Goal: Task Accomplishment & Management: Manage account settings

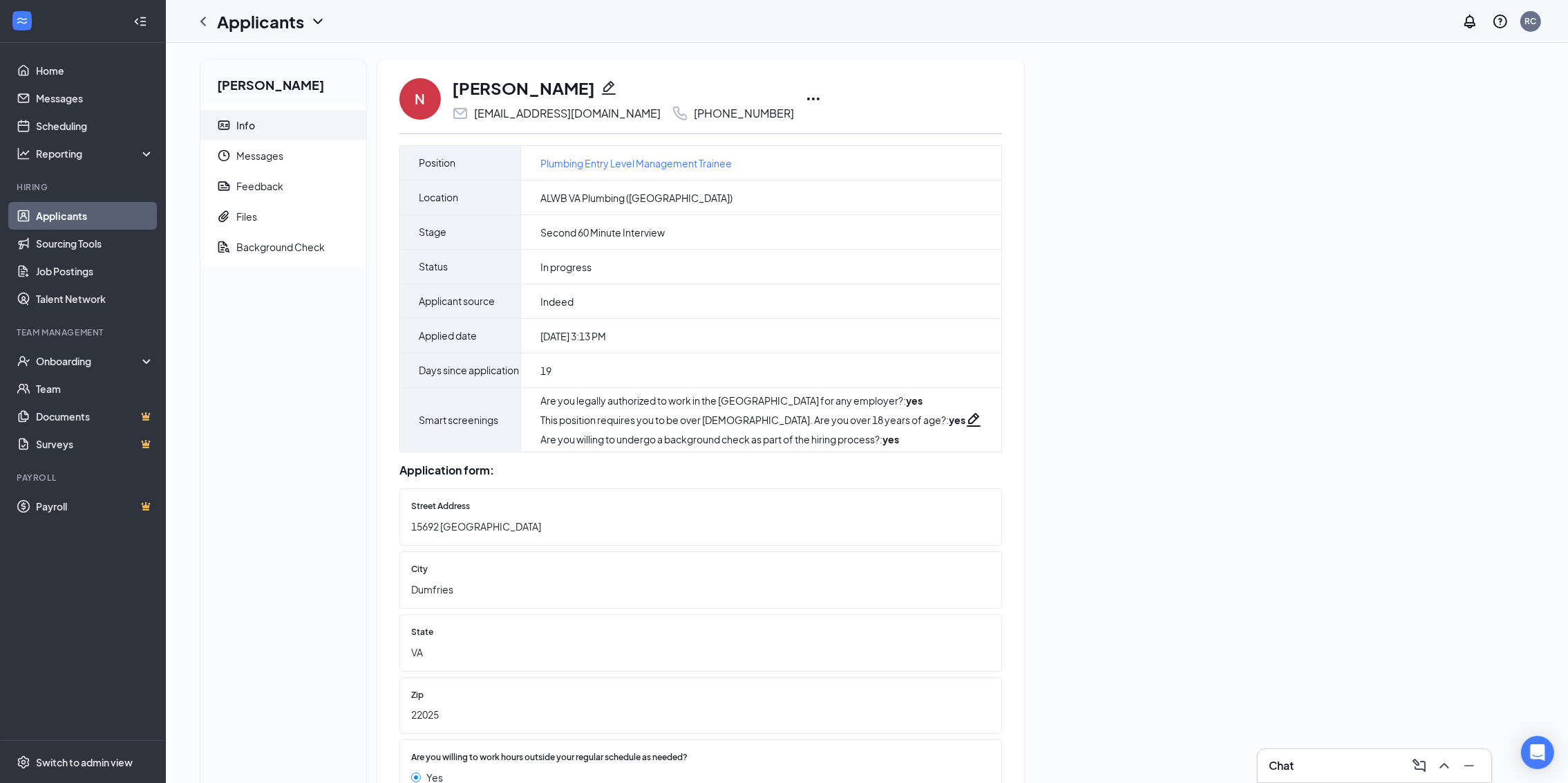
click at [601, 79] on icon "Pencil" at bounding box center [609, 87] width 17 height 17
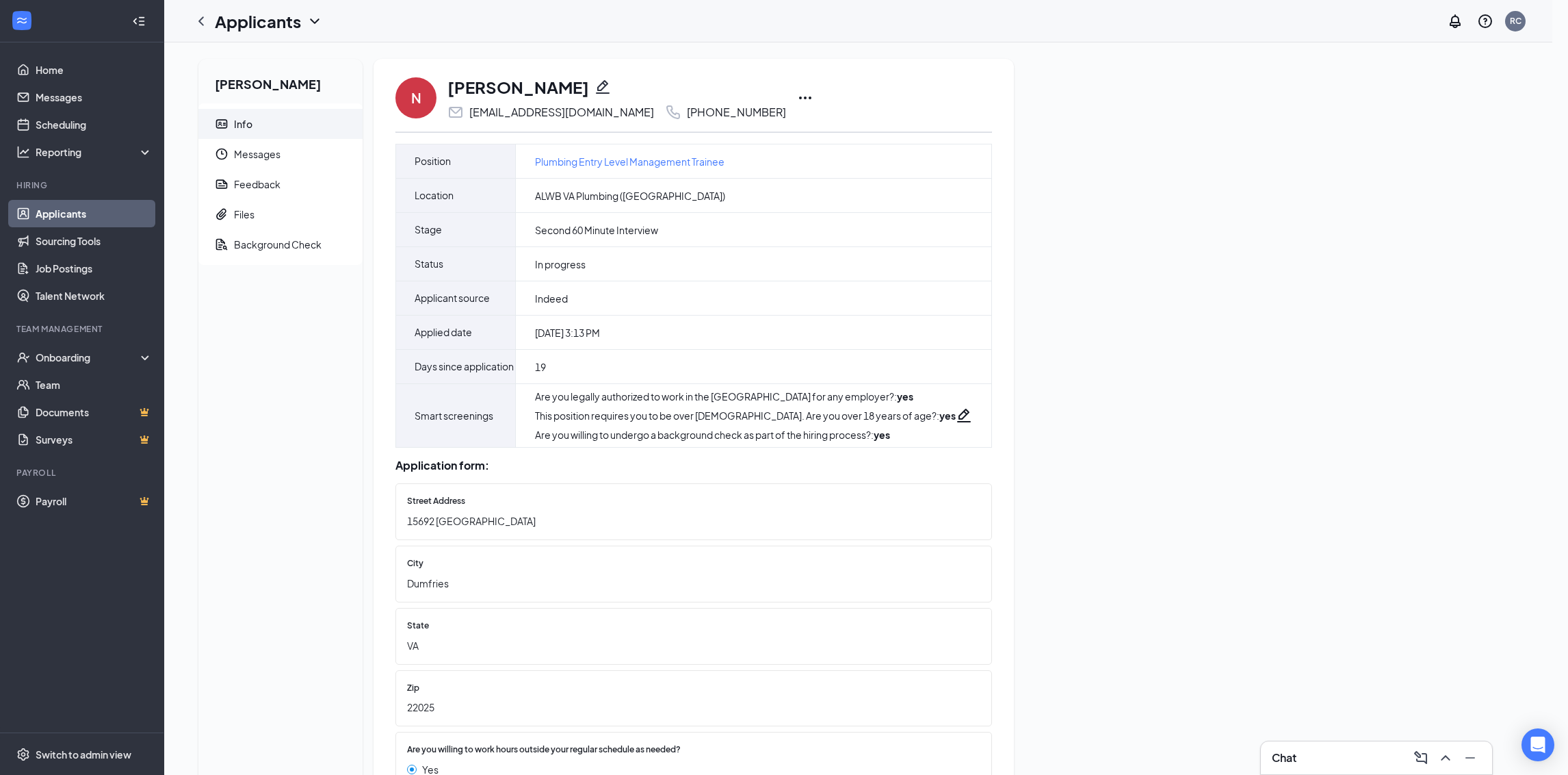
type input "(703) 595-6495"
click at [564, 84] on div "Edit Applicant Basic Info First name Nathan Last name Inlow Email nathaninlow@g…" at bounding box center [784, 387] width 1568 height 775
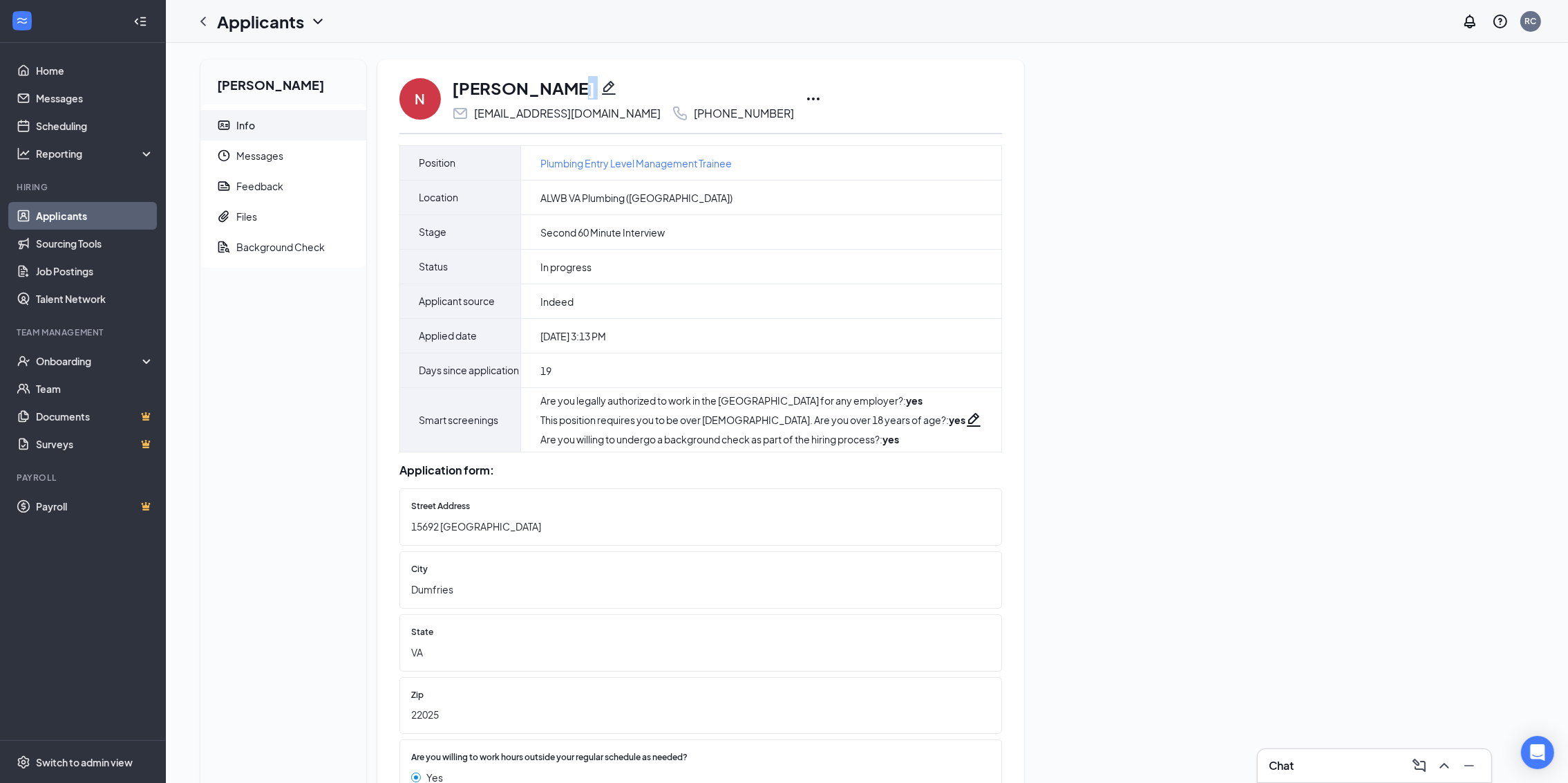
click at [601, 84] on icon "Pencil" at bounding box center [609, 87] width 17 height 17
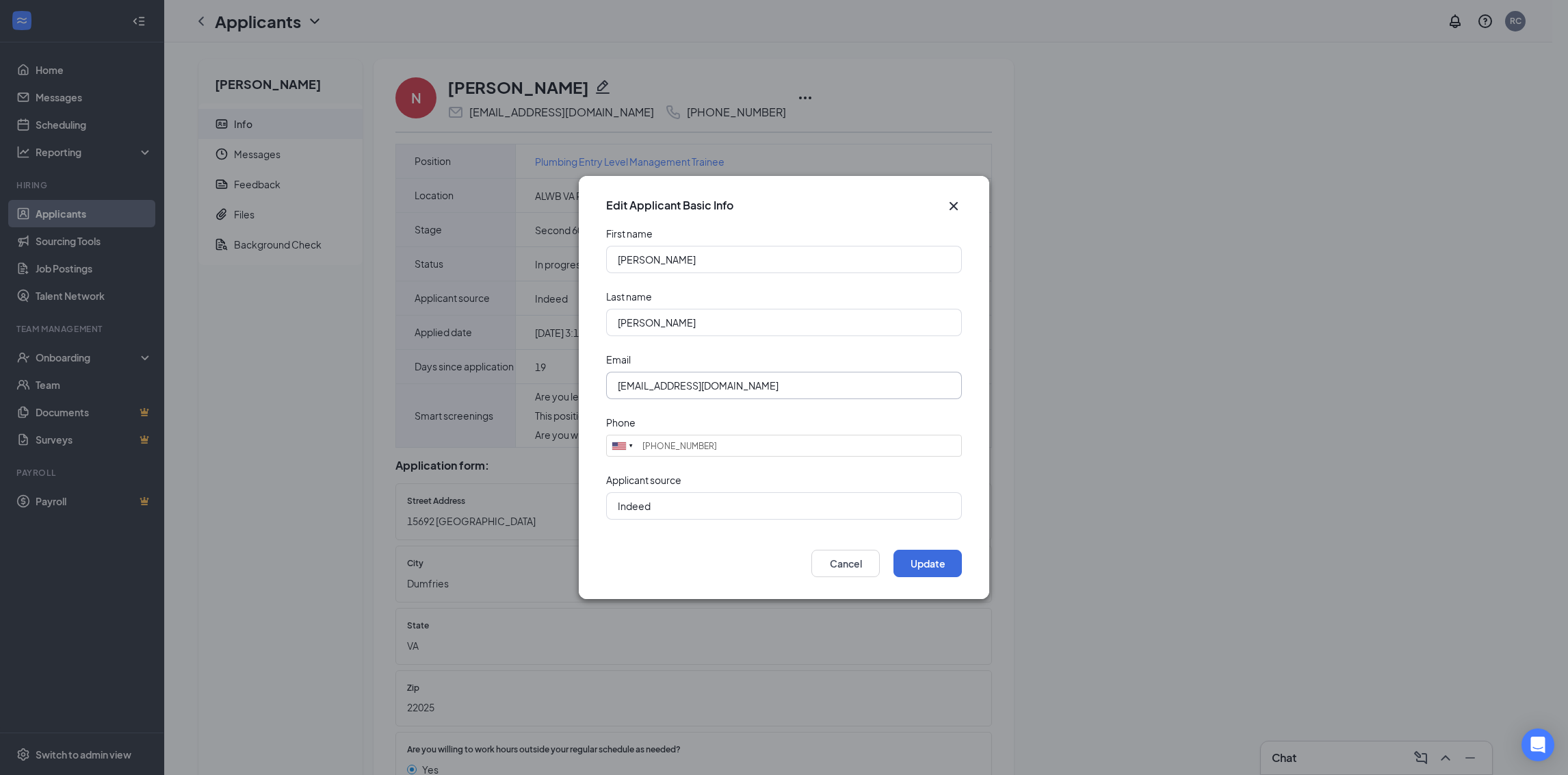
click at [703, 381] on input "nathaninlow@gmail.com" at bounding box center [784, 386] width 356 height 27
click at [840, 576] on button "Cancel" at bounding box center [845, 563] width 68 height 27
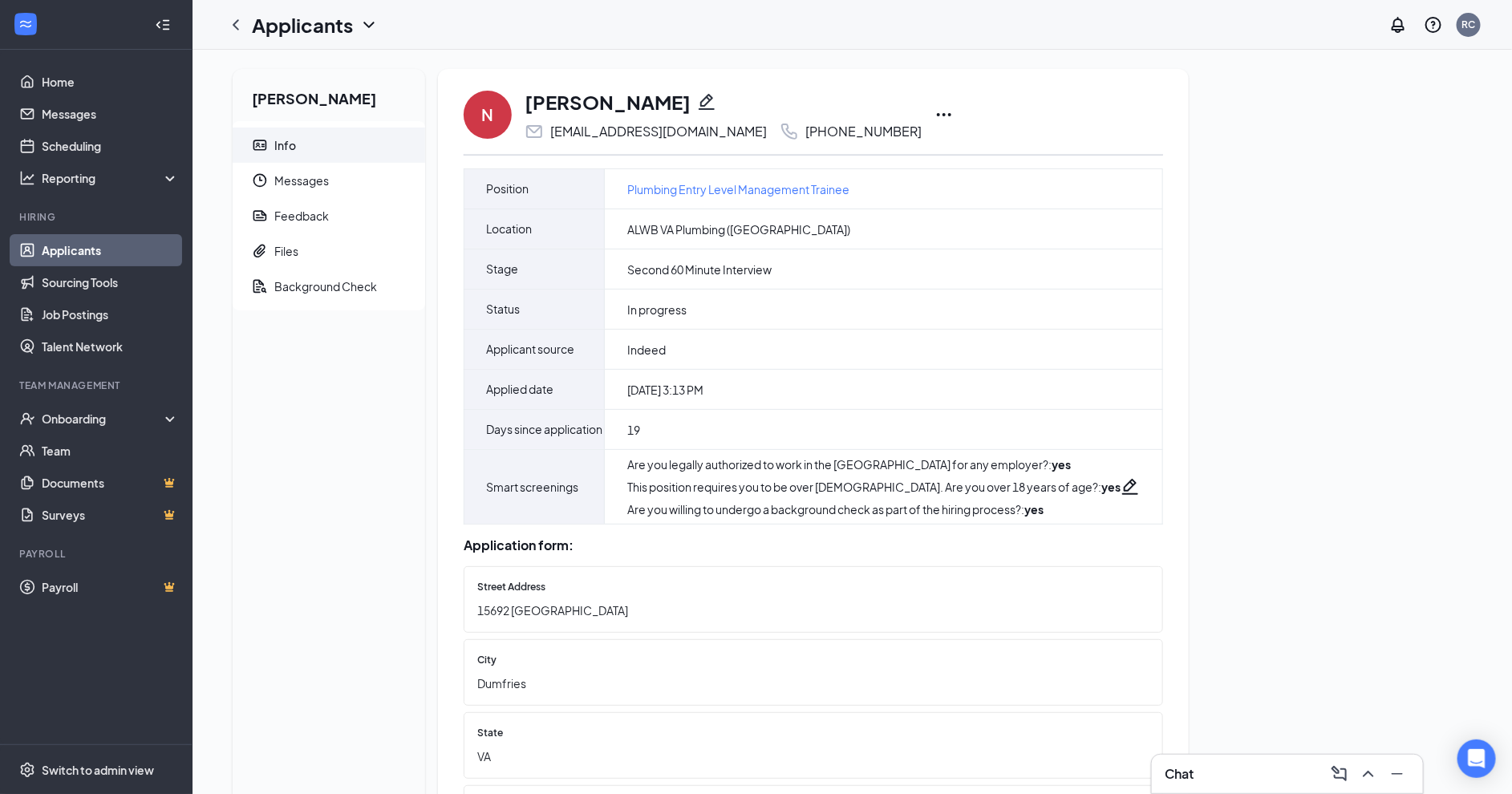
click at [934, 111] on icon "Ellipses" at bounding box center [944, 114] width 19 height 19
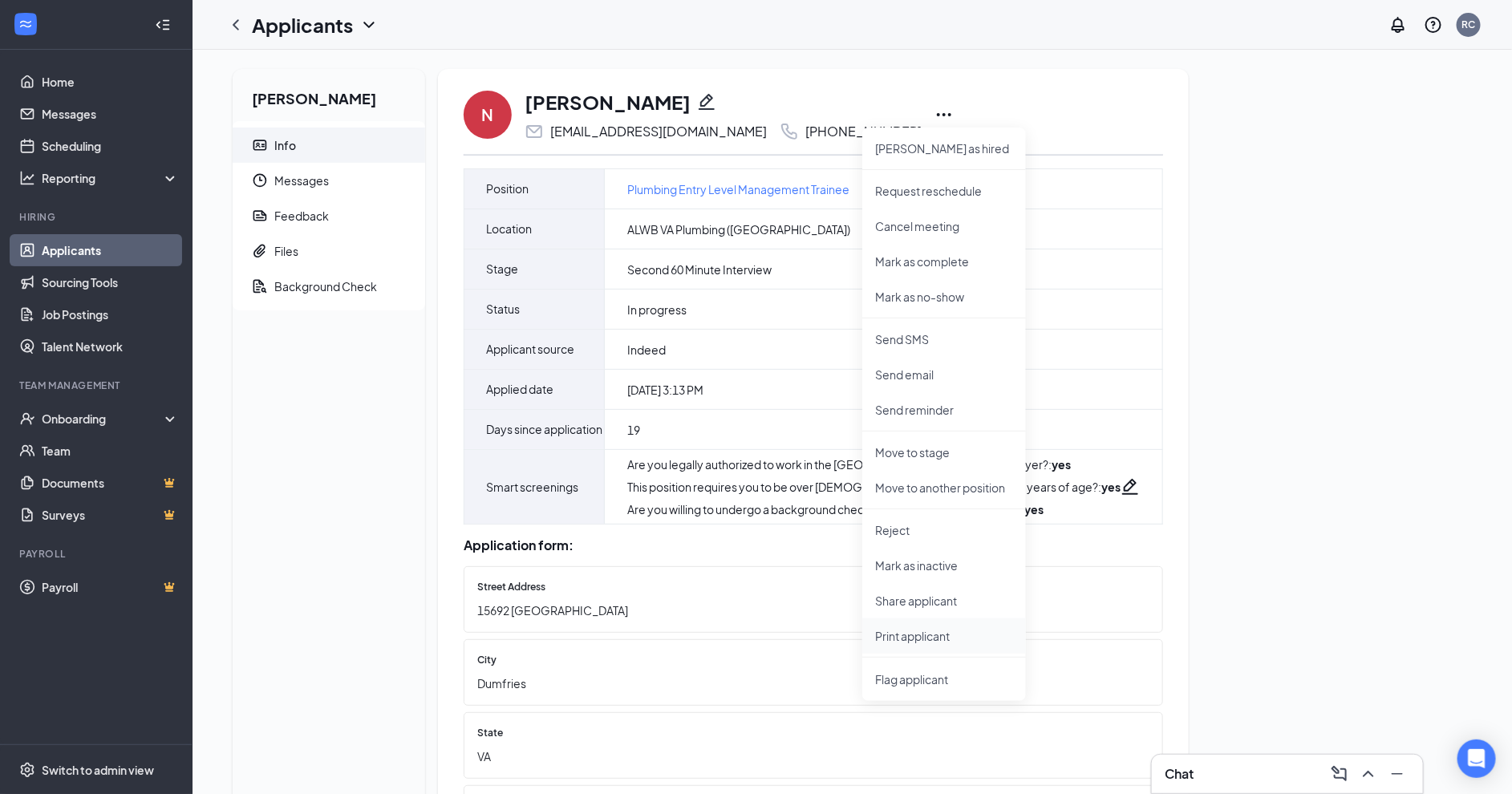
click at [936, 638] on p "Print applicant" at bounding box center [944, 635] width 138 height 16
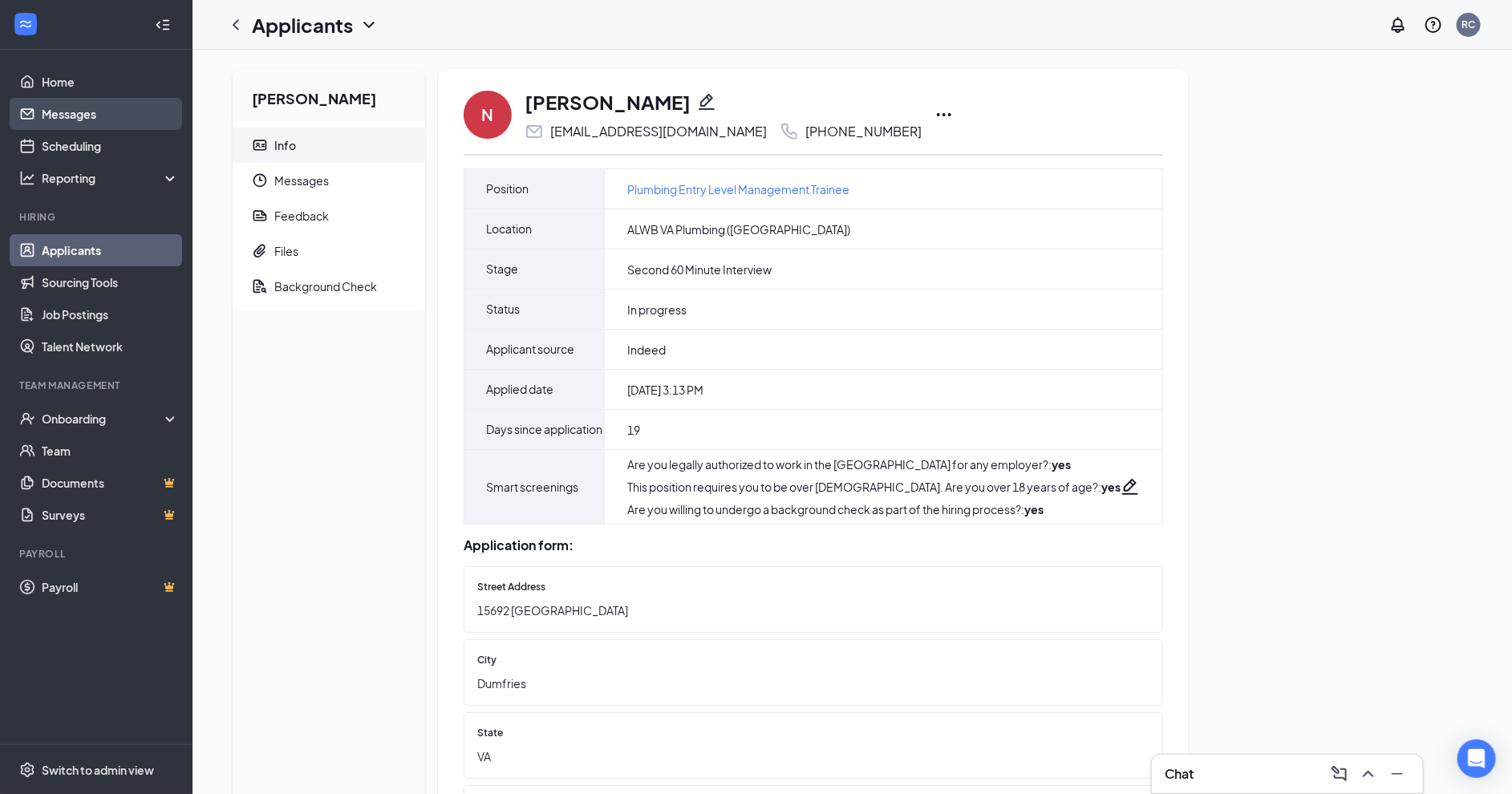
drag, startPoint x: 51, startPoint y: 104, endPoint x: 142, endPoint y: 119, distance: 92.2
click at [52, 104] on link "Messages" at bounding box center [110, 114] width 137 height 32
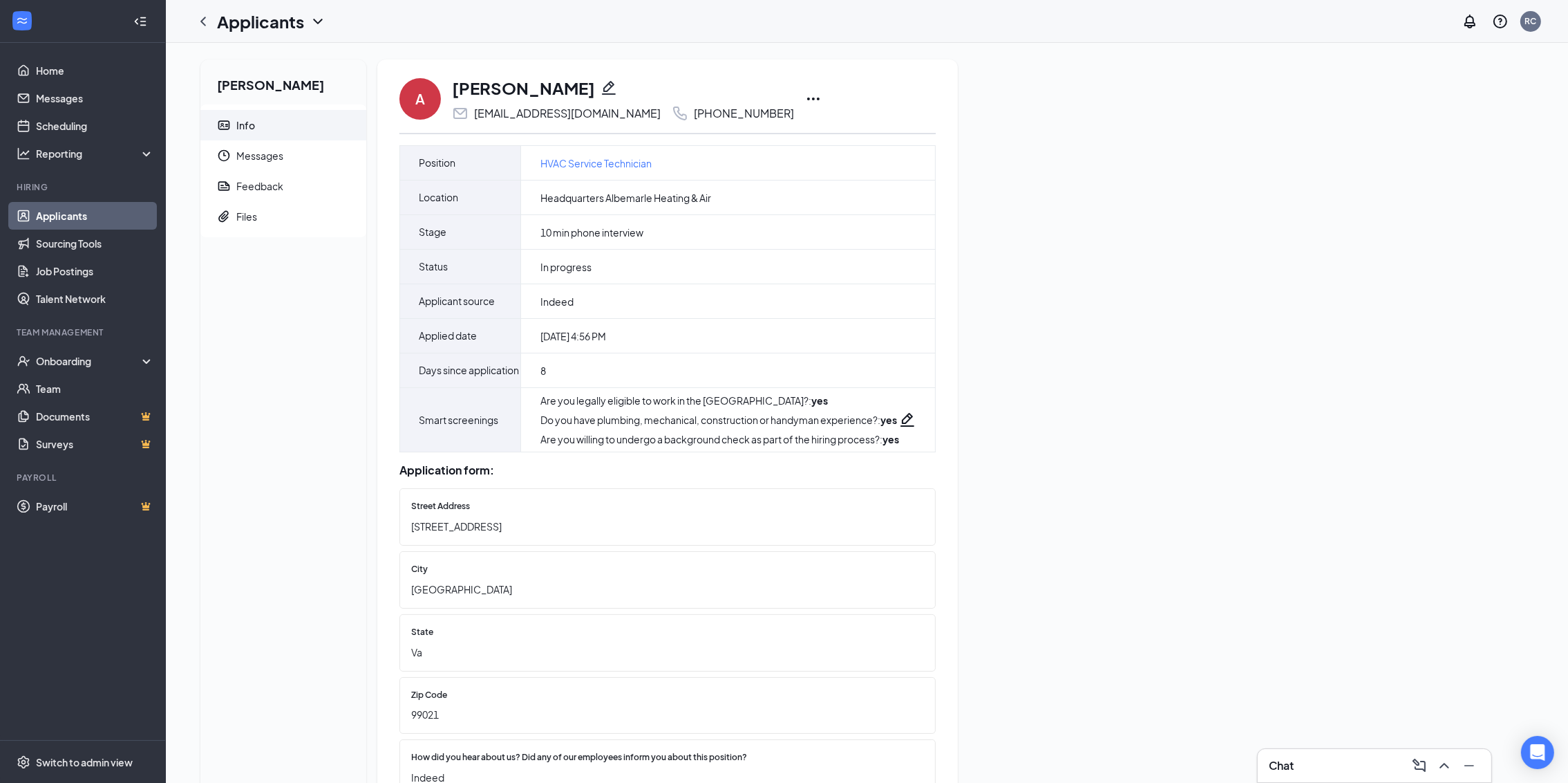
click at [807, 98] on icon "Ellipses" at bounding box center [813, 99] width 12 height 3
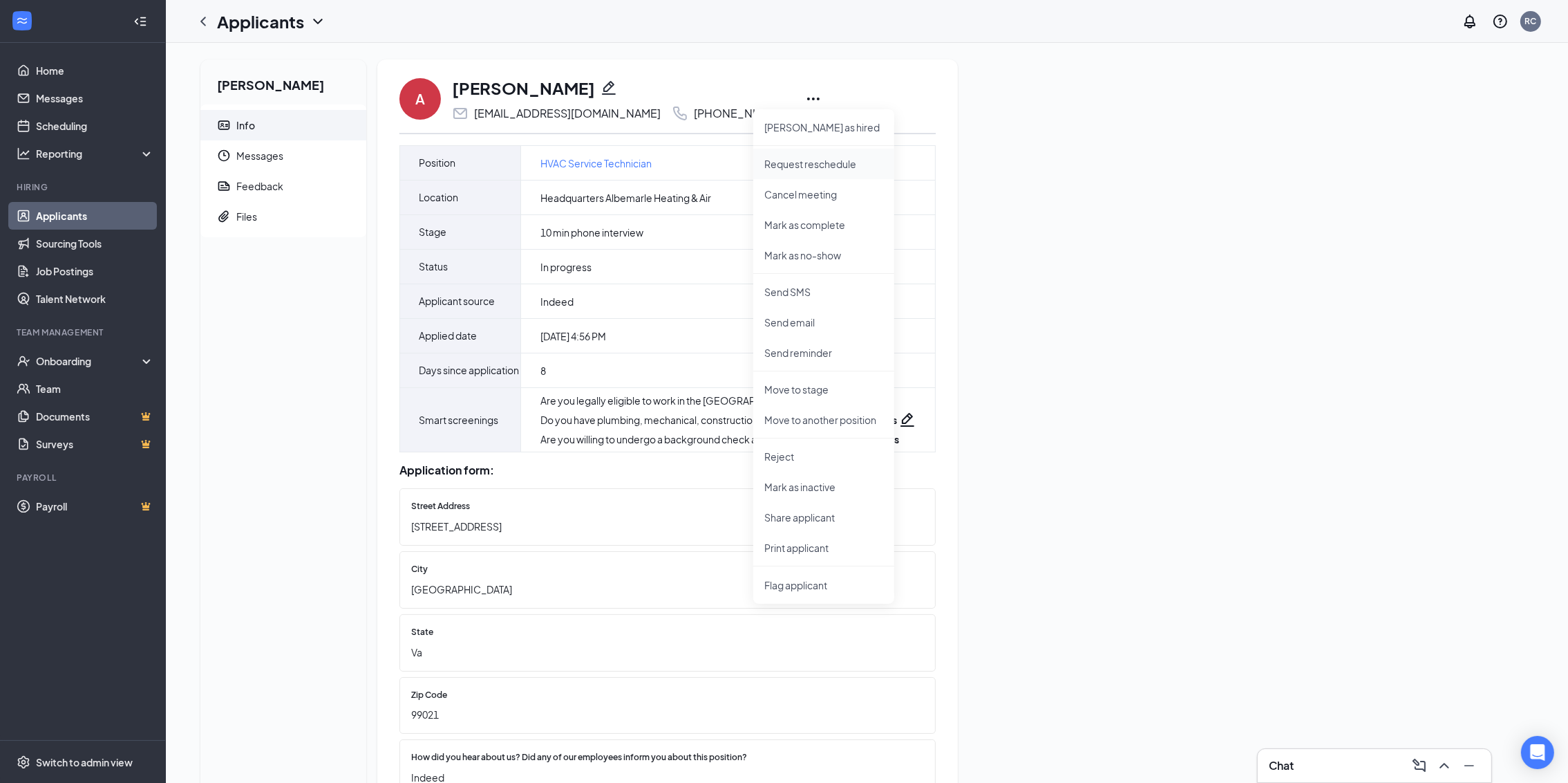
click at [804, 160] on p "Request reschedule" at bounding box center [823, 164] width 119 height 14
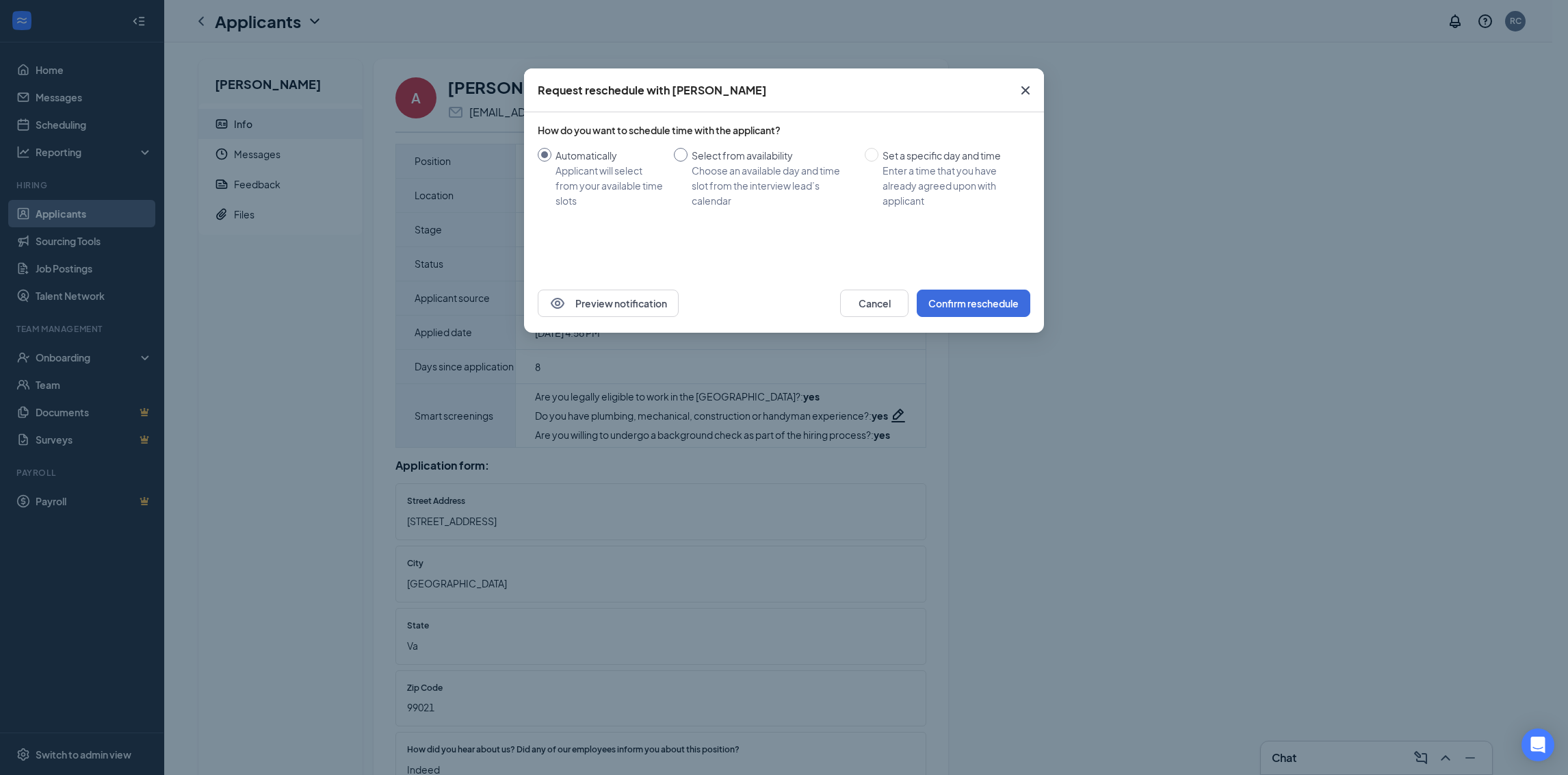
click at [676, 162] on label "Select from availability Choose an available day and time slot from the intervi…" at bounding box center [766, 178] width 185 height 61
click at [676, 161] on input "Select from availability Choose an available day and time slot from the intervi…" at bounding box center [680, 154] width 14 height 14
radio input "true"
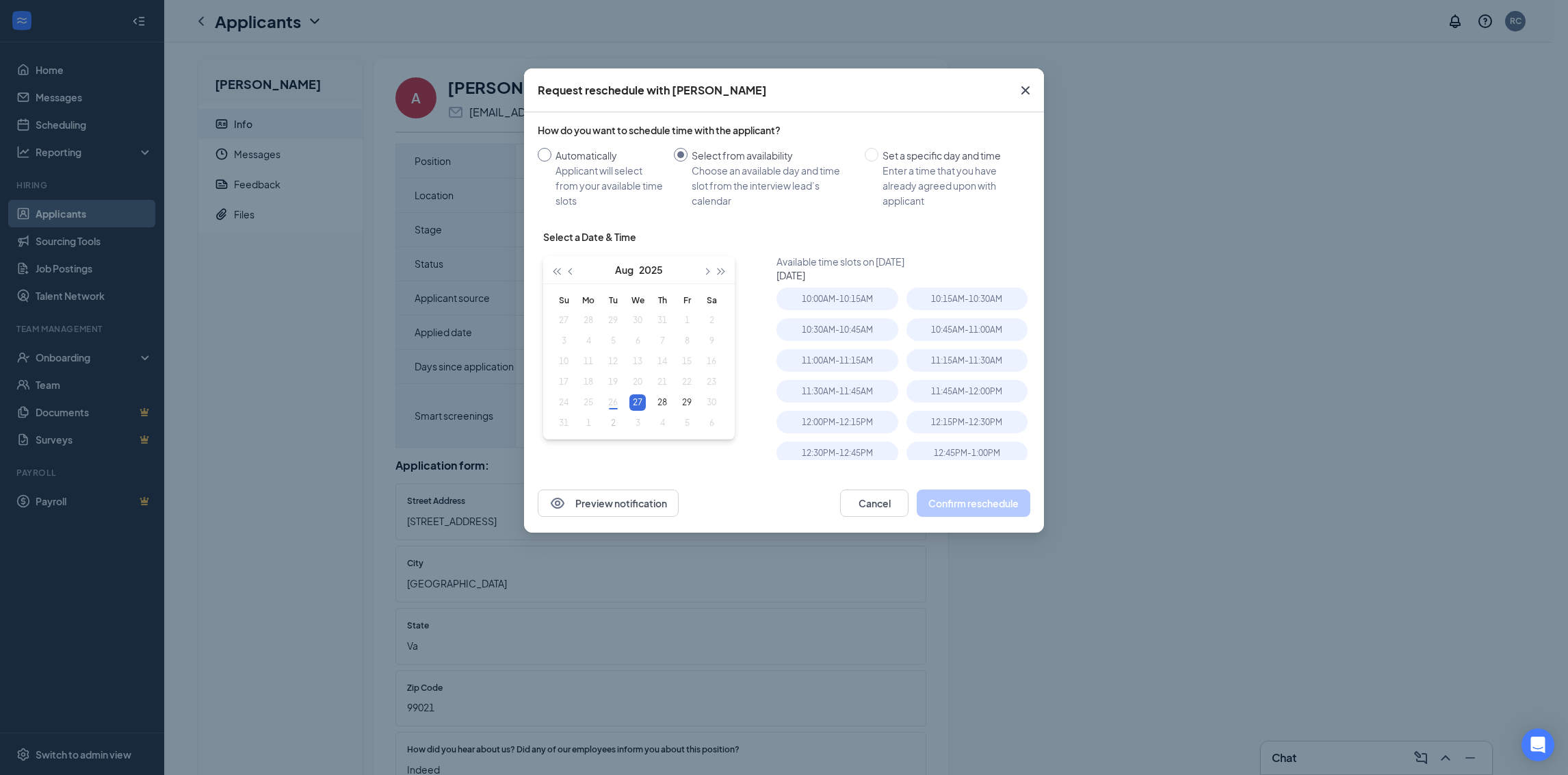
click at [541, 151] on input "Automatically Applicant will select from your available time slots" at bounding box center [544, 154] width 14 height 14
radio input "true"
radio input "false"
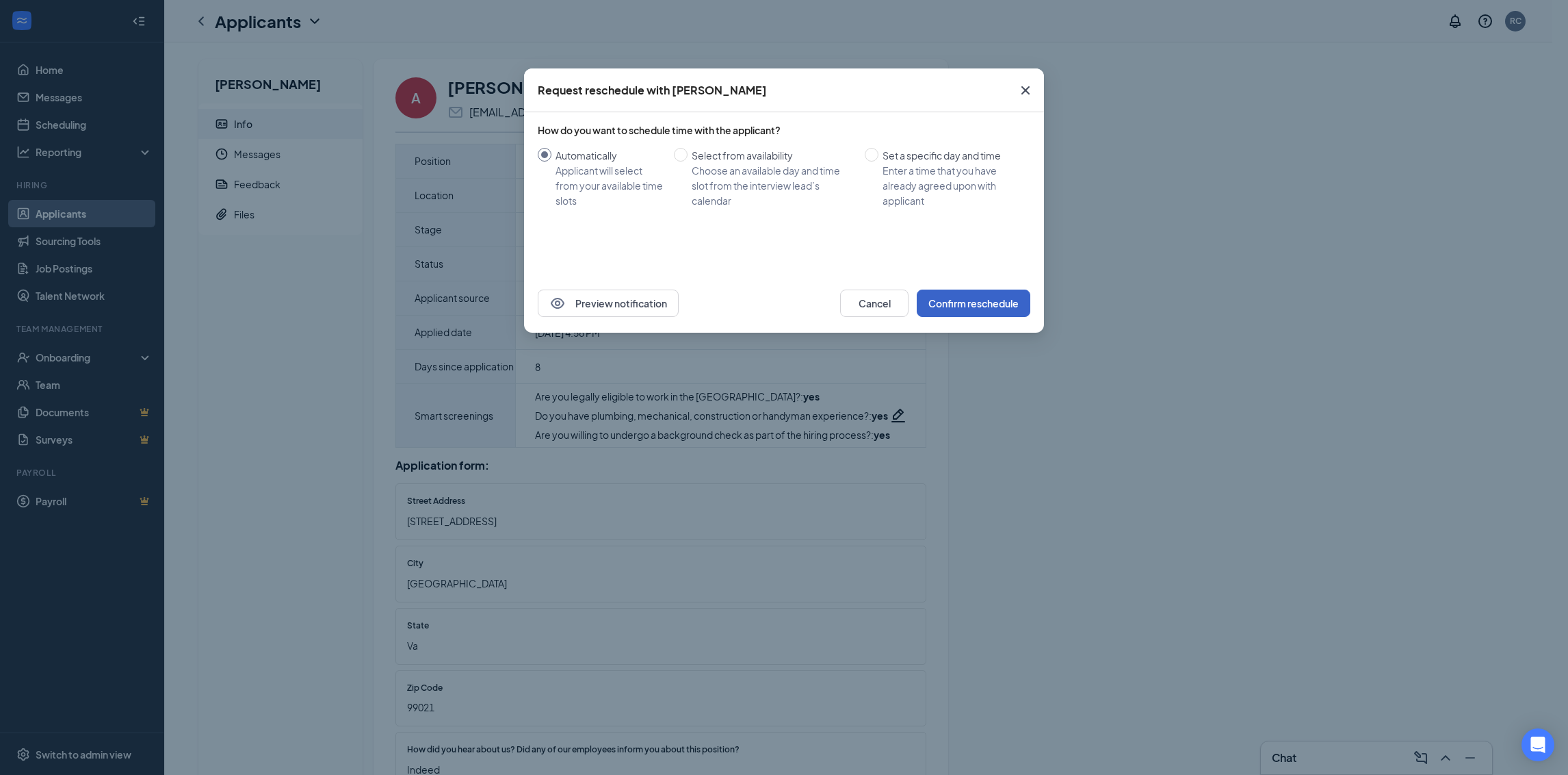
click at [984, 301] on button "Confirm reschedule" at bounding box center [974, 304] width 114 height 27
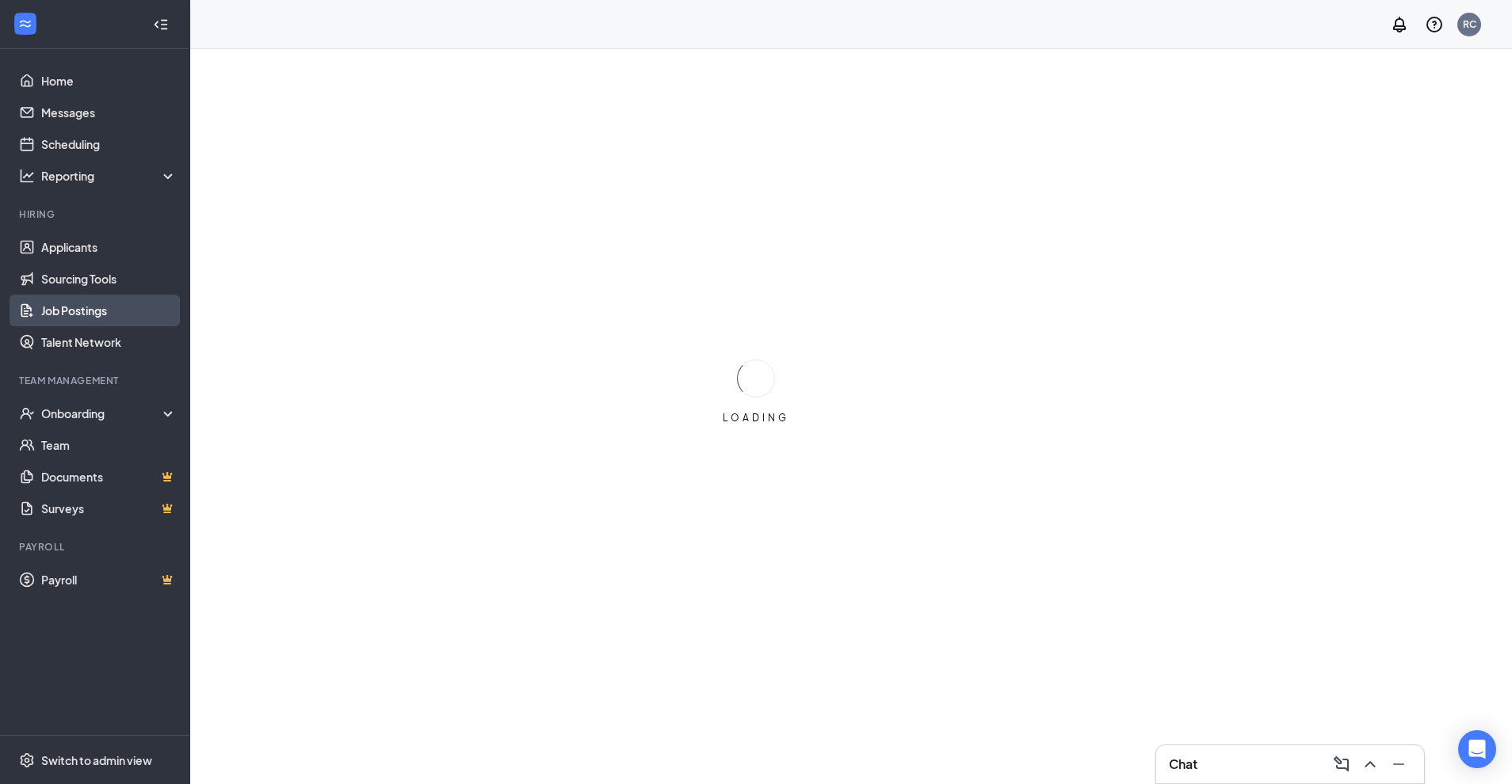
click at [78, 309] on link "Job Postings" at bounding box center [108, 310] width 135 height 32
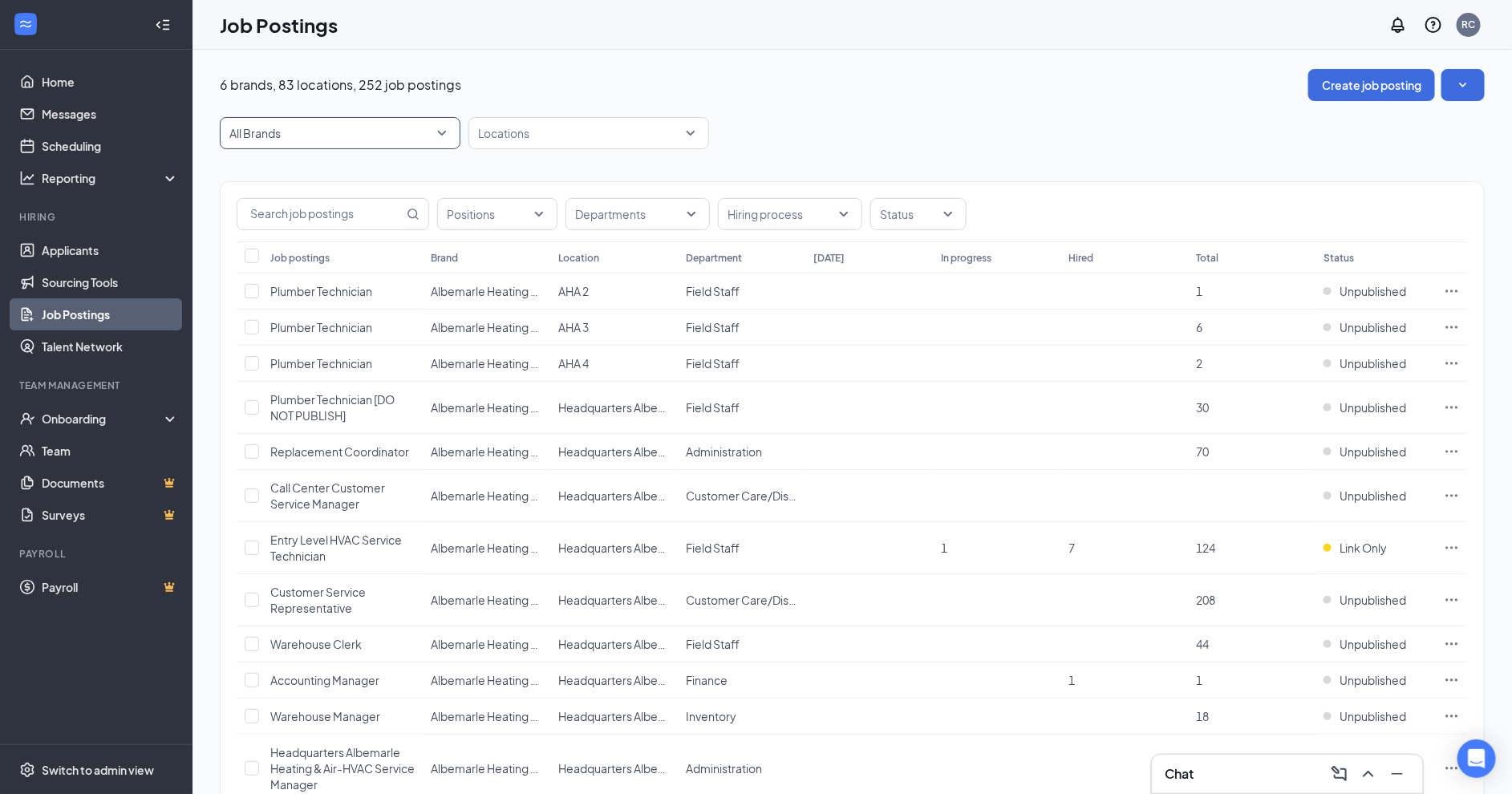
click at [433, 131] on span "All Brands" at bounding box center [333, 133] width 207 height 16
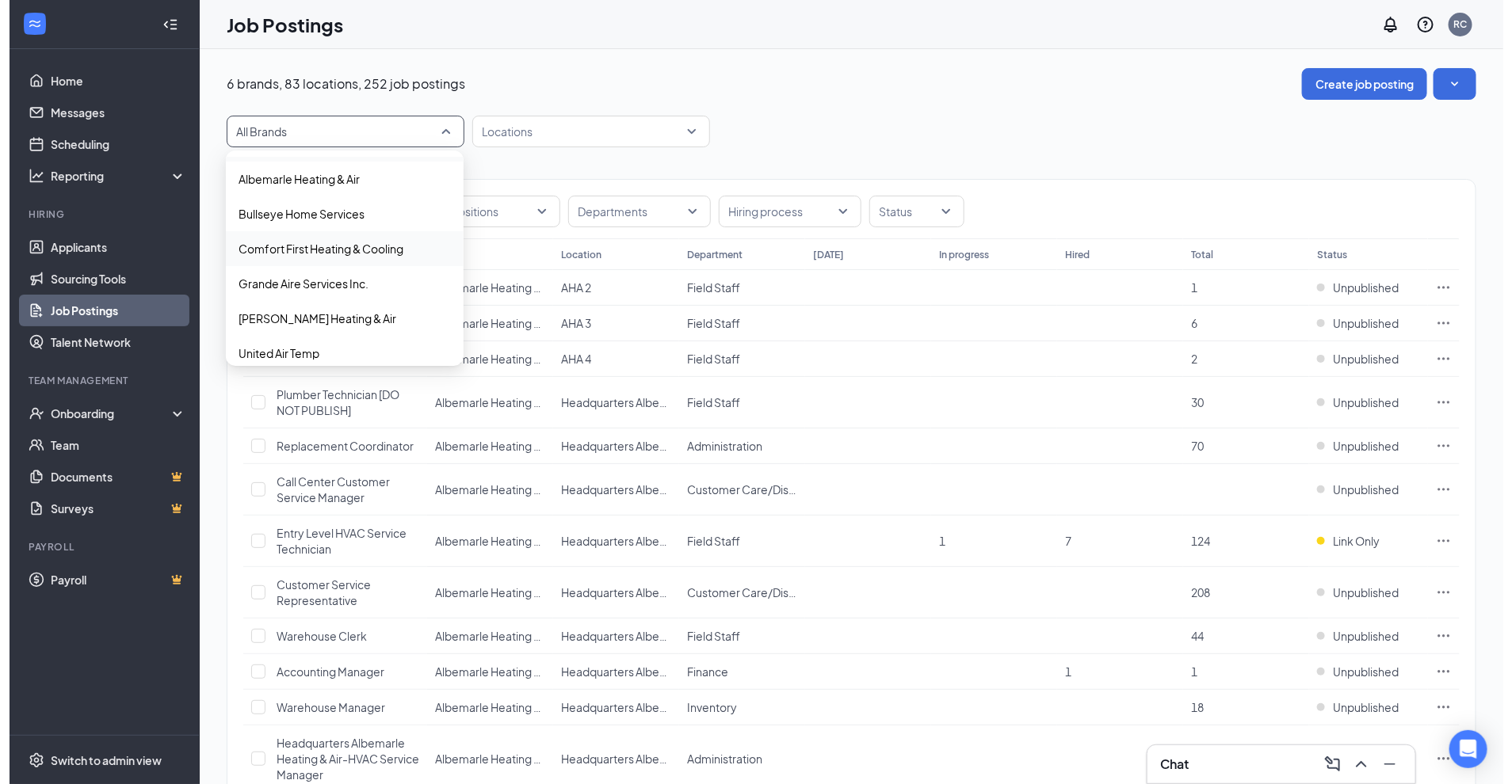
scroll to position [43, 0]
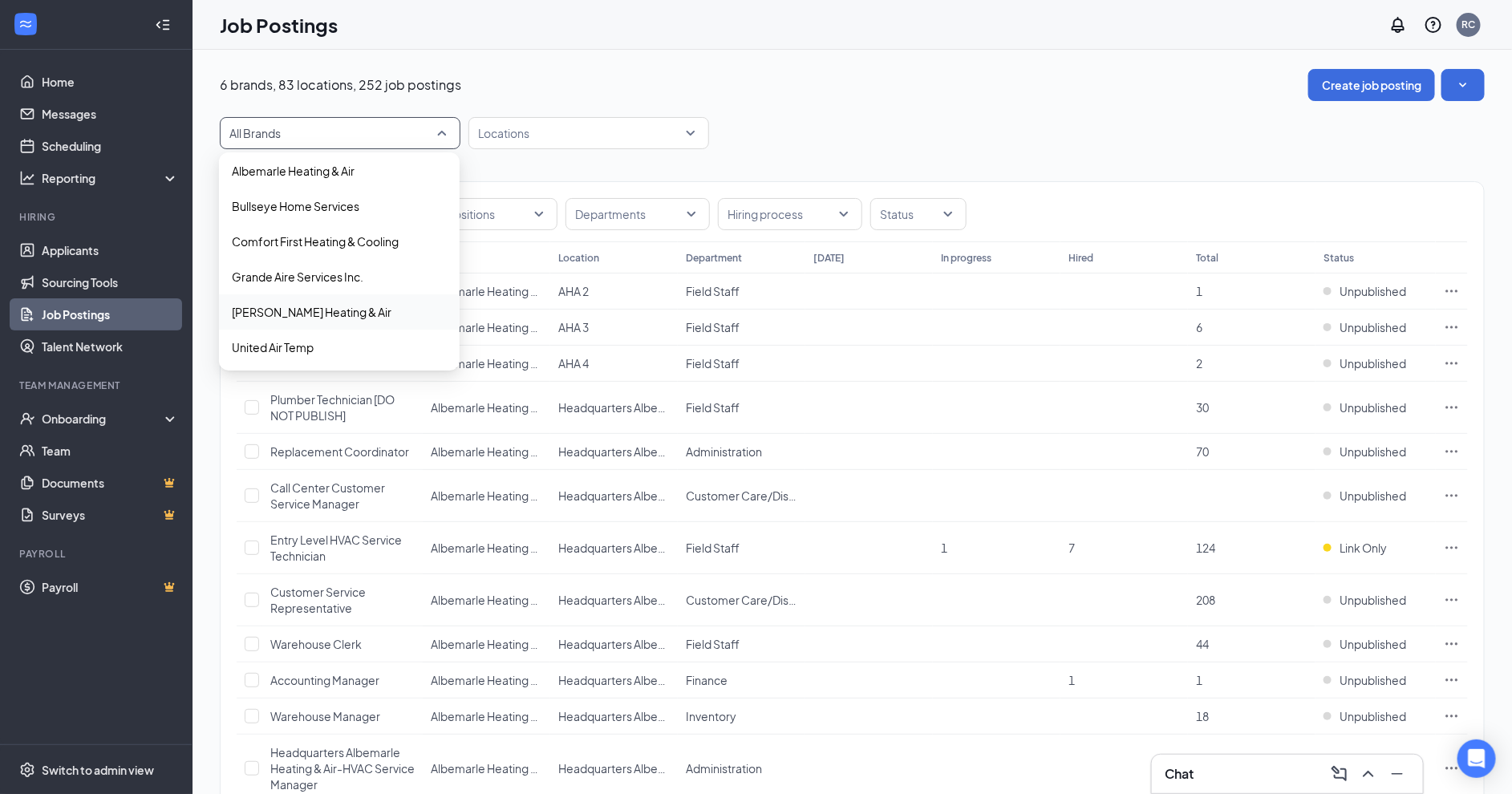
click at [366, 313] on p "[PERSON_NAME] Heating & Air" at bounding box center [311, 312] width 160 height 16
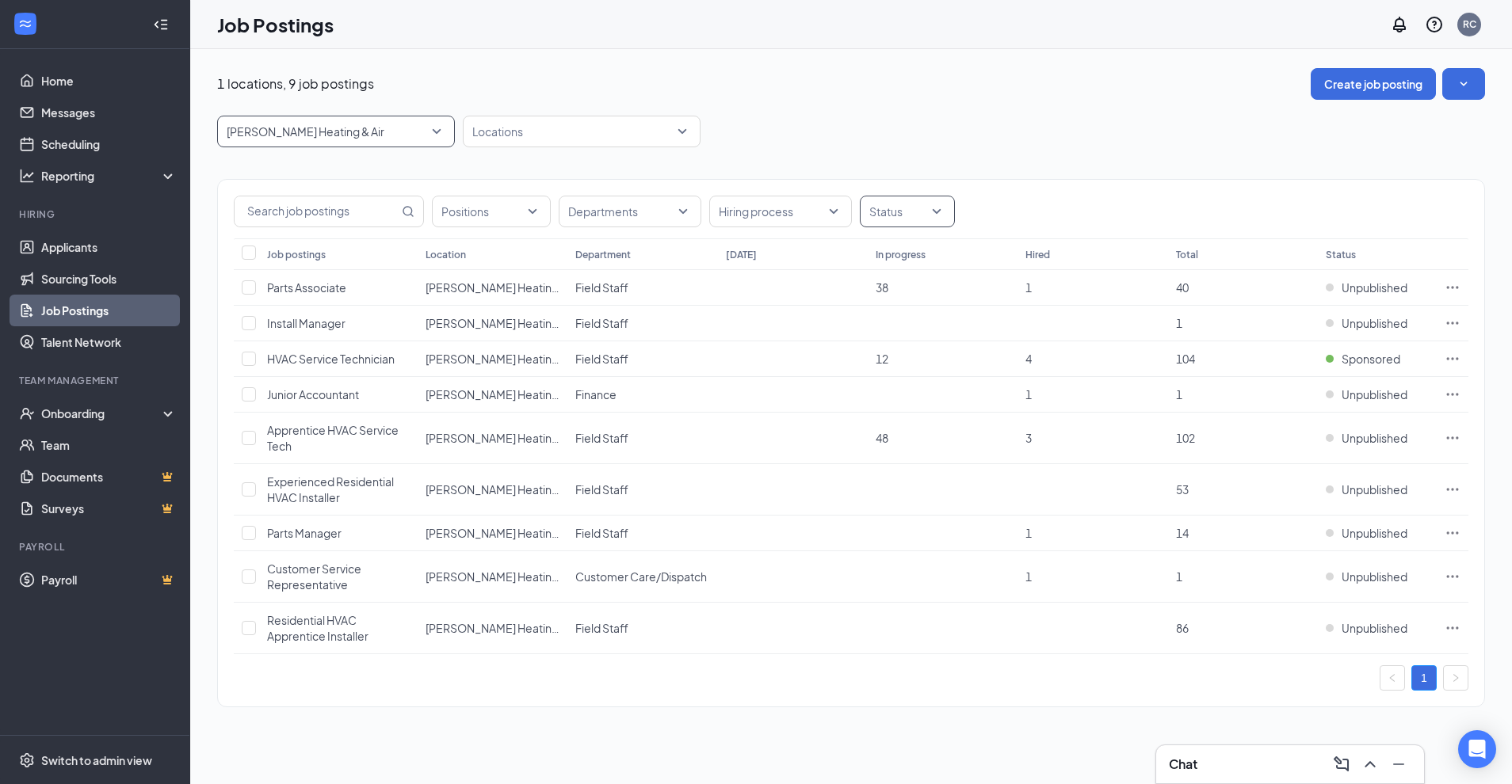
click at [909, 217] on div at bounding box center [899, 211] width 71 height 25
click at [895, 290] on span "Published" at bounding box center [920, 292] width 52 height 14
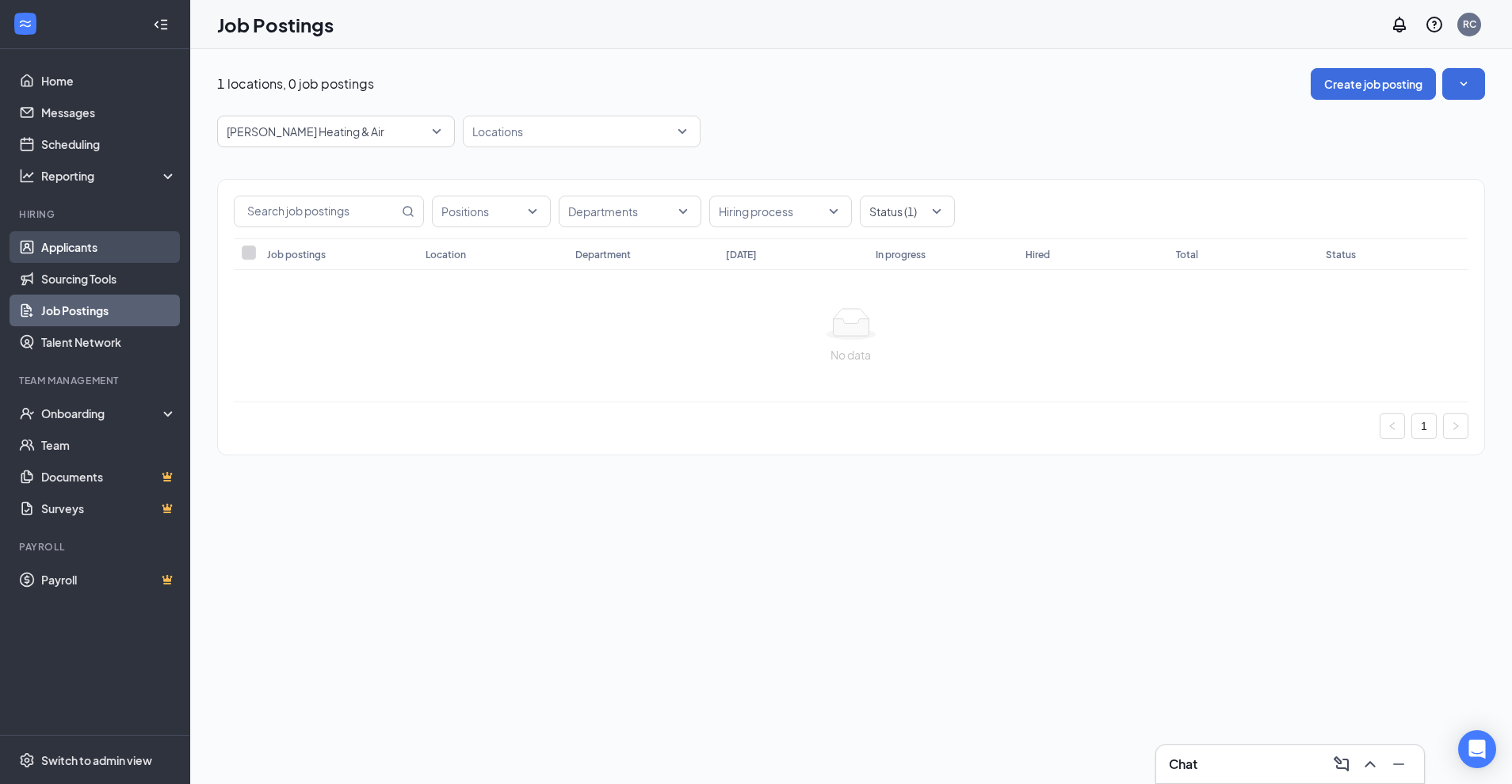
click at [72, 244] on link "Applicants" at bounding box center [108, 247] width 135 height 32
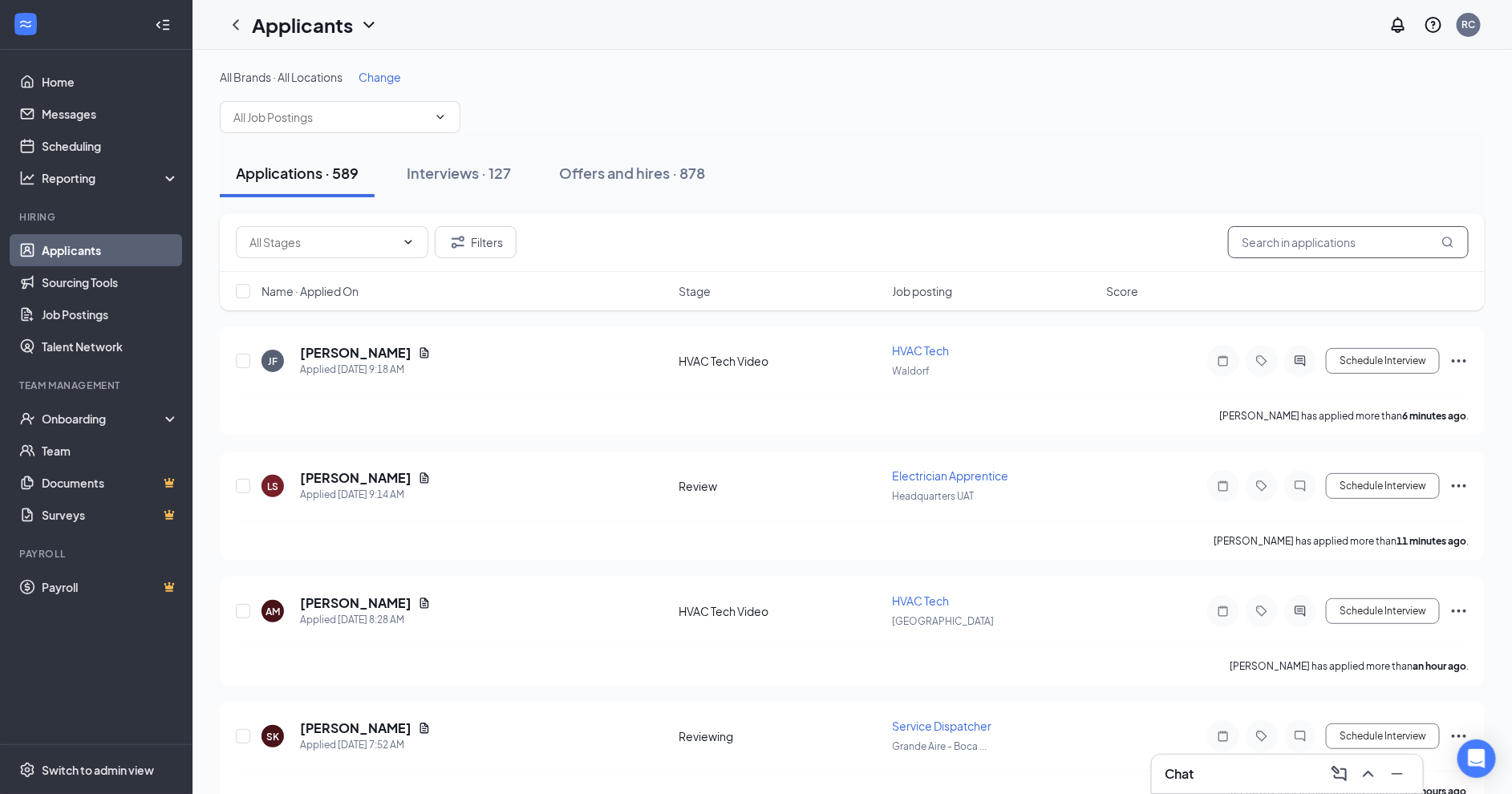
click at [1346, 253] on input "text" at bounding box center [1348, 242] width 241 height 32
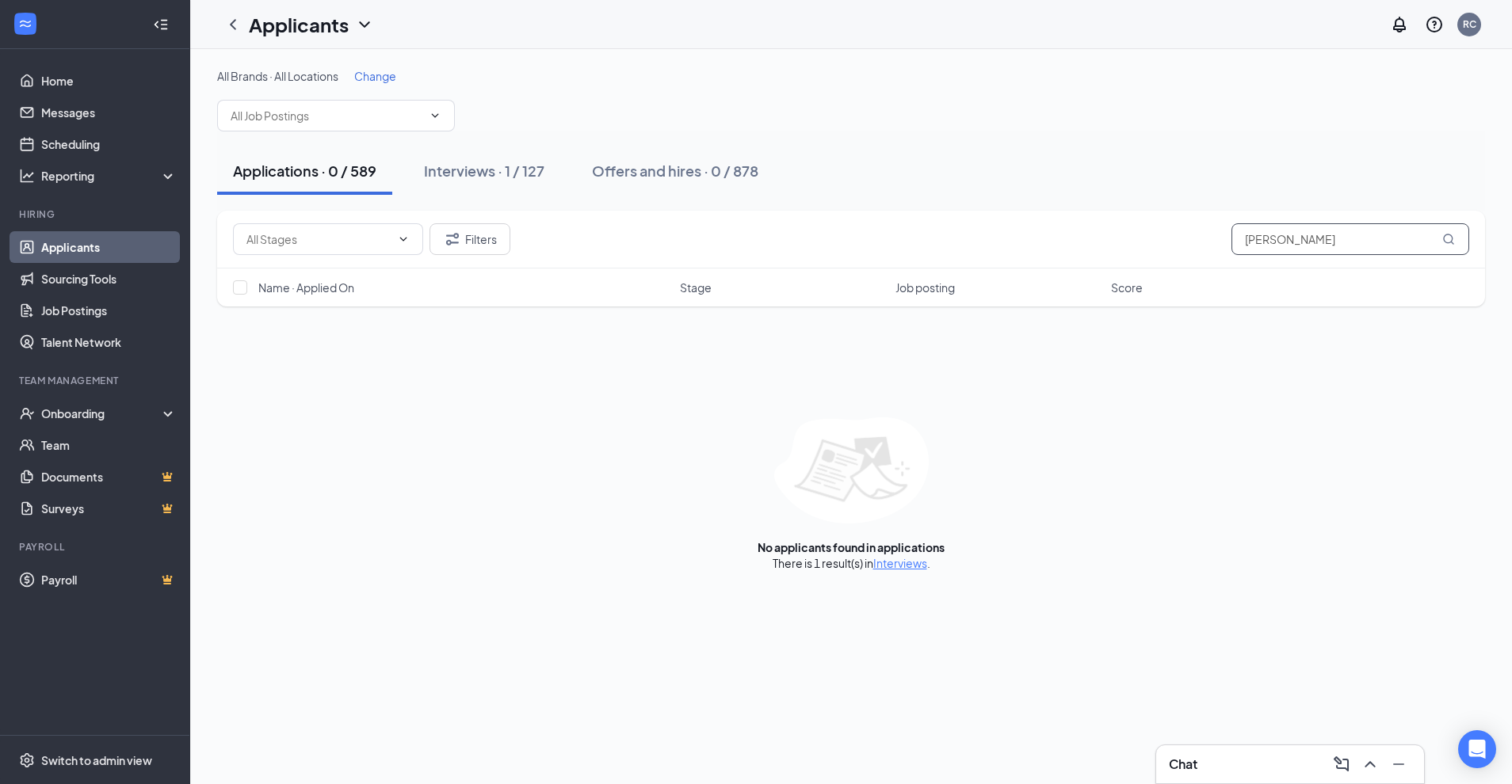
type input "[PERSON_NAME]"
click at [897, 573] on div "All Brands · All Locations Change Applications · 0 / 589 Interviews · 1 / 127 O…" at bounding box center [851, 319] width 1322 height 540
click at [894, 570] on link "Interviews" at bounding box center [900, 563] width 54 height 14
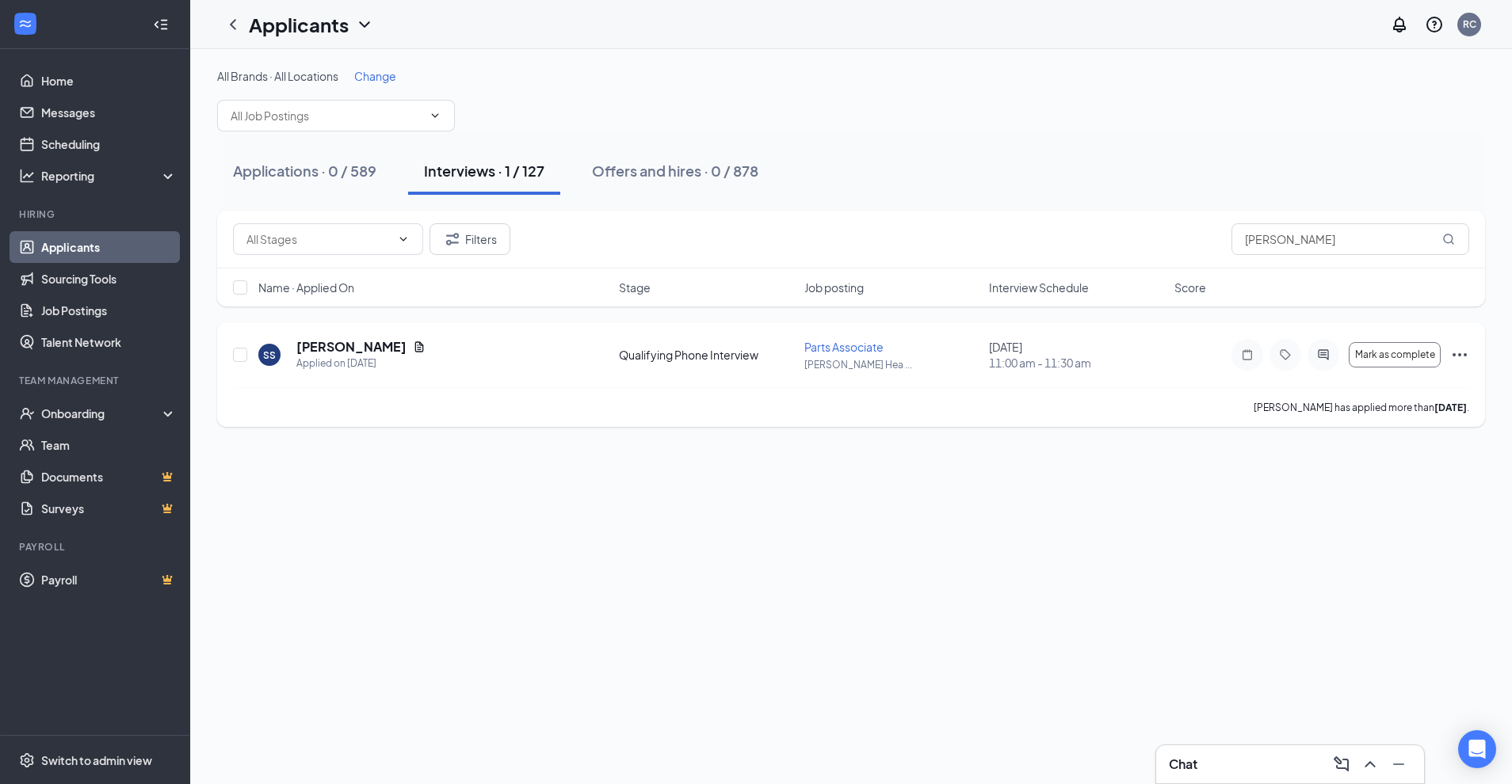
click at [416, 348] on icon "Document" at bounding box center [420, 346] width 8 height 10
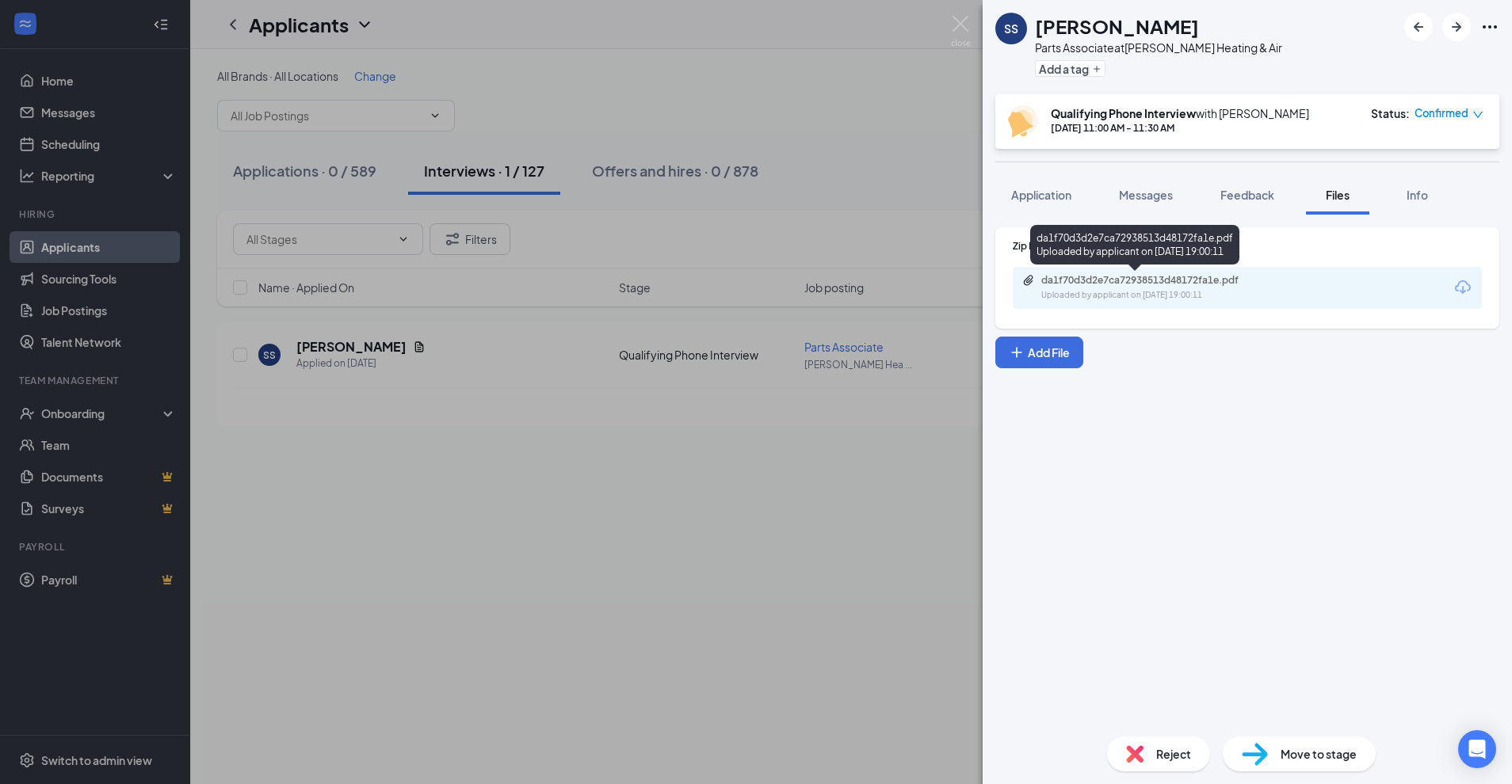
click at [1131, 274] on div "da1f70d3d2e7ca72938513d48172fa1e.pdf" at bounding box center [1152, 280] width 222 height 13
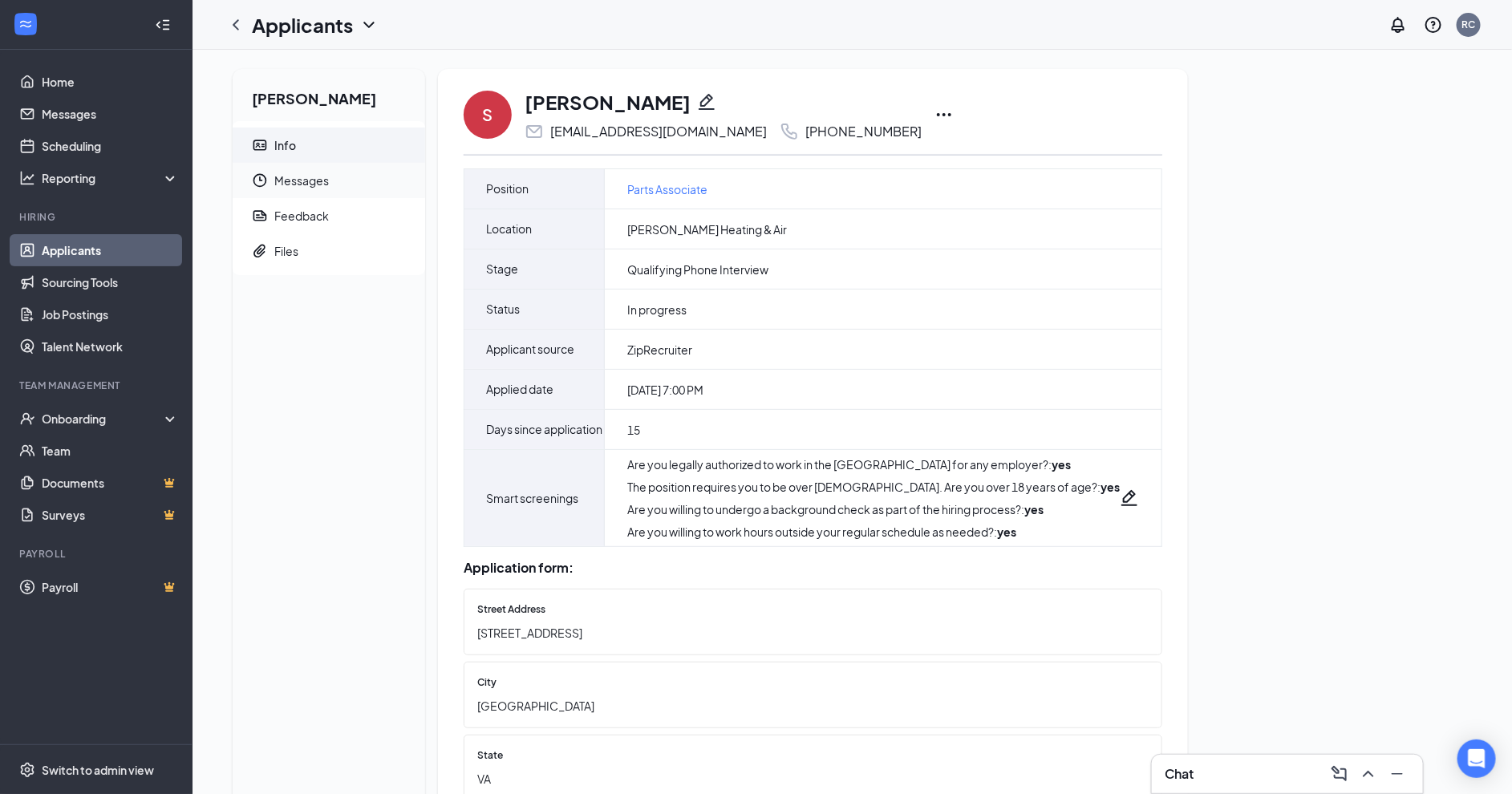
click at [318, 178] on span "Messages" at bounding box center [343, 181] width 138 height 35
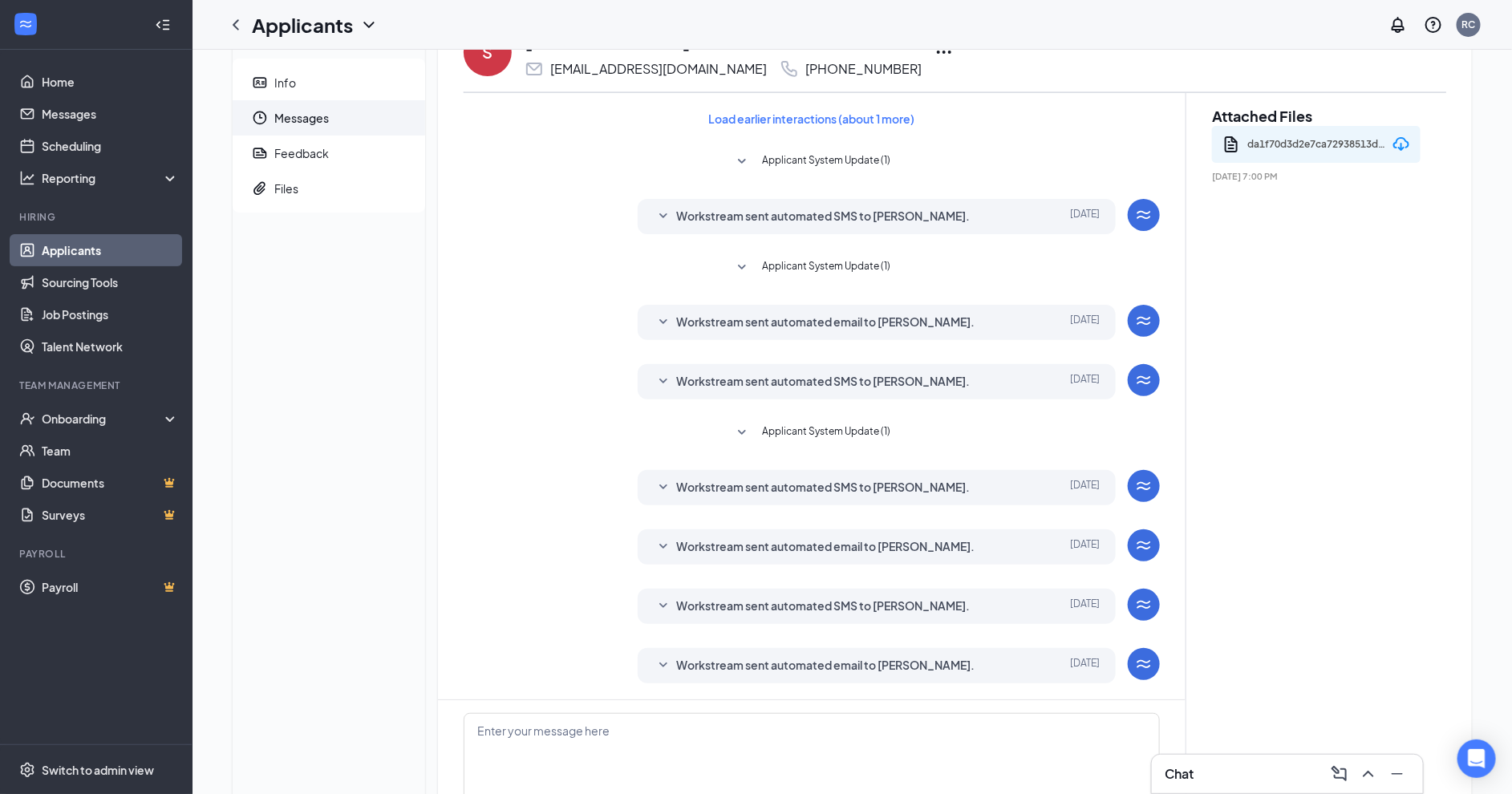
scroll to position [183, 0]
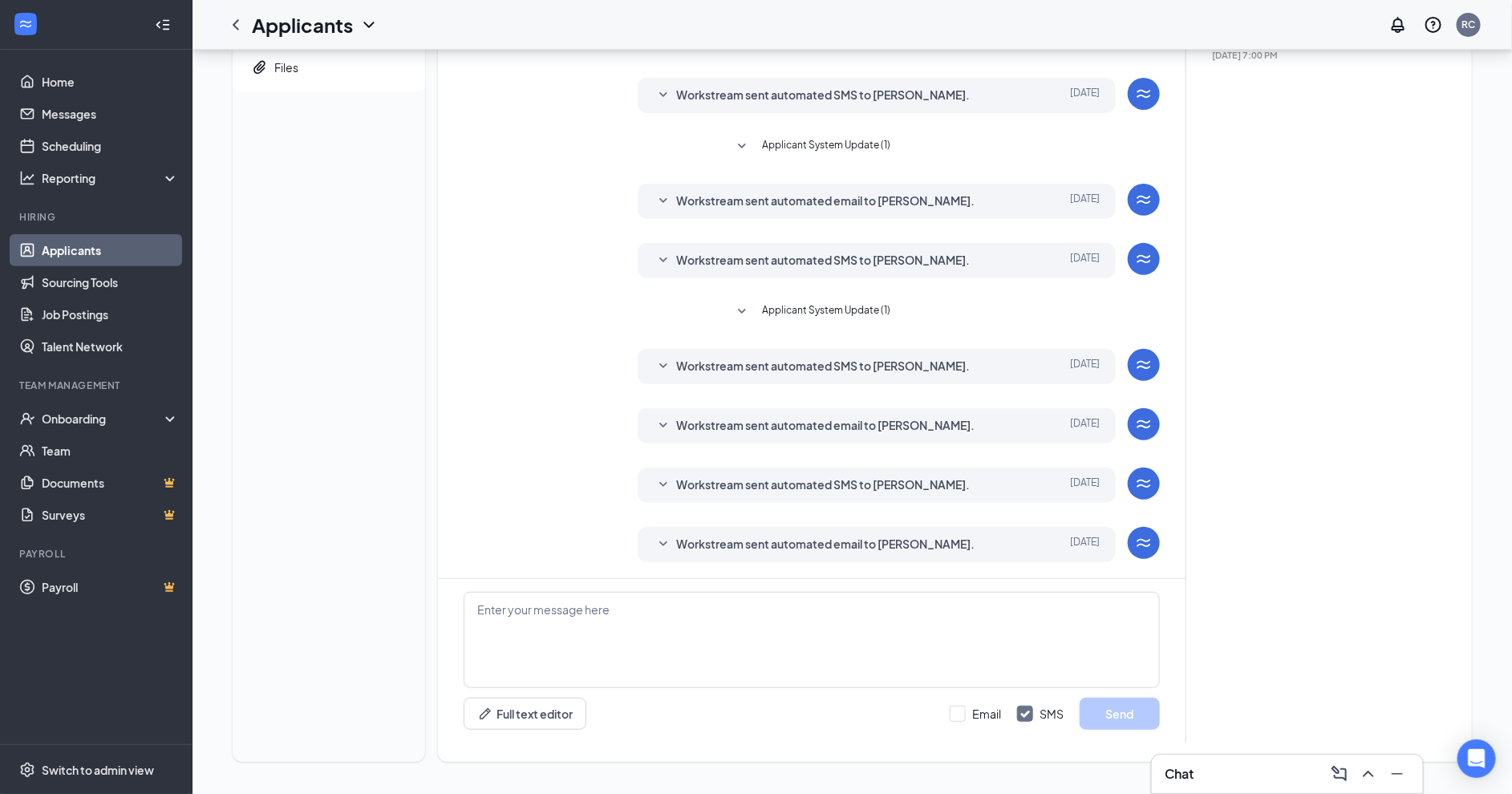
click at [667, 362] on icon "SmallChevronDown" at bounding box center [663, 367] width 19 height 19
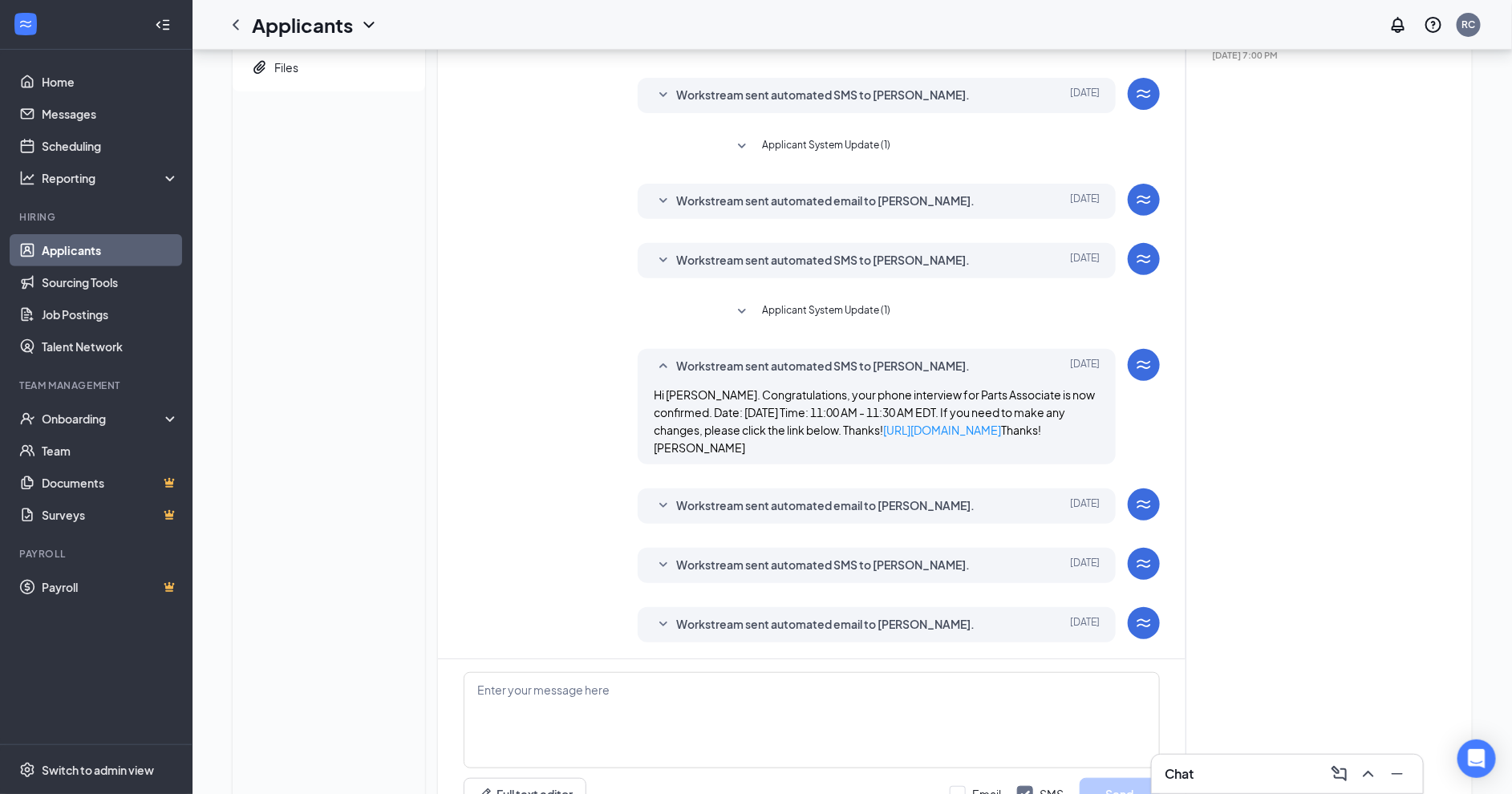
click at [658, 498] on icon "SmallChevronDown" at bounding box center [663, 506] width 19 height 19
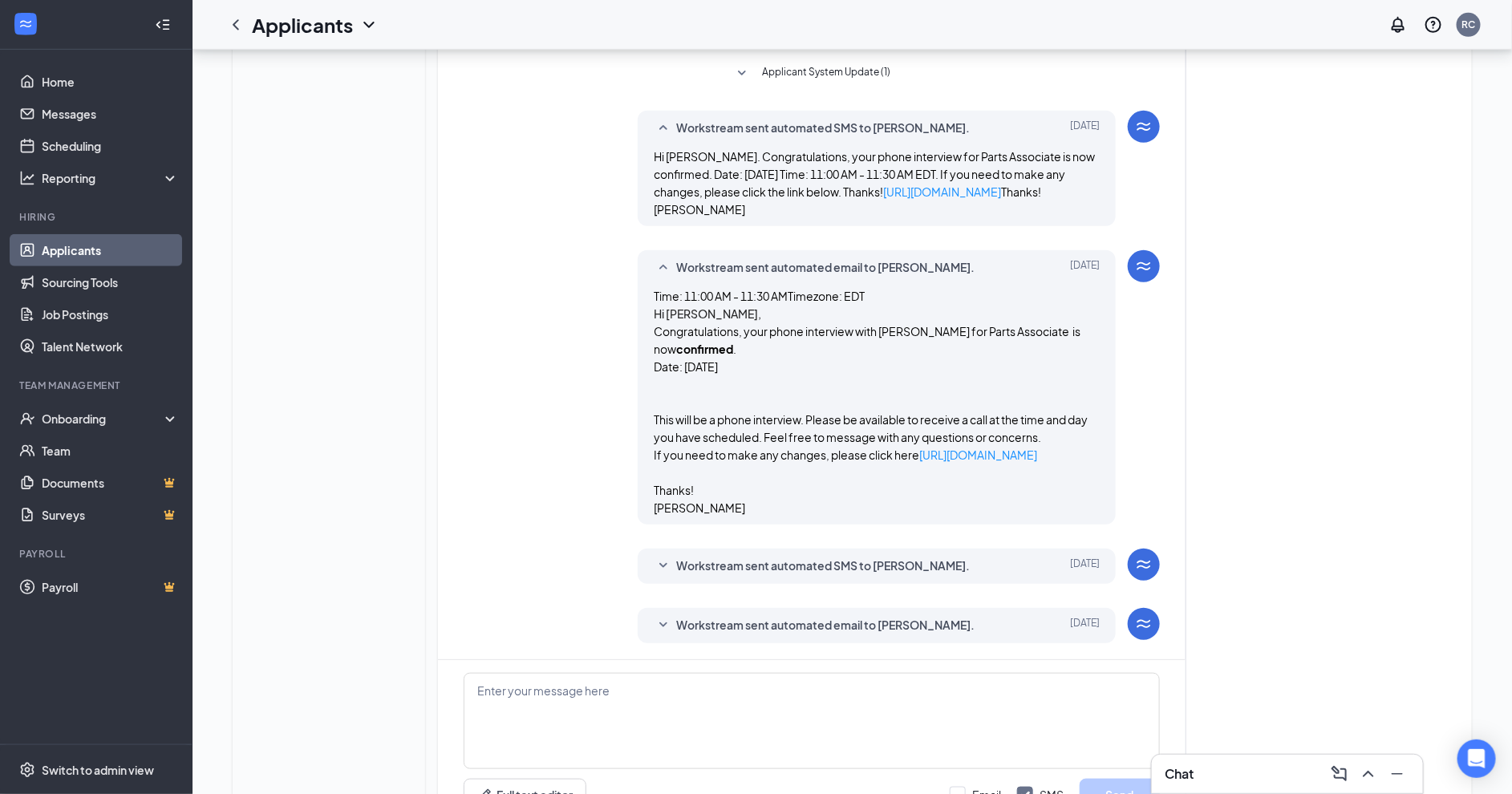
scroll to position [424, 0]
click at [659, 574] on icon "SmallChevronDown" at bounding box center [663, 563] width 19 height 19
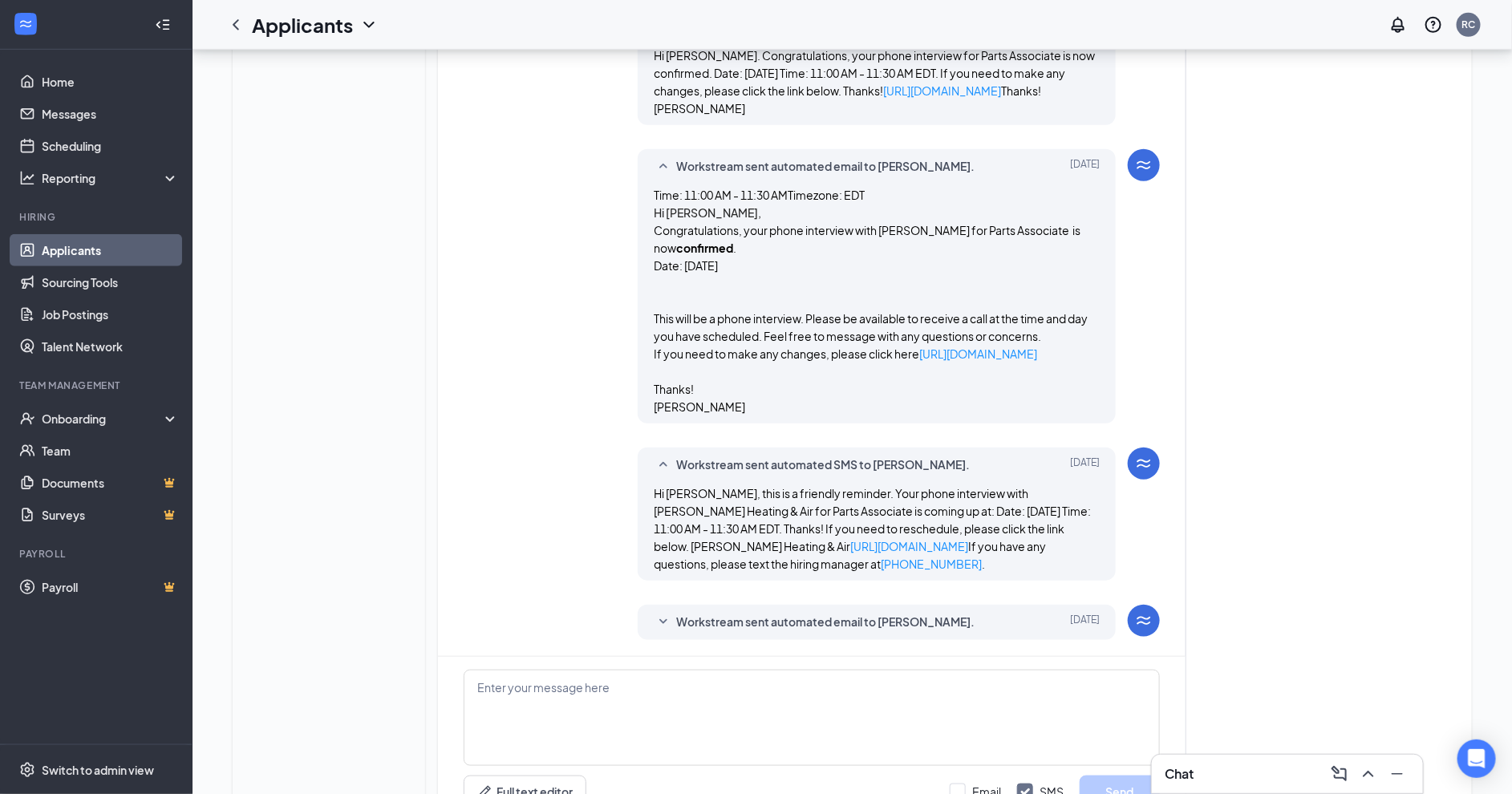
scroll to position [618, 0]
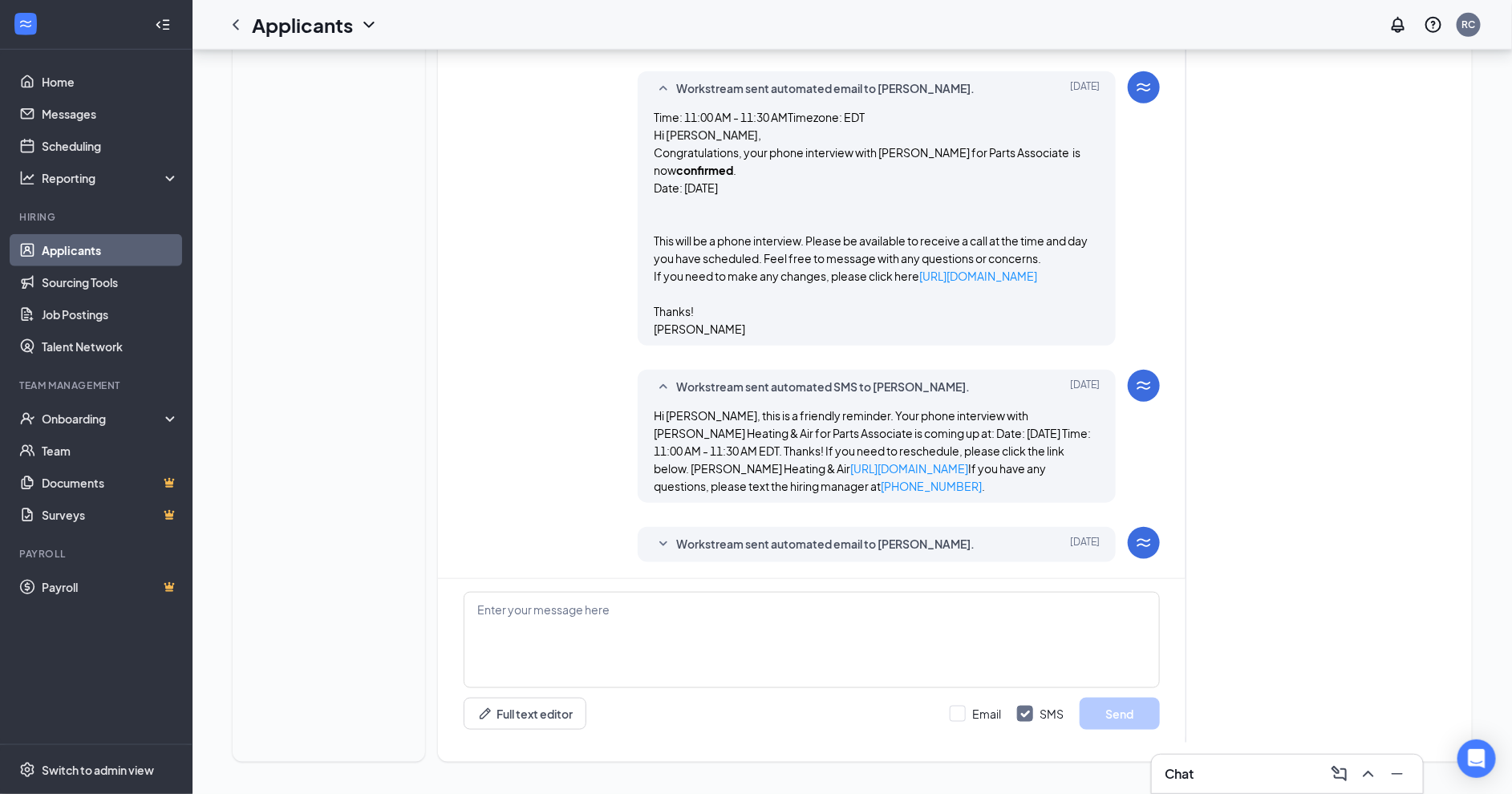
click at [666, 541] on icon "SmallChevronDown" at bounding box center [663, 544] width 19 height 19
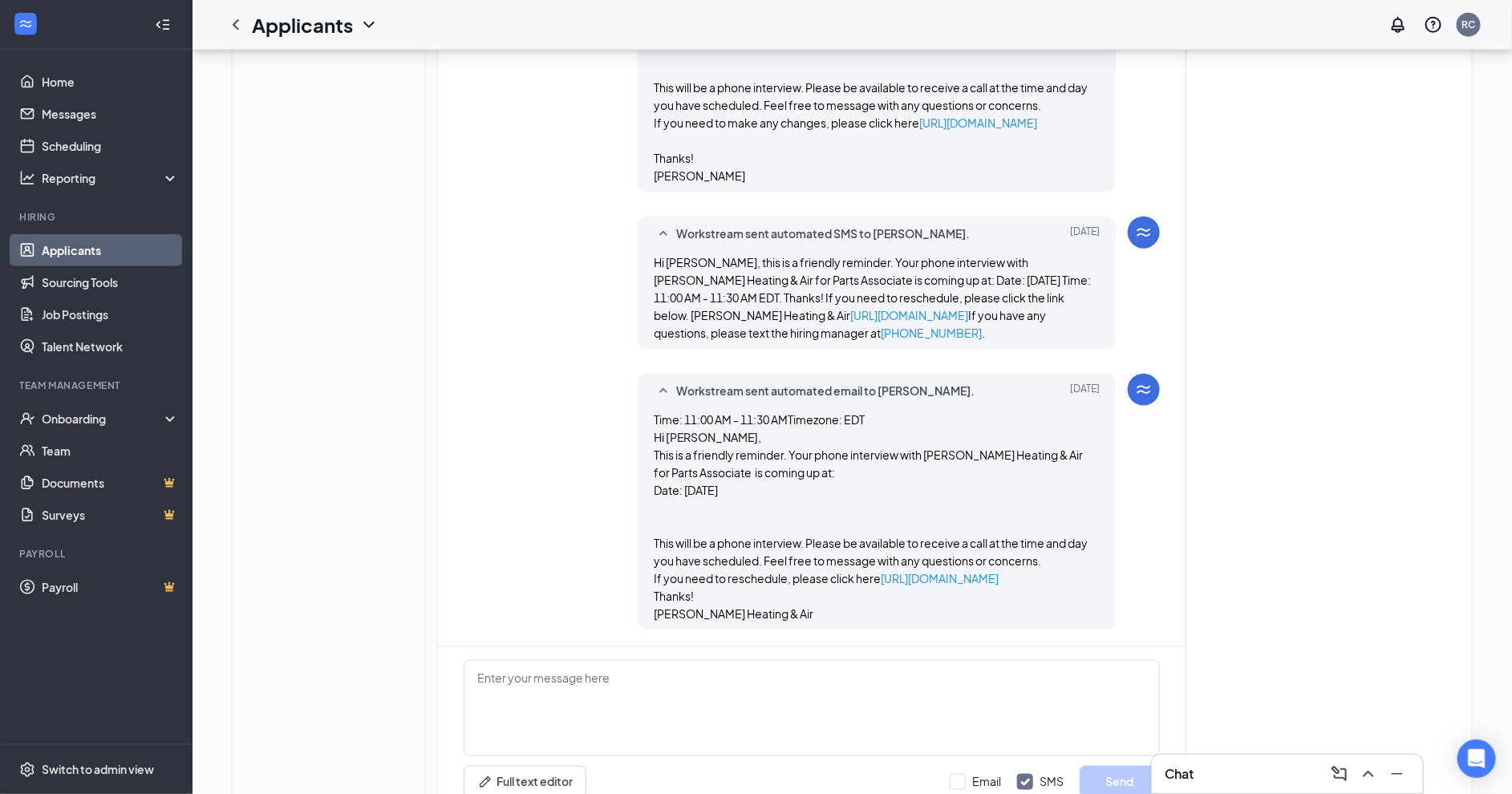
scroll to position [857, 0]
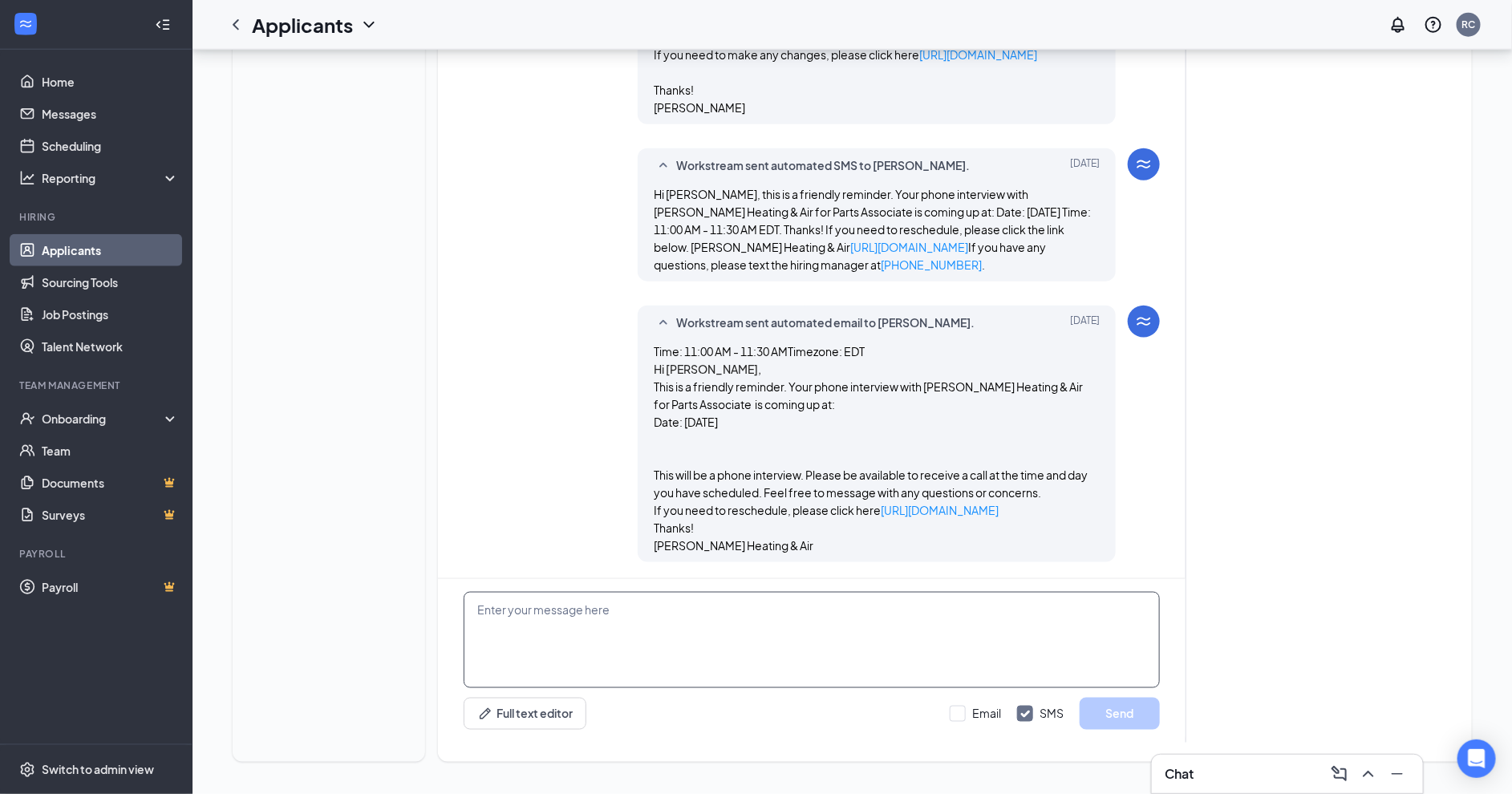
click at [508, 662] on textarea at bounding box center [812, 640] width 696 height 96
type textarea "g"
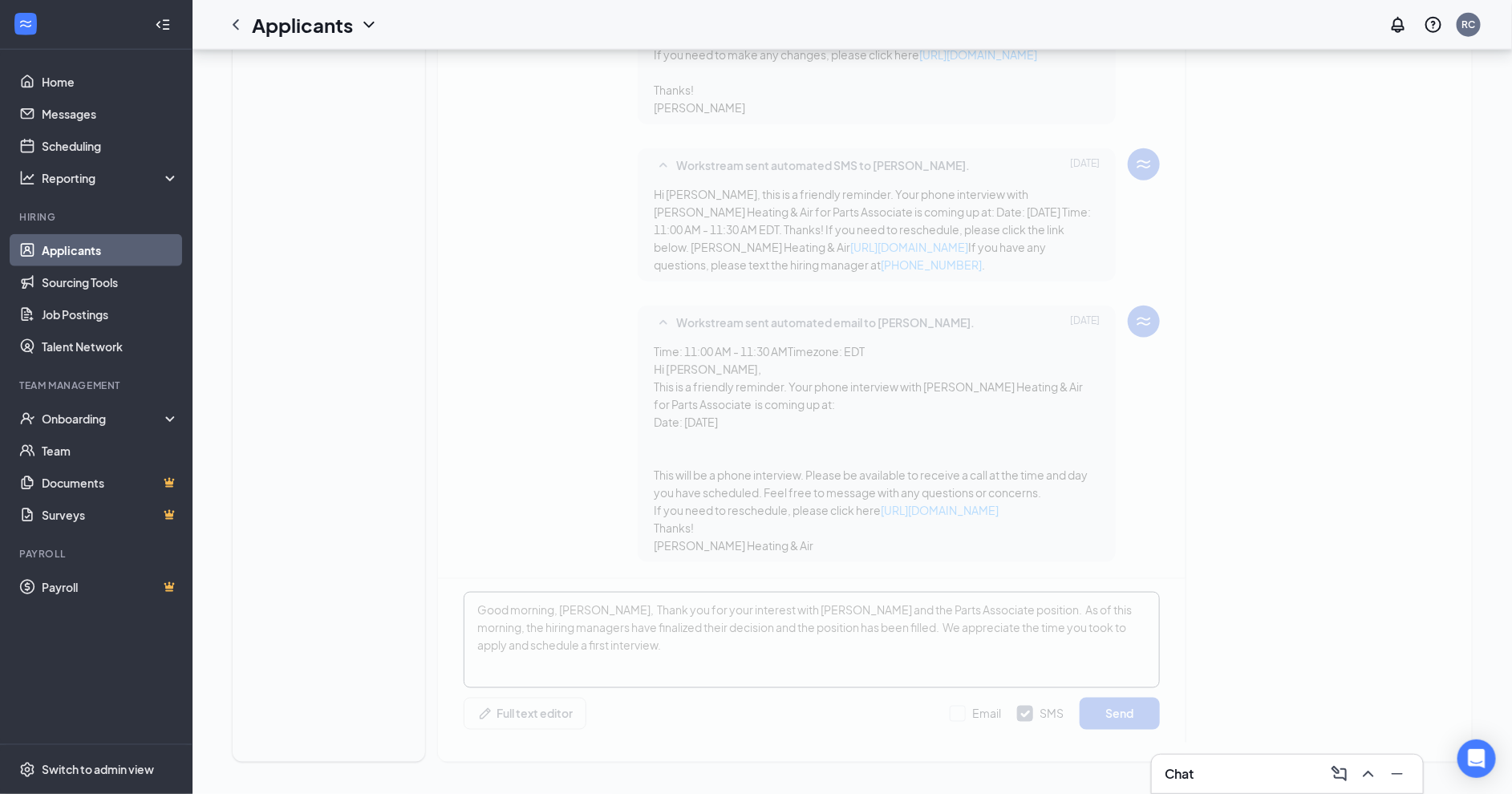
click at [606, 609] on div "S Sadat Sheikh sadatsheikh0379@gmail.com +1 (703) 201-4700 Load earlier interac…" at bounding box center [955, 4] width 1034 height 1515
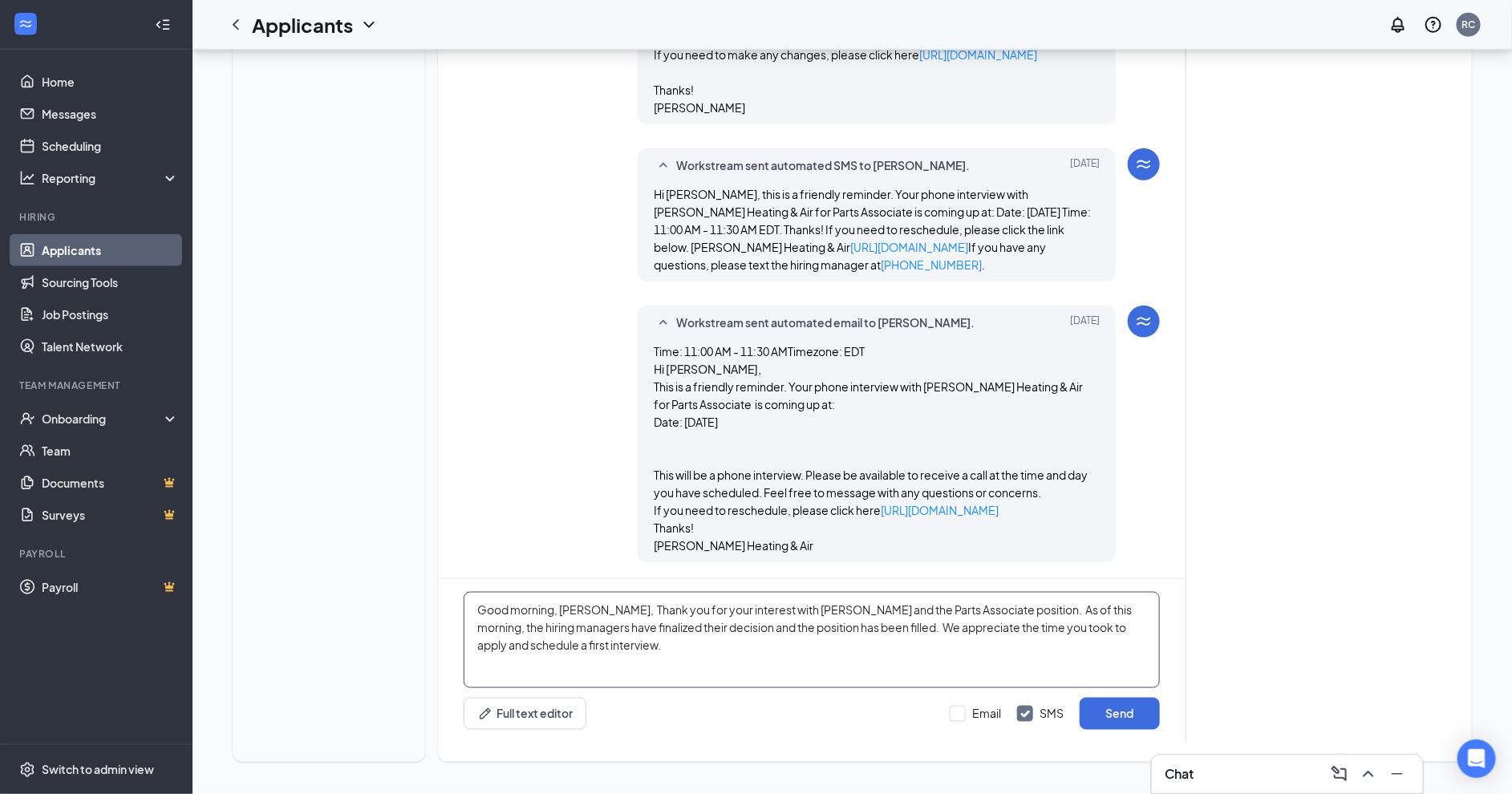
click at [606, 609] on textarea "Good morning, Sadat, Thank you for your interest with Robert B. Payne and the P…" at bounding box center [812, 640] width 696 height 96
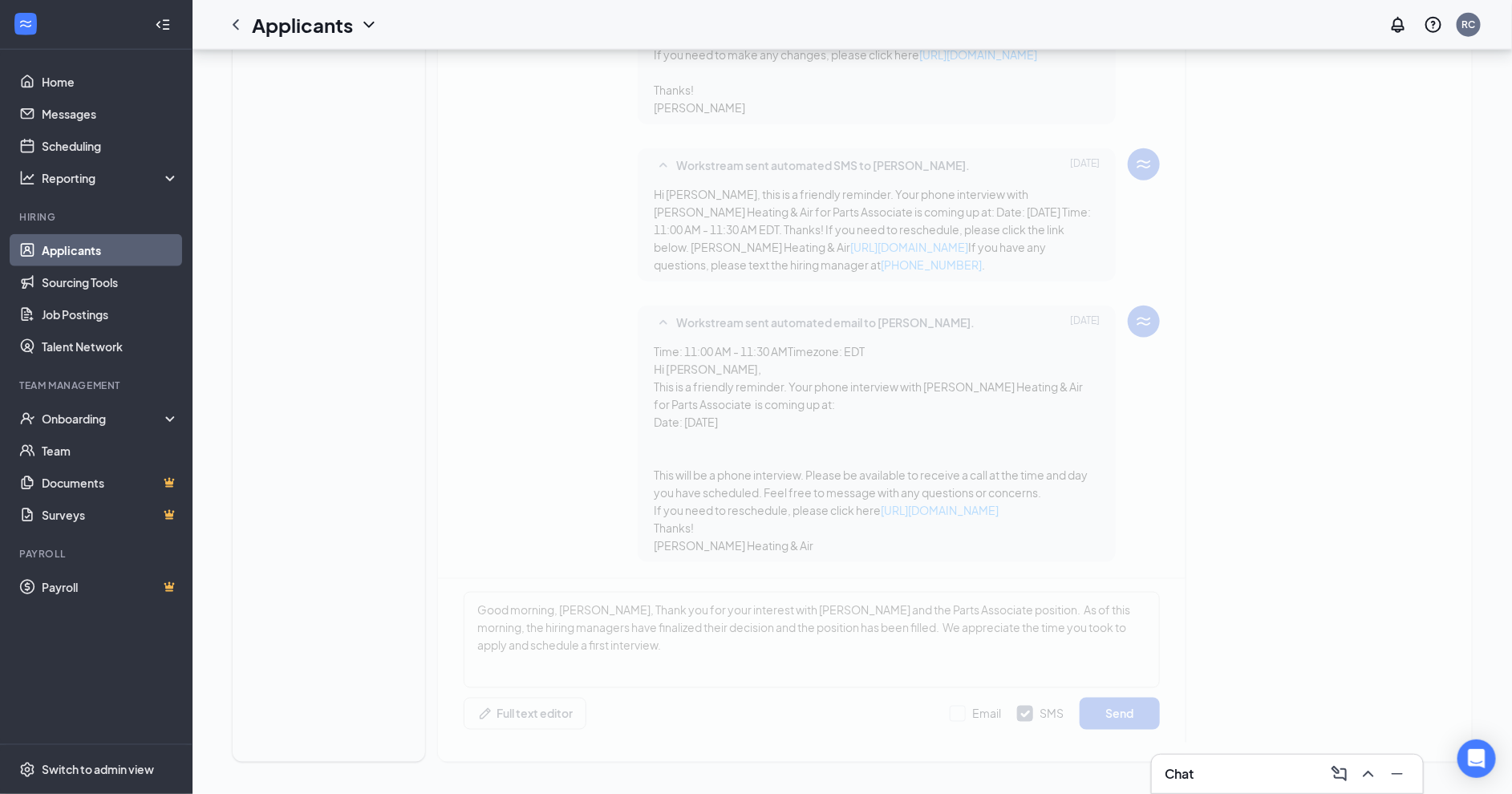
click at [669, 634] on div "S Sadat Sheikh sadatsheikh0379@gmail.com +1 (703) 201-4700 Load earlier interac…" at bounding box center [955, 4] width 1034 height 1515
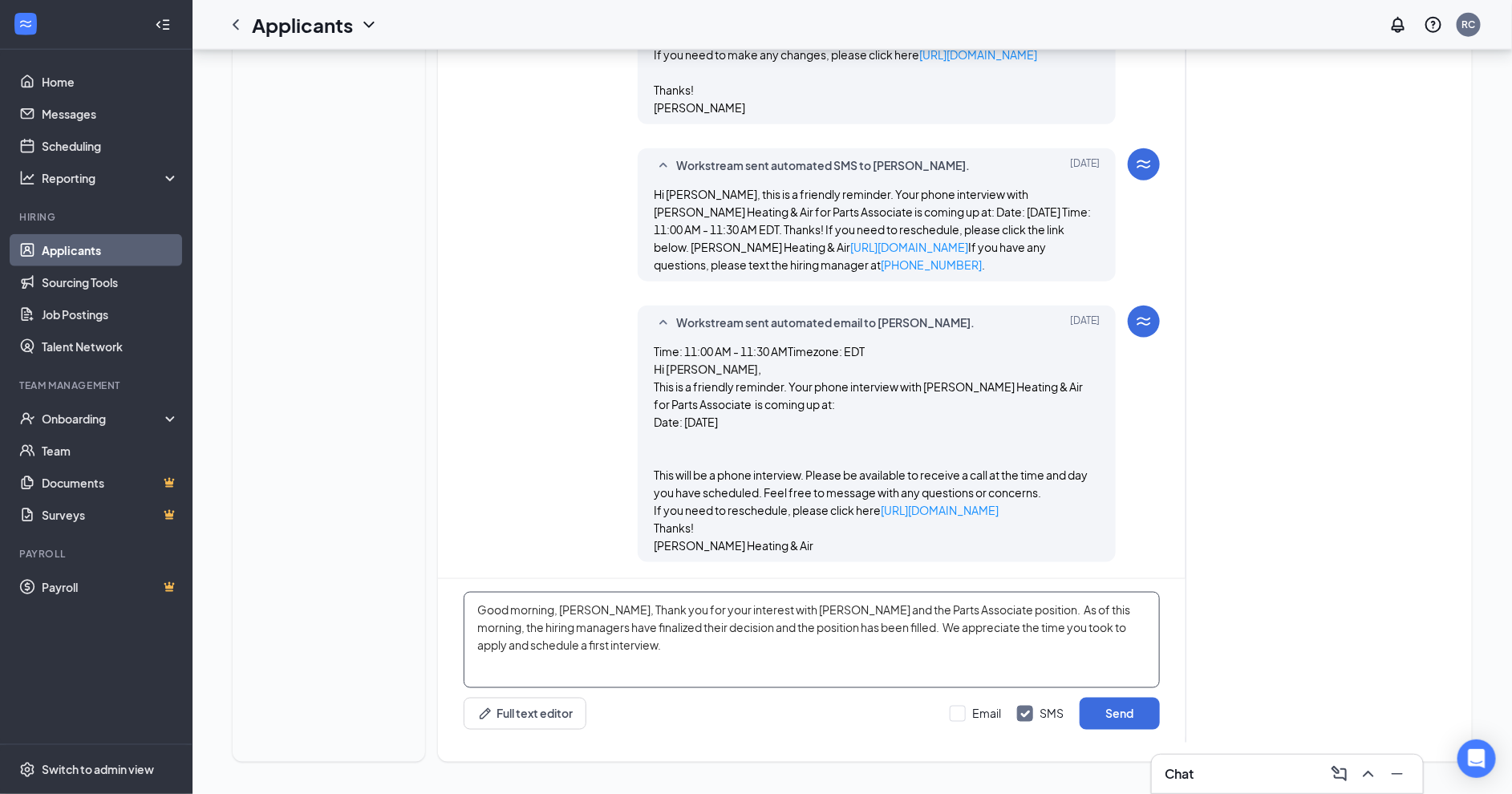
click at [669, 634] on textarea "Good morning, Sadat, Thank you for your interest with Robert B. Payne and the P…" at bounding box center [812, 640] width 696 height 96
click at [681, 628] on textarea "Good morning, Sadat, Thank you for your interest with Robert B. Payne and the P…" at bounding box center [812, 640] width 696 height 96
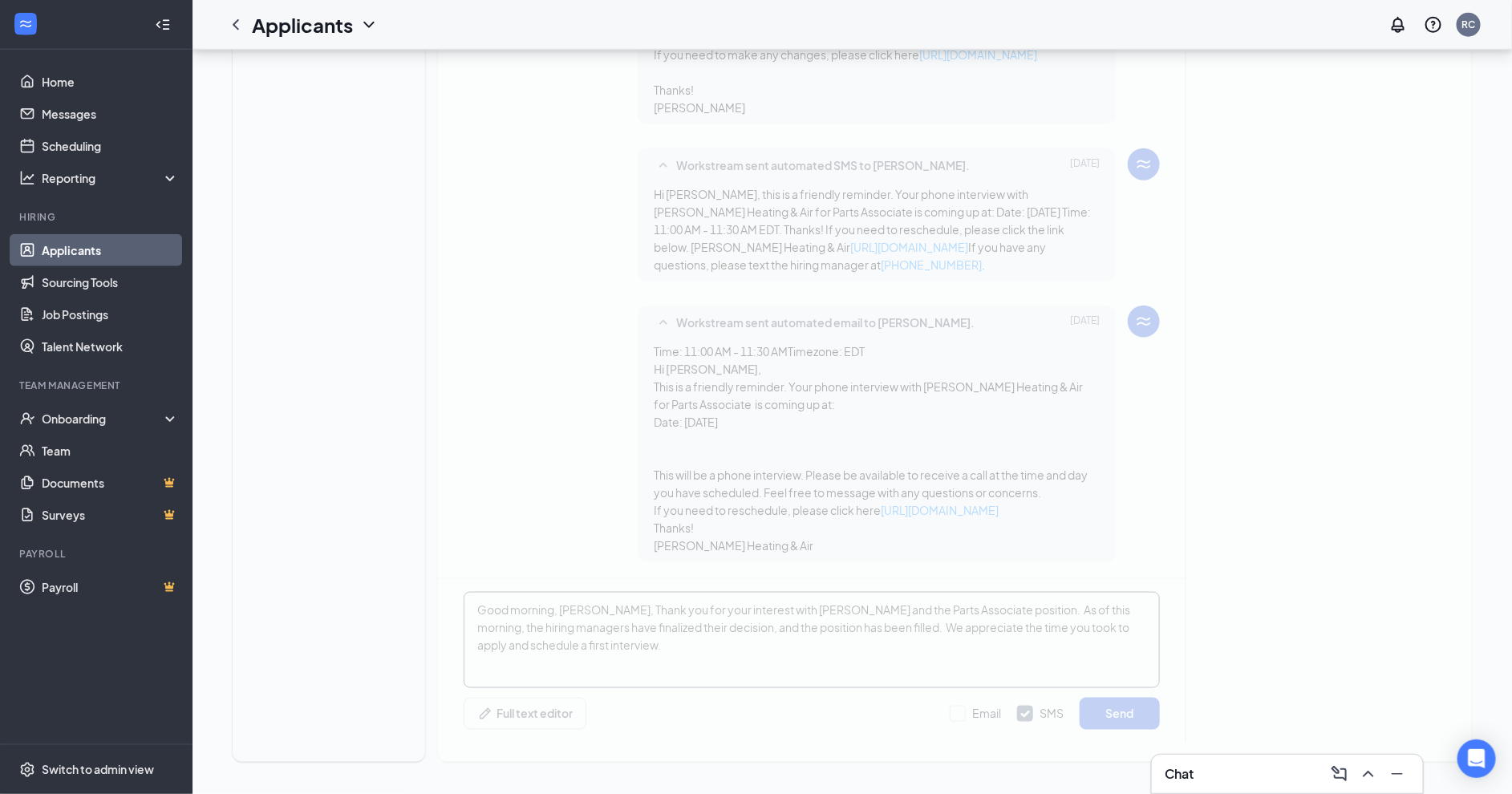
click at [693, 650] on div "S Sadat Sheikh sadatsheikh0379@gmail.com +1 (703) 201-4700 Load earlier interac…" at bounding box center [955, 4] width 1034 height 1515
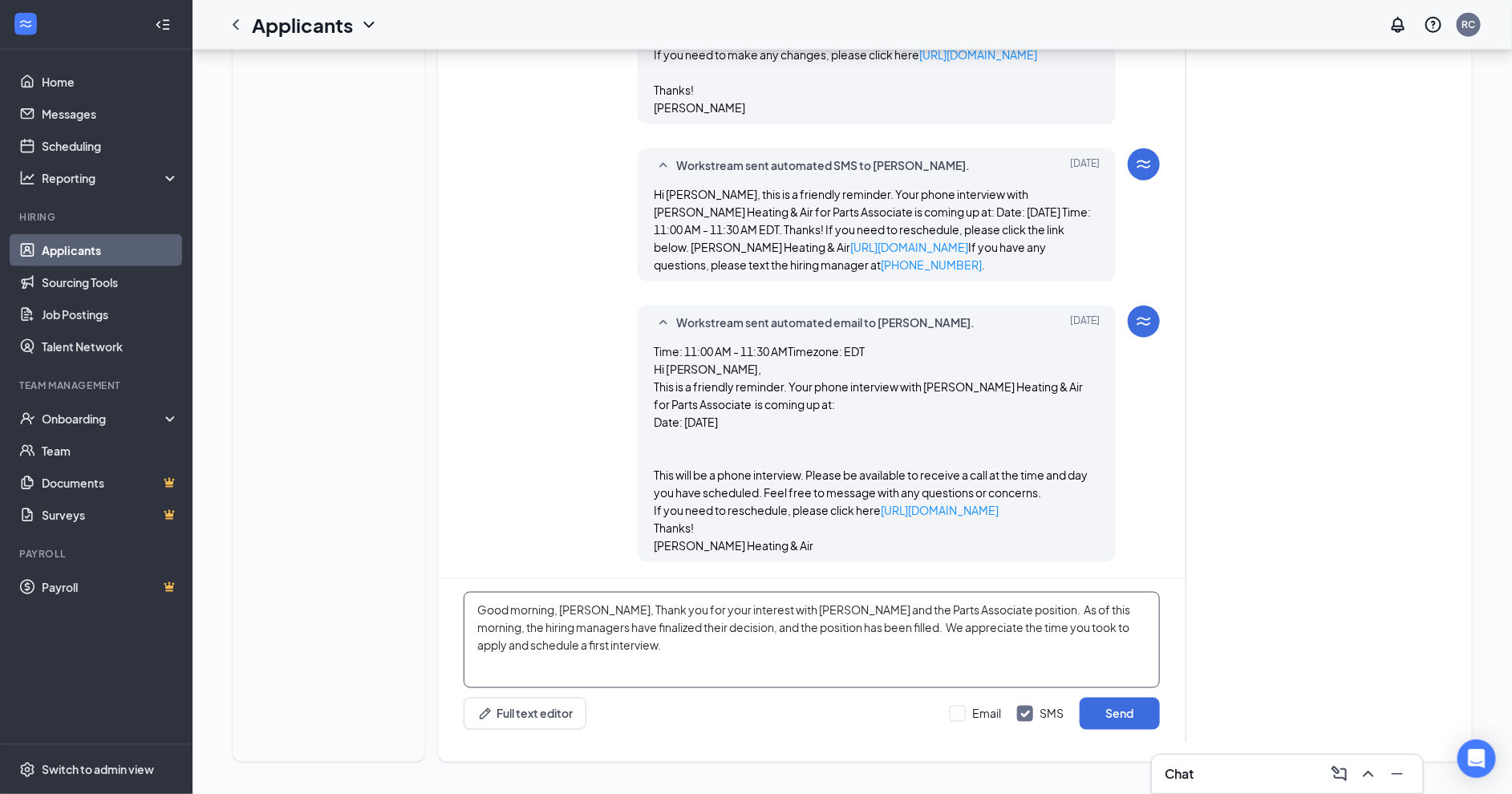
click at [1118, 612] on textarea "Good morning, Sadat, Thank you for your interest with Robert B. Payne and the P…" at bounding box center [812, 640] width 696 height 96
click at [949, 650] on textarea "Good morning, Sadat, Thank you for your interest with Robert B. Payne and the P…" at bounding box center [812, 640] width 696 height 96
click at [883, 627] on textarea "Good morning, Sadat, Thank you for your interest with Robert B. Payne and the P…" at bounding box center [812, 640] width 696 height 96
type textarea "Good morning, Sadat, Thank you for your interest with Robert B. Payne and the P…"
click at [960, 715] on input "Email" at bounding box center [975, 714] width 52 height 16
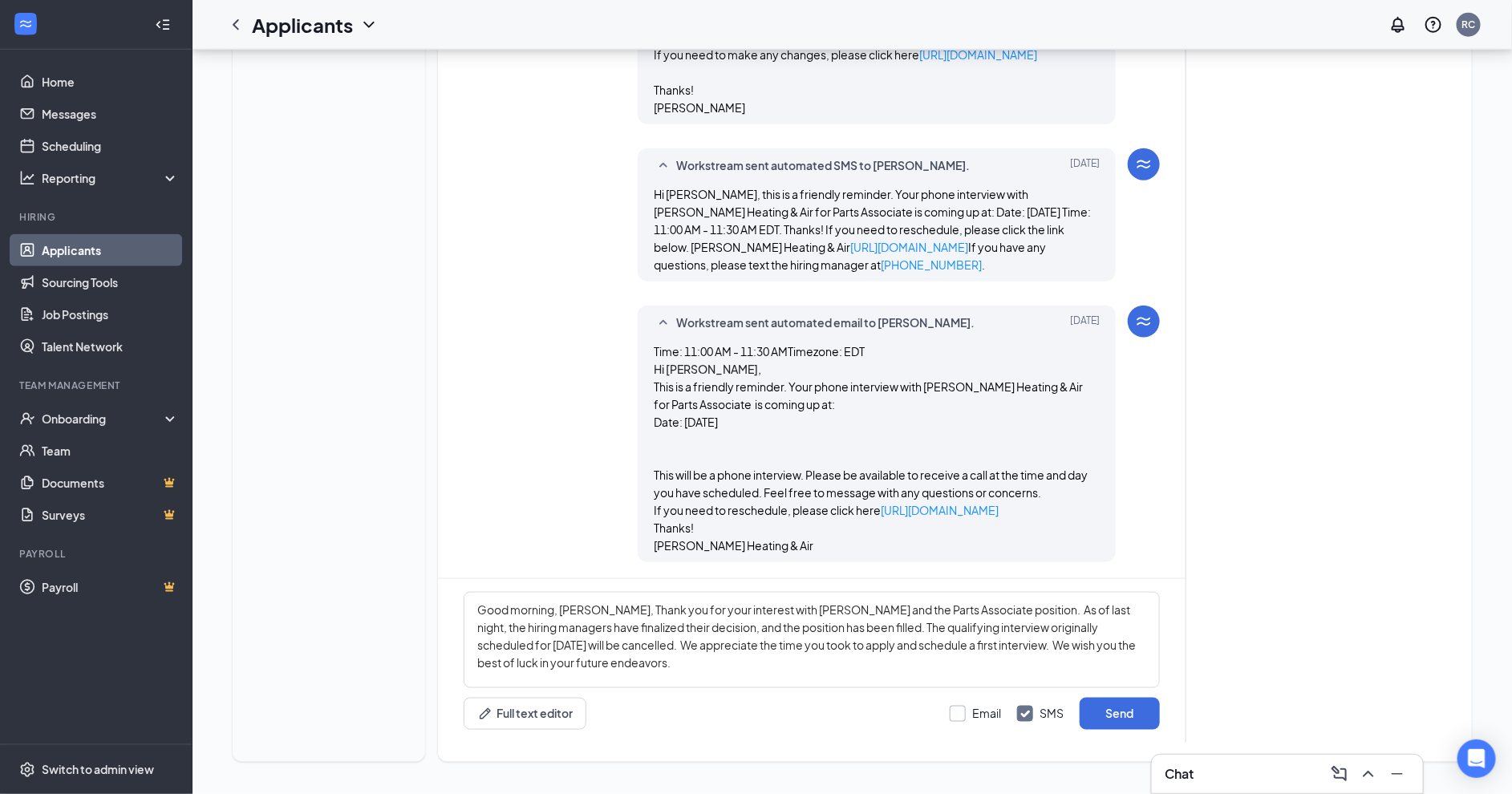
checkbox input "true"
click at [1123, 712] on button "Send" at bounding box center [1119, 714] width 80 height 32
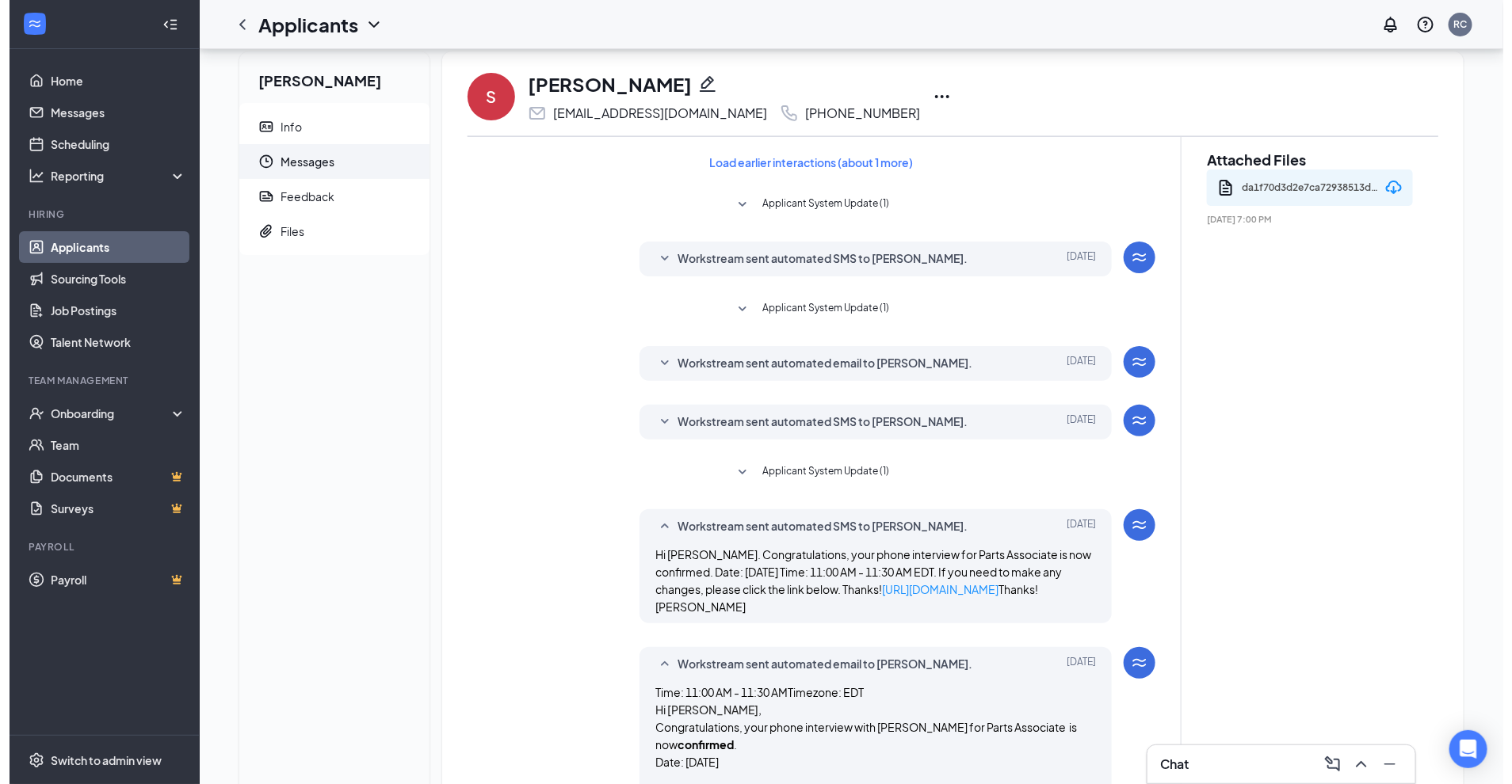
scroll to position [0, 0]
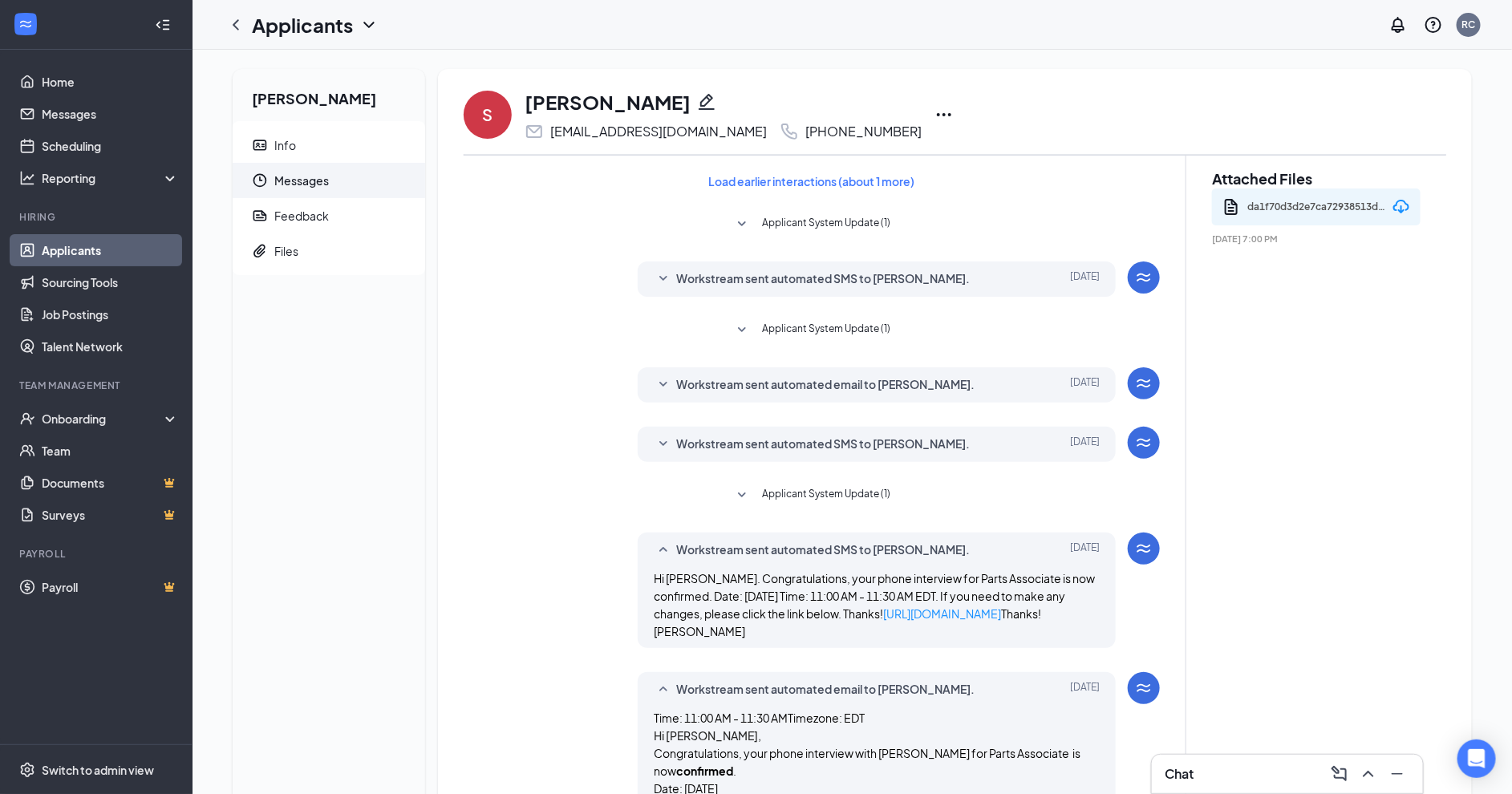
click at [903, 102] on div "S Sadat Sheikh sadatsheikh0379@gmail.com +1 (703) 201-4700" at bounding box center [955, 114] width 982 height 53
click at [934, 114] on icon "Ellipses" at bounding box center [944, 114] width 19 height 19
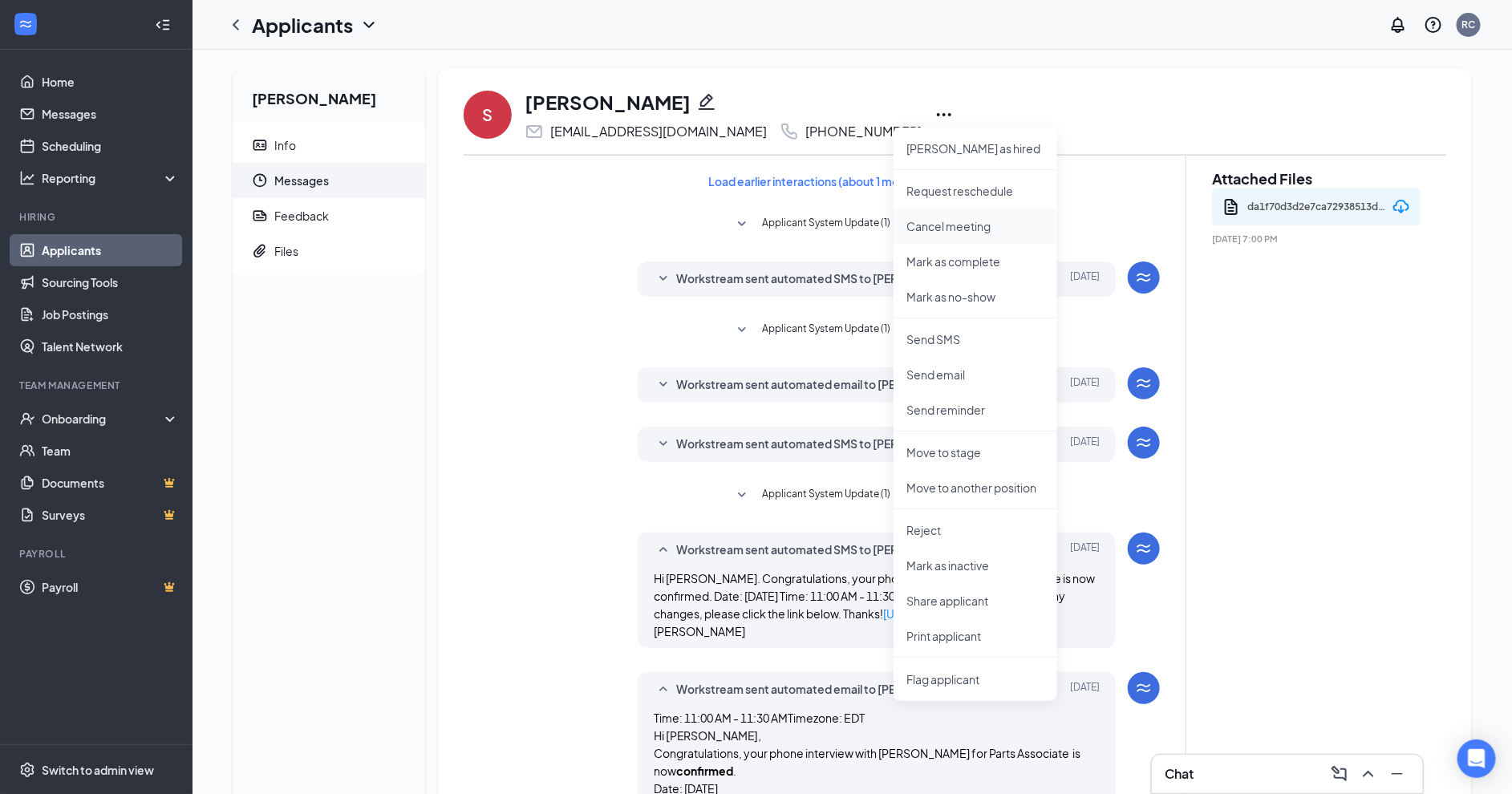
click at [959, 227] on p "Cancel meeting" at bounding box center [975, 226] width 138 height 16
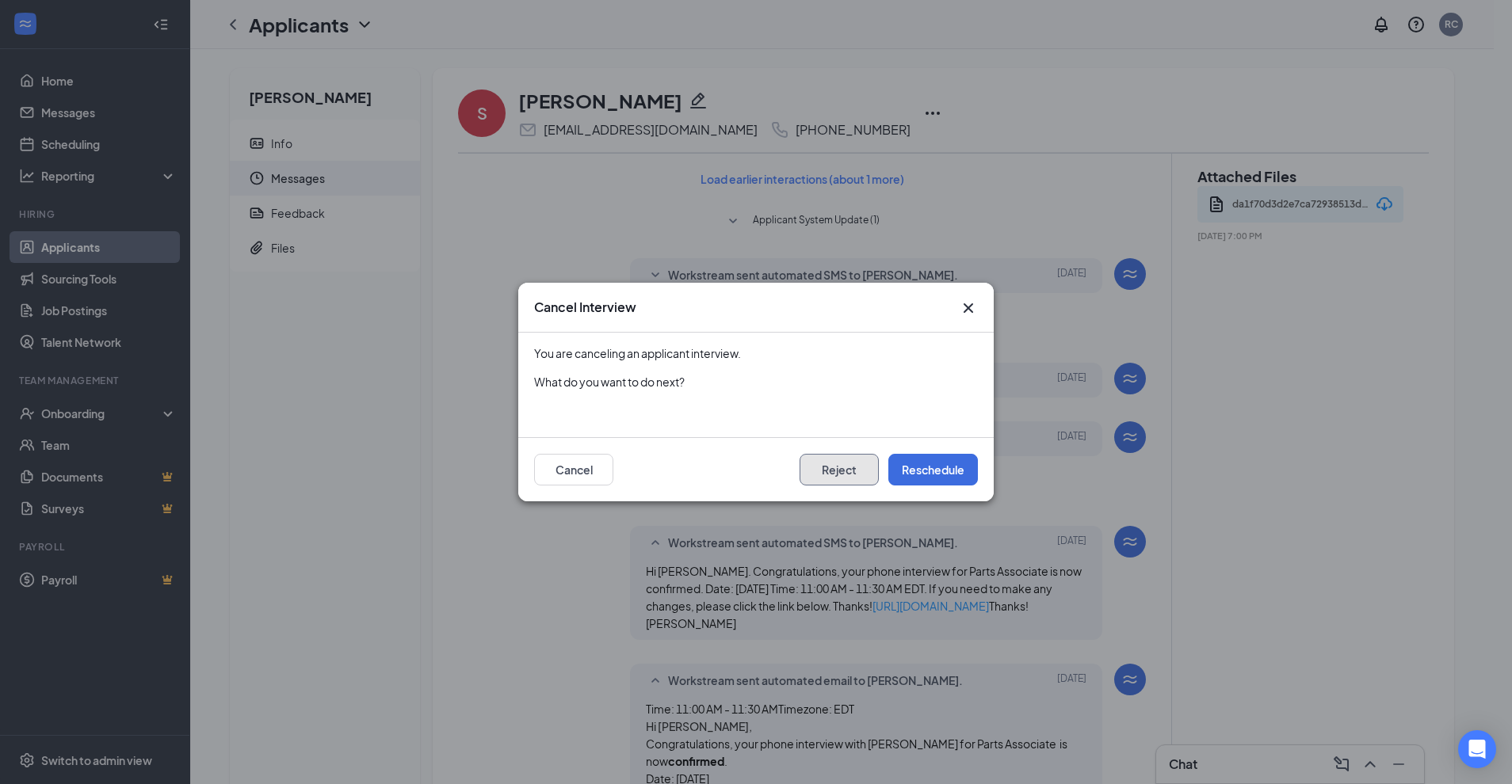
click at [854, 475] on button "Reject" at bounding box center [839, 470] width 79 height 32
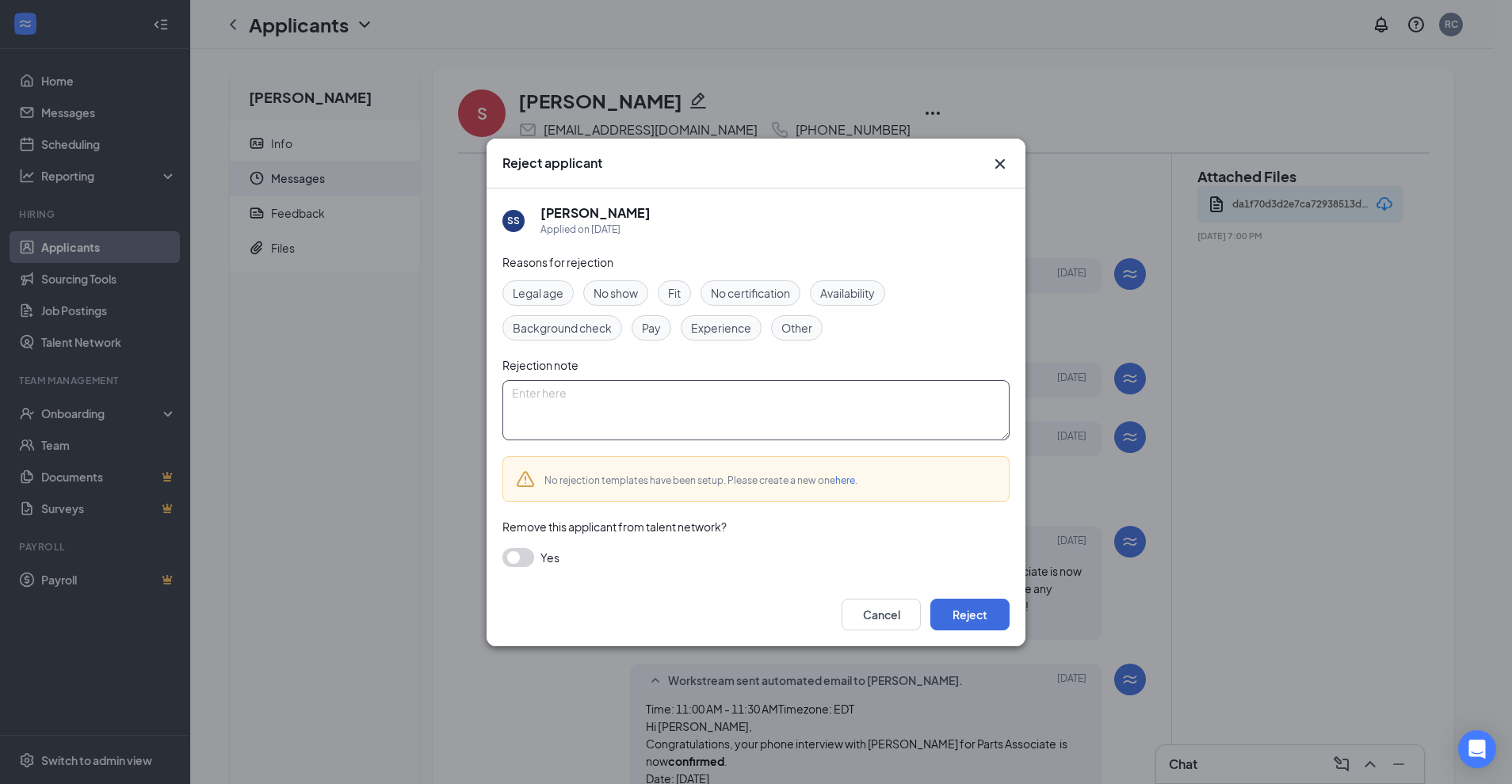
click at [639, 410] on textarea at bounding box center [756, 410] width 507 height 60
type textarea "O"
type textarea "Position was filled."
click at [788, 334] on span "Other" at bounding box center [796, 328] width 31 height 18
click at [958, 623] on button "Reject" at bounding box center [970, 615] width 79 height 32
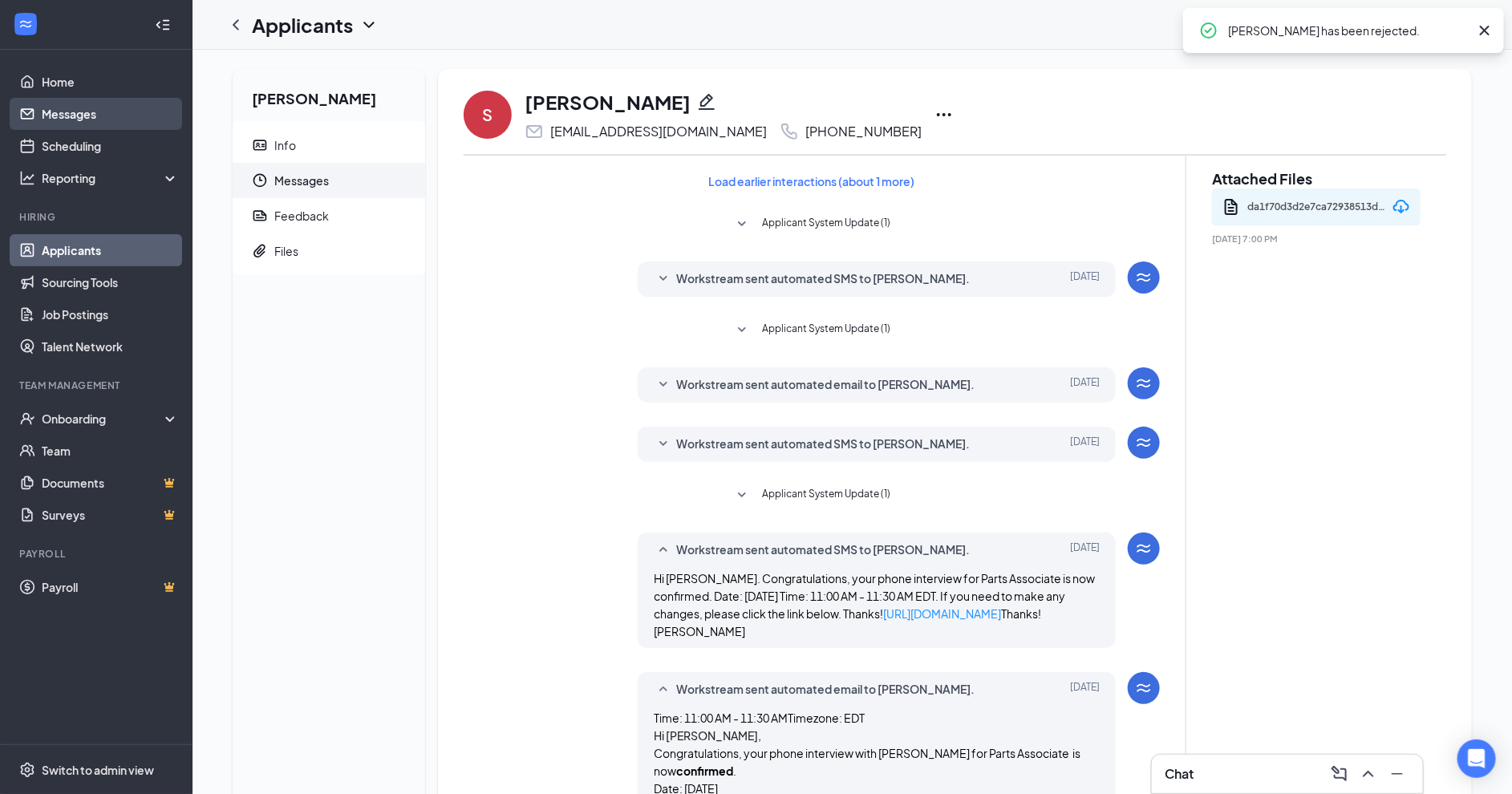
click at [87, 119] on link "Messages" at bounding box center [110, 114] width 137 height 32
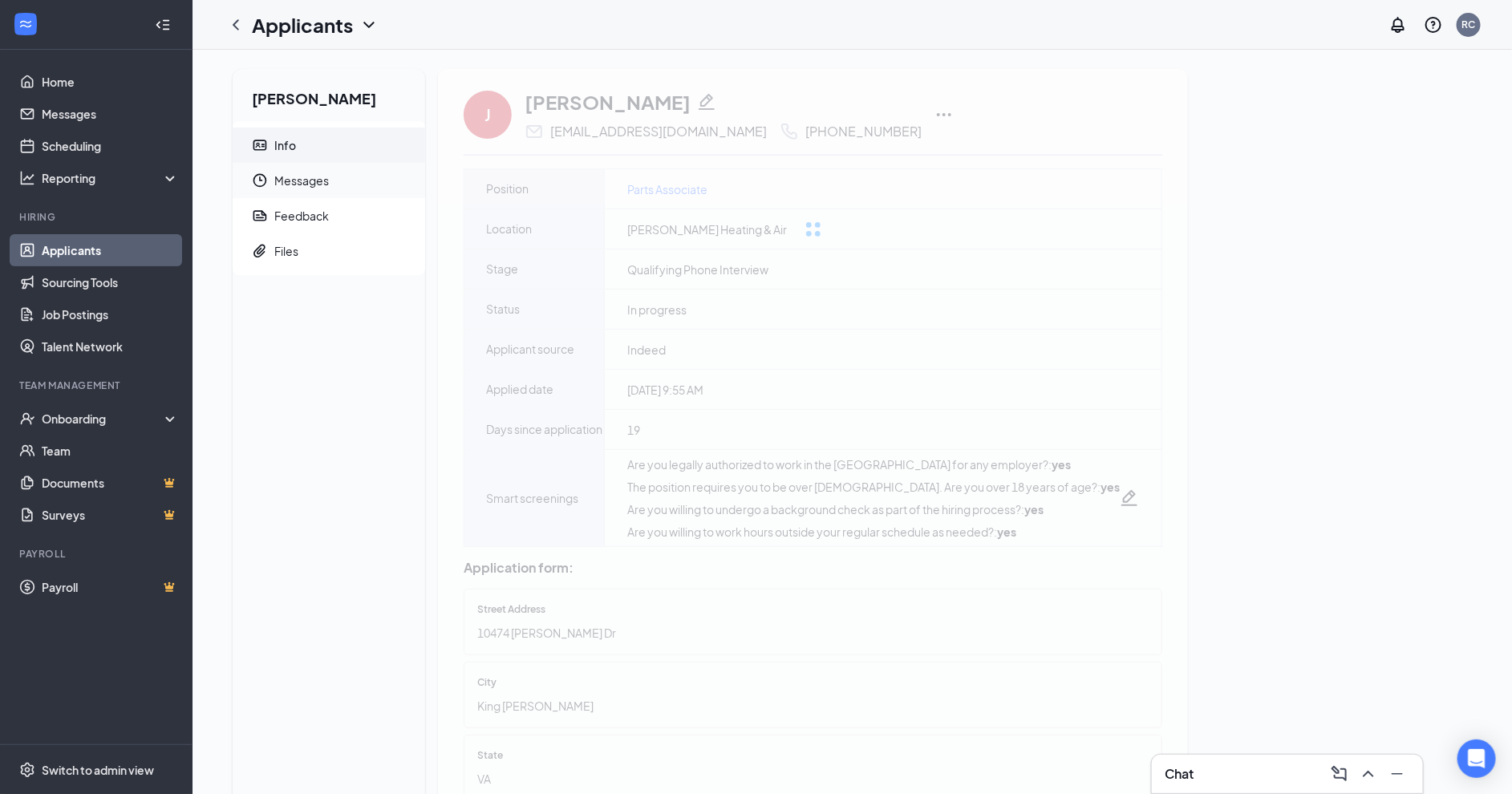
click at [301, 182] on span "Messages" at bounding box center [343, 181] width 138 height 35
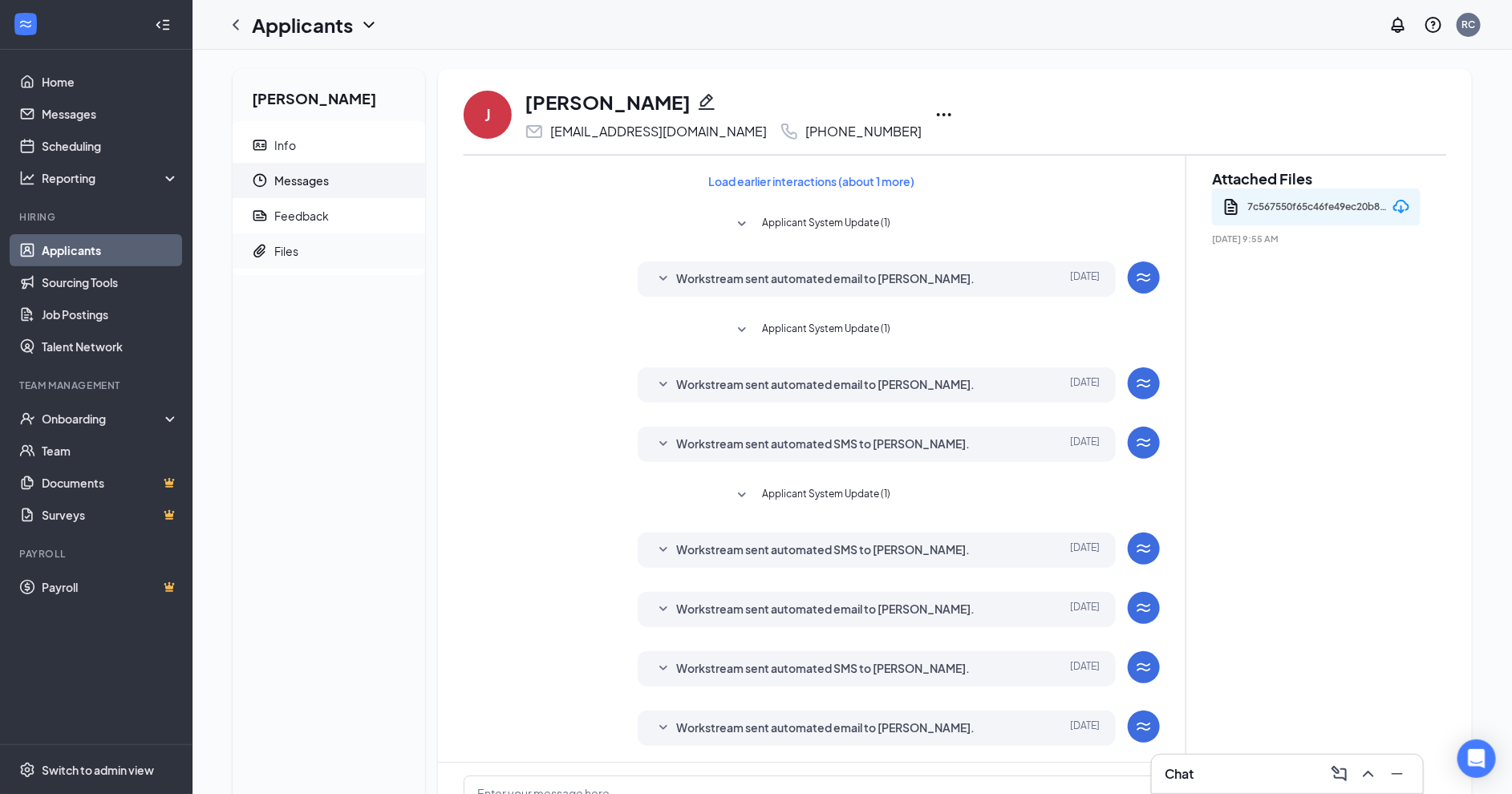
click at [298, 247] on div "Files" at bounding box center [286, 251] width 24 height 16
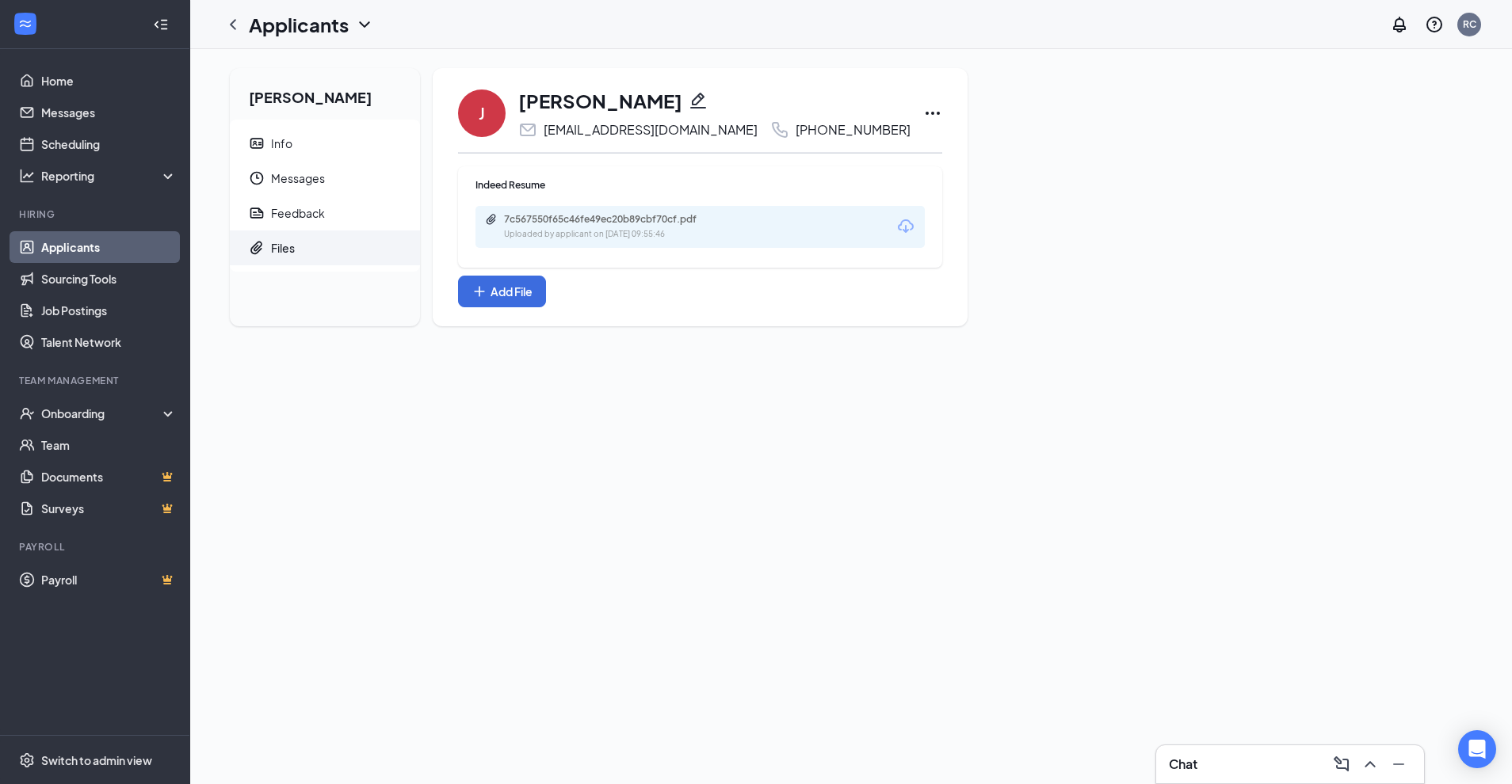
click at [204, 39] on div "7c567550f65c46fe49ec20b89cbf70cf.pdf Uploaded by applicant on [DATE] 09:55:46" at bounding box center [102, 19] width 204 height 39
click at [597, 219] on div "7c567550f65c46fe49ec20b89cbf70cf.pdf" at bounding box center [615, 219] width 222 height 13
click at [93, 118] on link "Messages" at bounding box center [108, 113] width 135 height 32
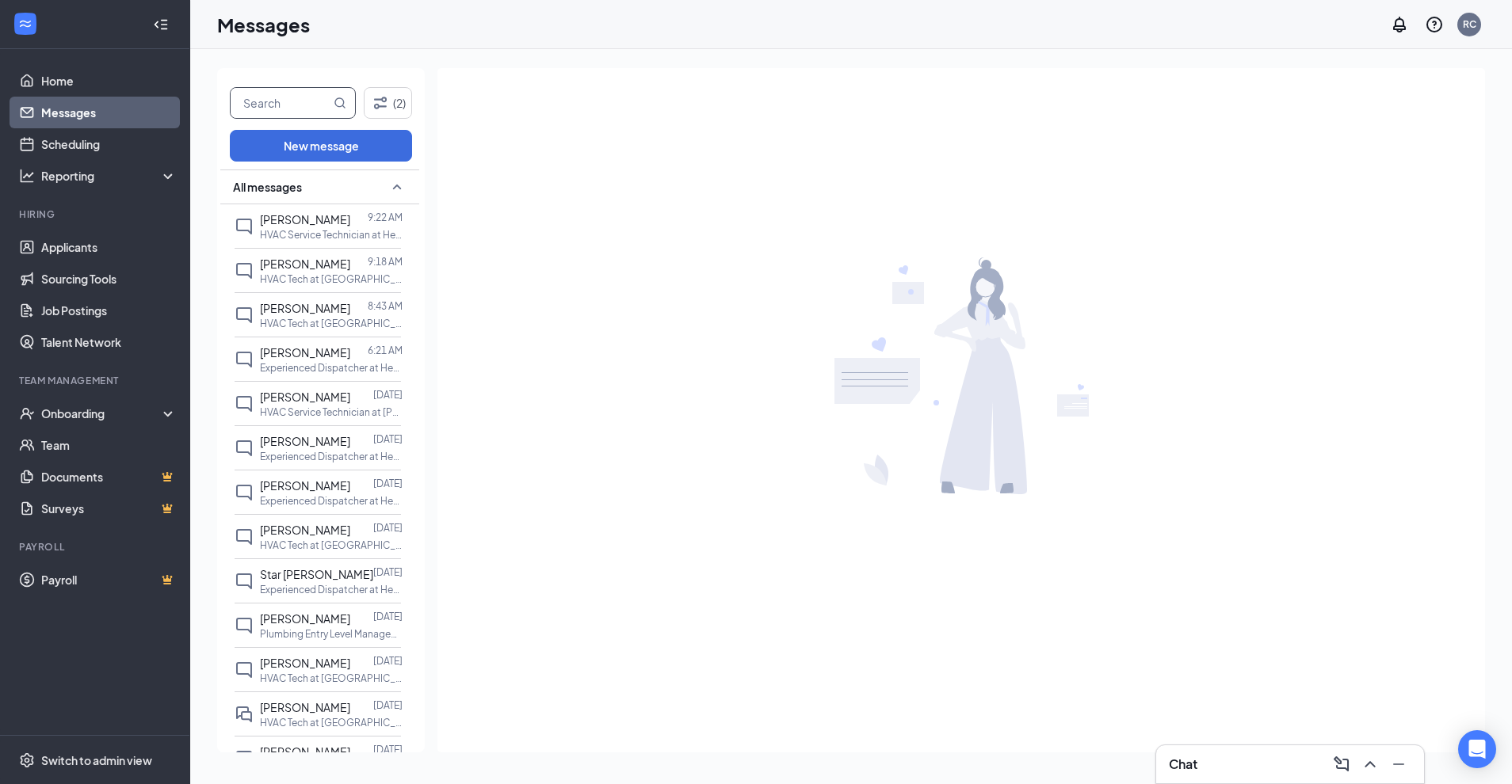
click at [305, 102] on input "text" at bounding box center [280, 103] width 100 height 30
type input "[PERSON_NAME]"
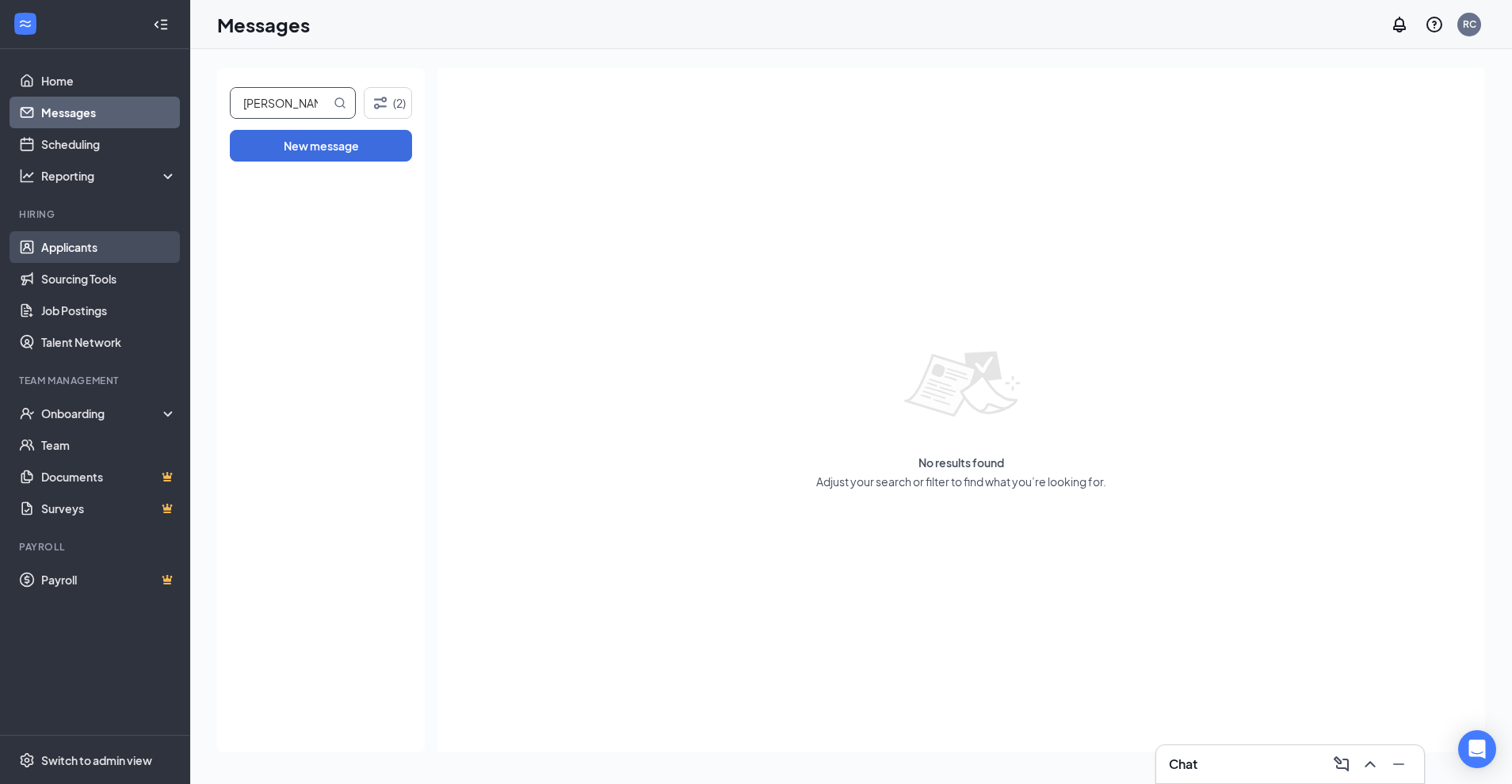
click at [93, 240] on link "Applicants" at bounding box center [108, 247] width 135 height 32
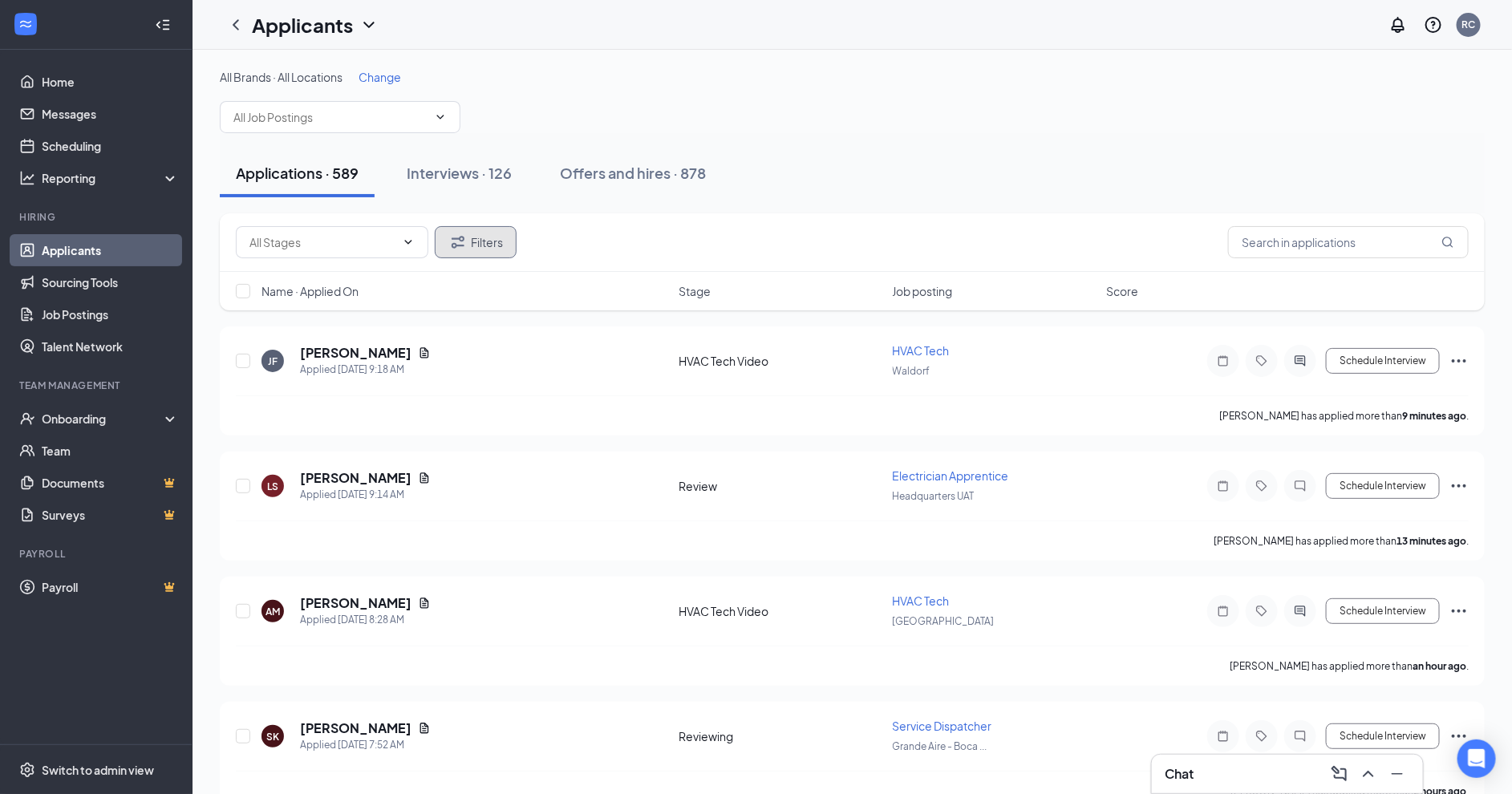
click at [506, 231] on button "Filters" at bounding box center [476, 242] width 82 height 32
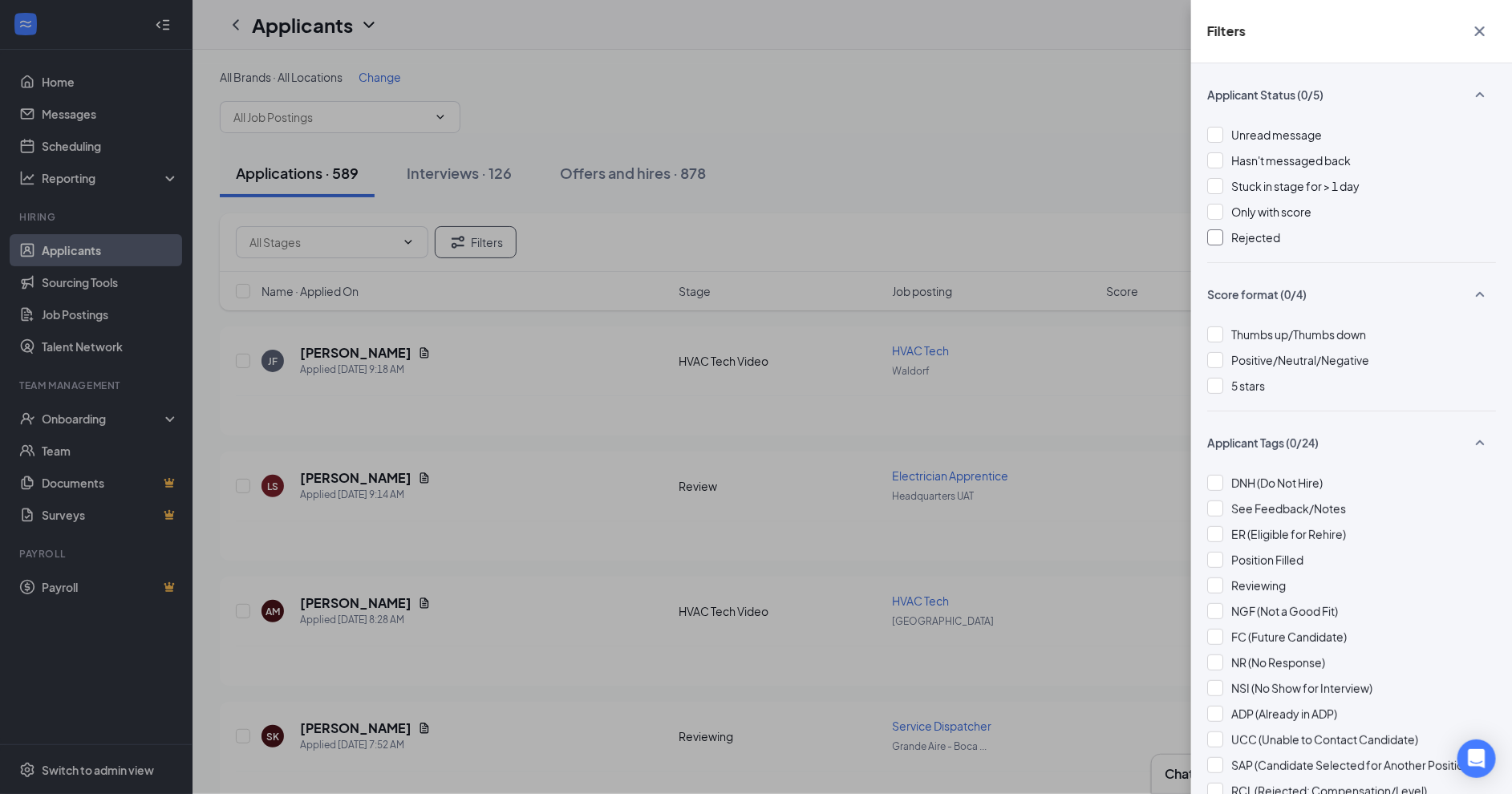
click at [1244, 234] on span "Rejected" at bounding box center [1255, 237] width 49 height 14
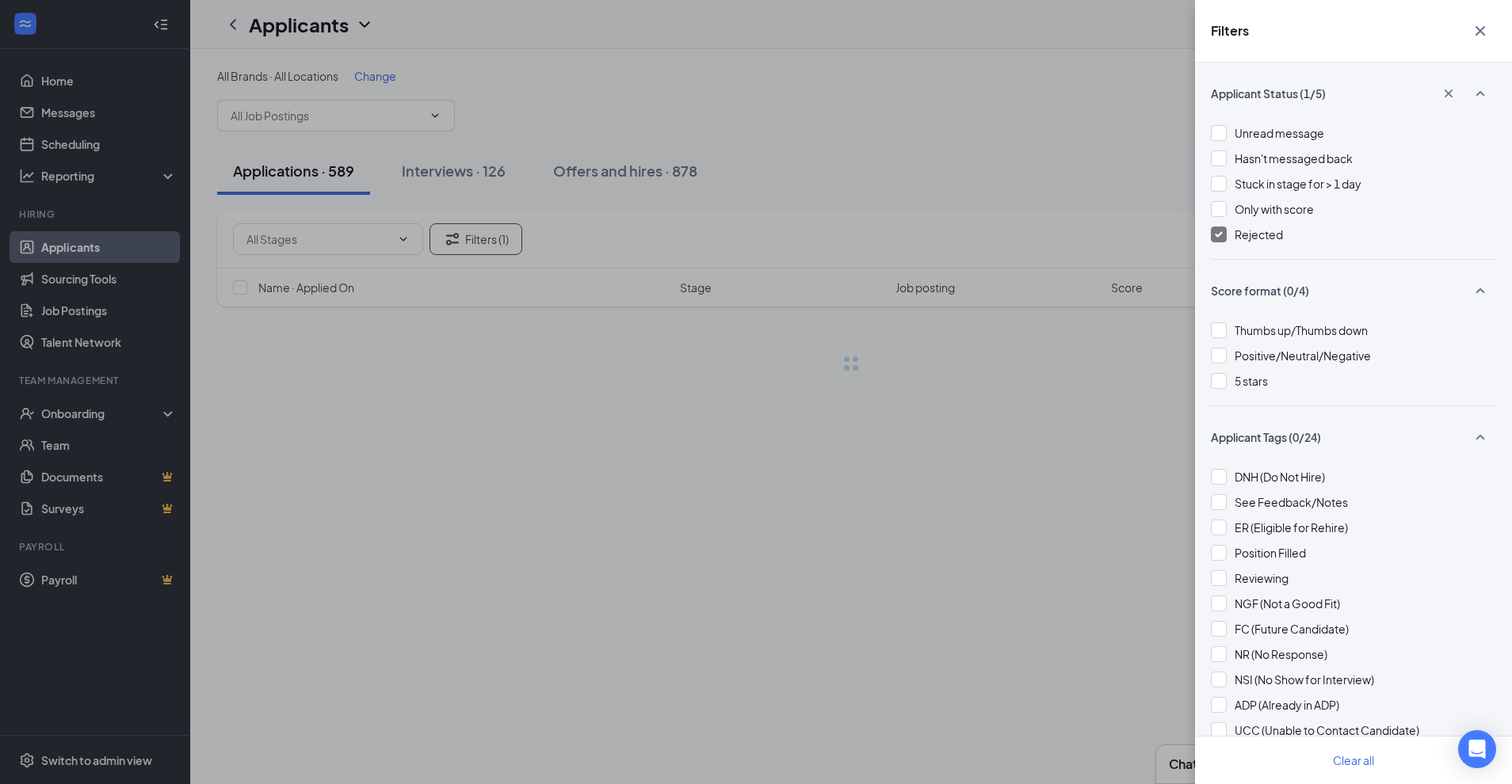
click at [1482, 23] on icon "Cross" at bounding box center [1479, 31] width 19 height 19
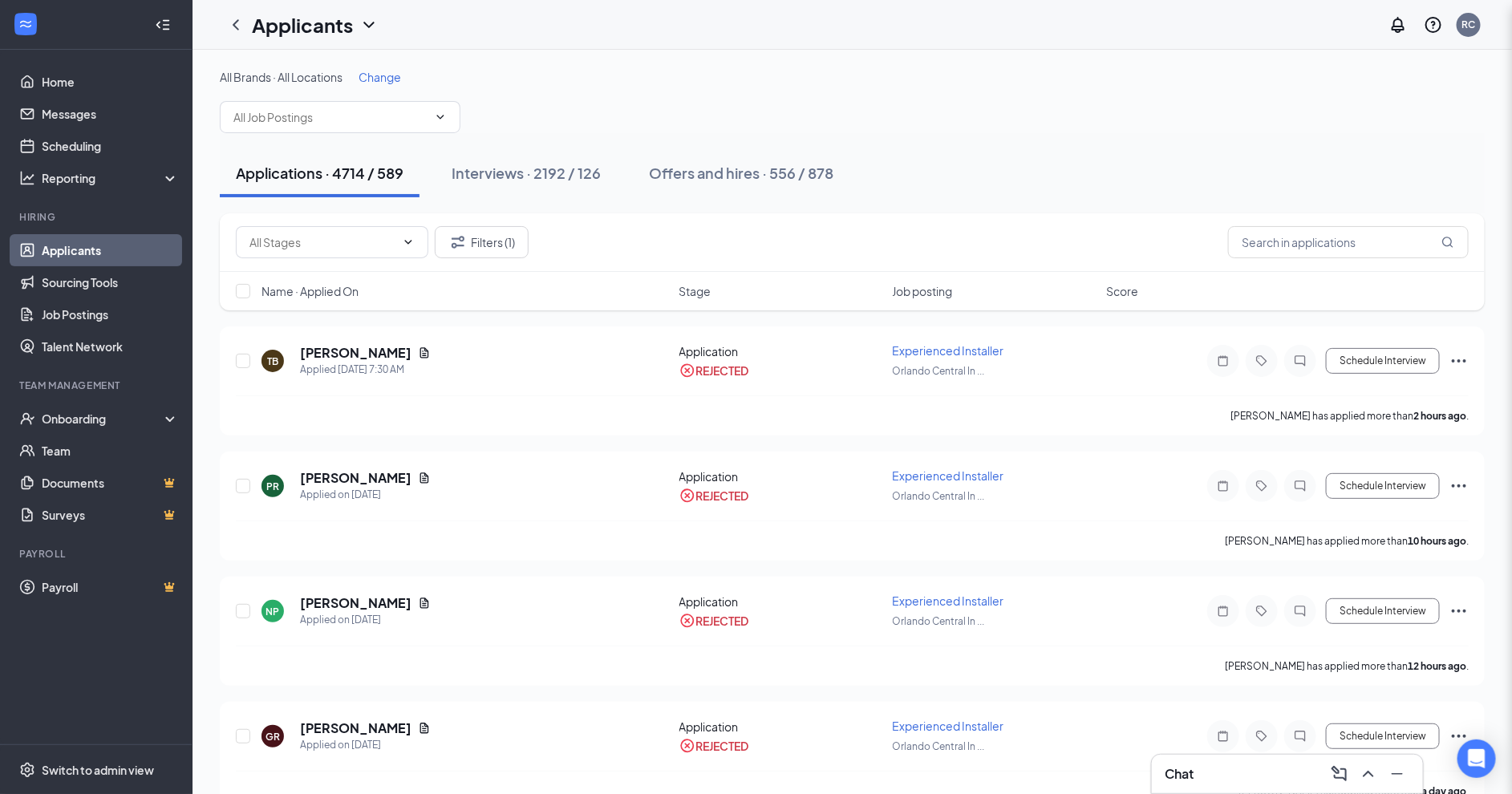
drag, startPoint x: 1090, startPoint y: 176, endPoint x: 1141, endPoint y: 178, distance: 51.0
click at [1090, 174] on div "Filters Applicant Status (1/5) Unread message Hasn't messaged back Stuck in sta…" at bounding box center [756, 397] width 1512 height 794
click at [1304, 231] on input "text" at bounding box center [1348, 242] width 241 height 32
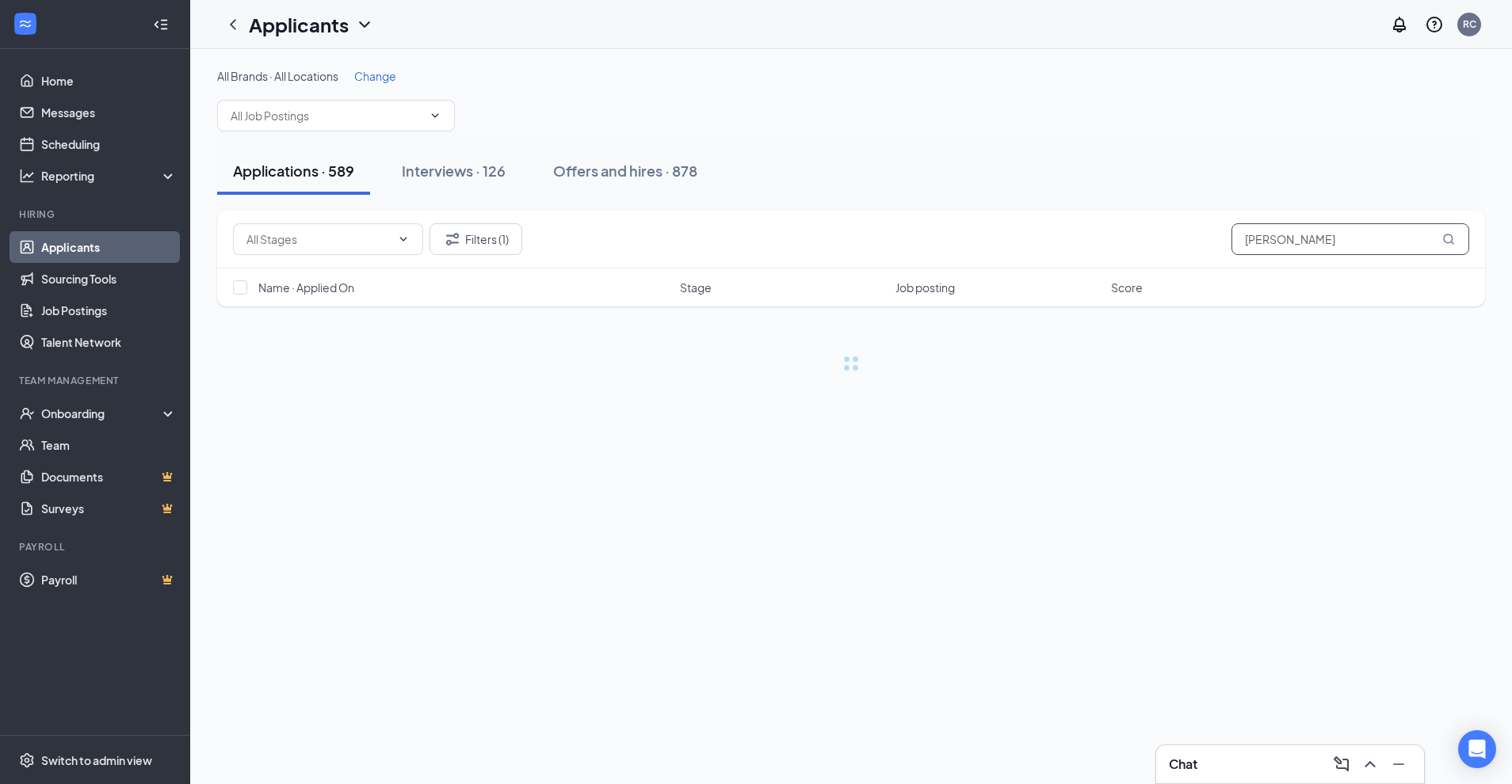
type input "sadat"
click at [891, 563] on link "Interviews" at bounding box center [905, 563] width 54 height 14
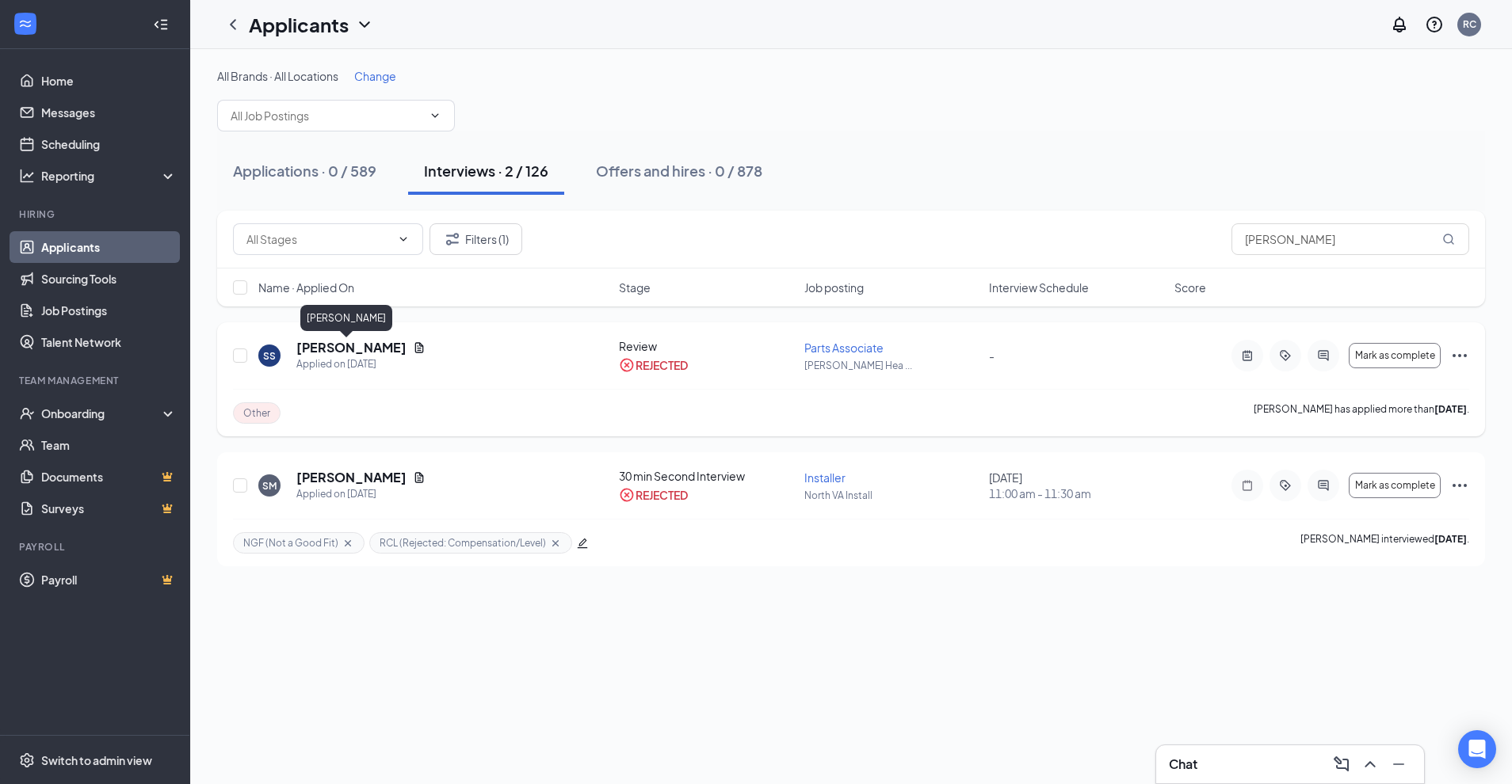
click at [325, 350] on h5 "Sadat Sheikh" at bounding box center [351, 347] width 110 height 18
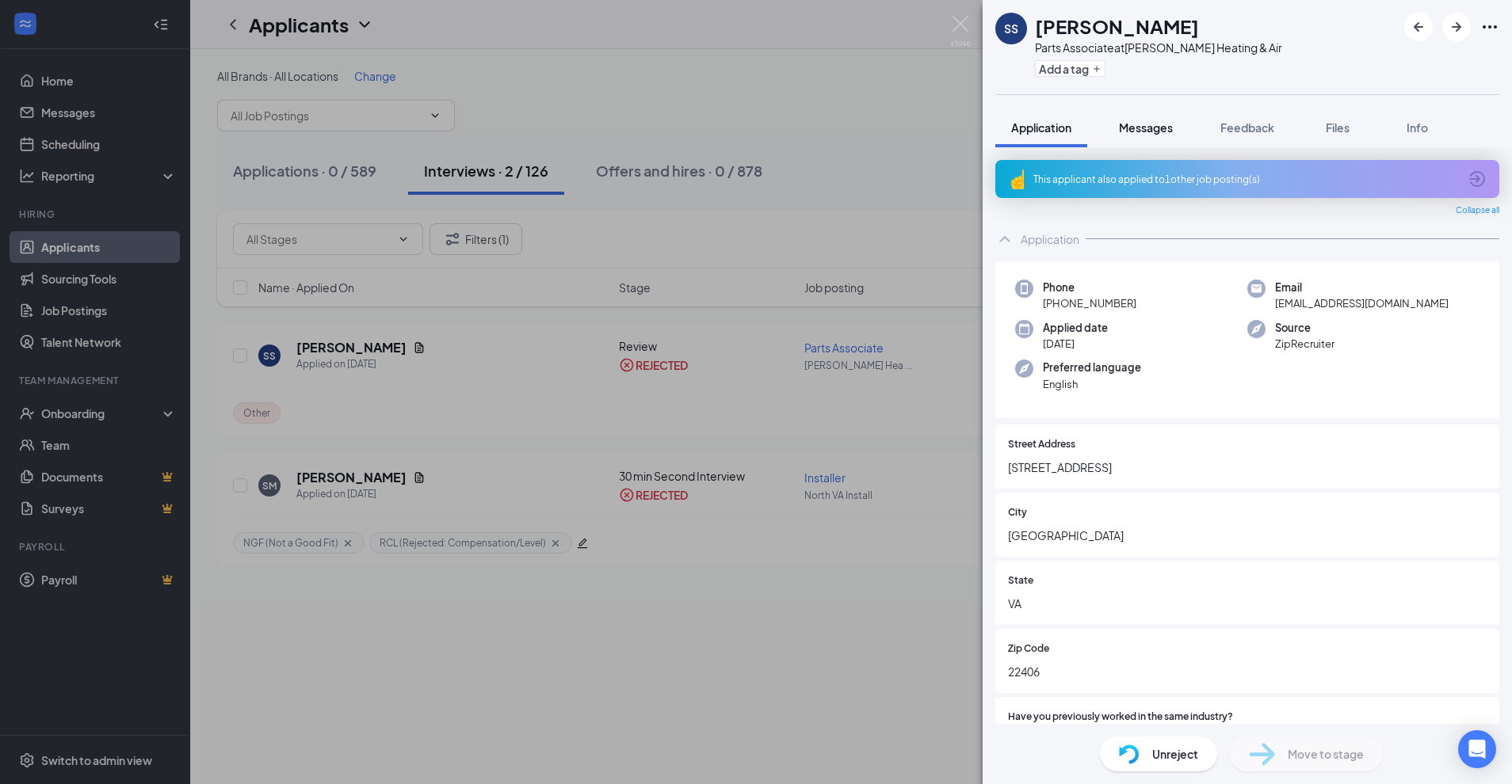
click at [1151, 127] on span "Messages" at bounding box center [1146, 127] width 54 height 14
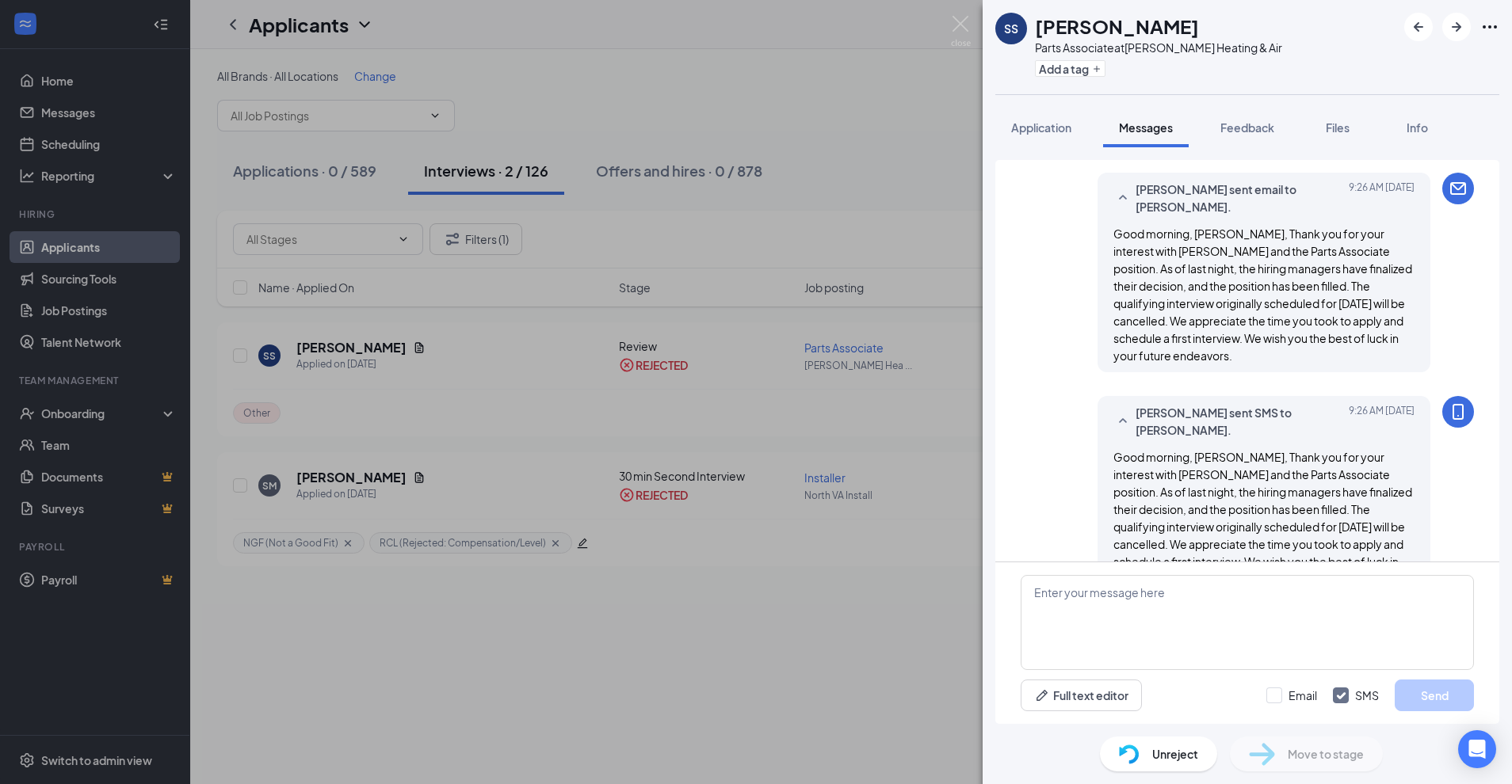
scroll to position [485, 0]
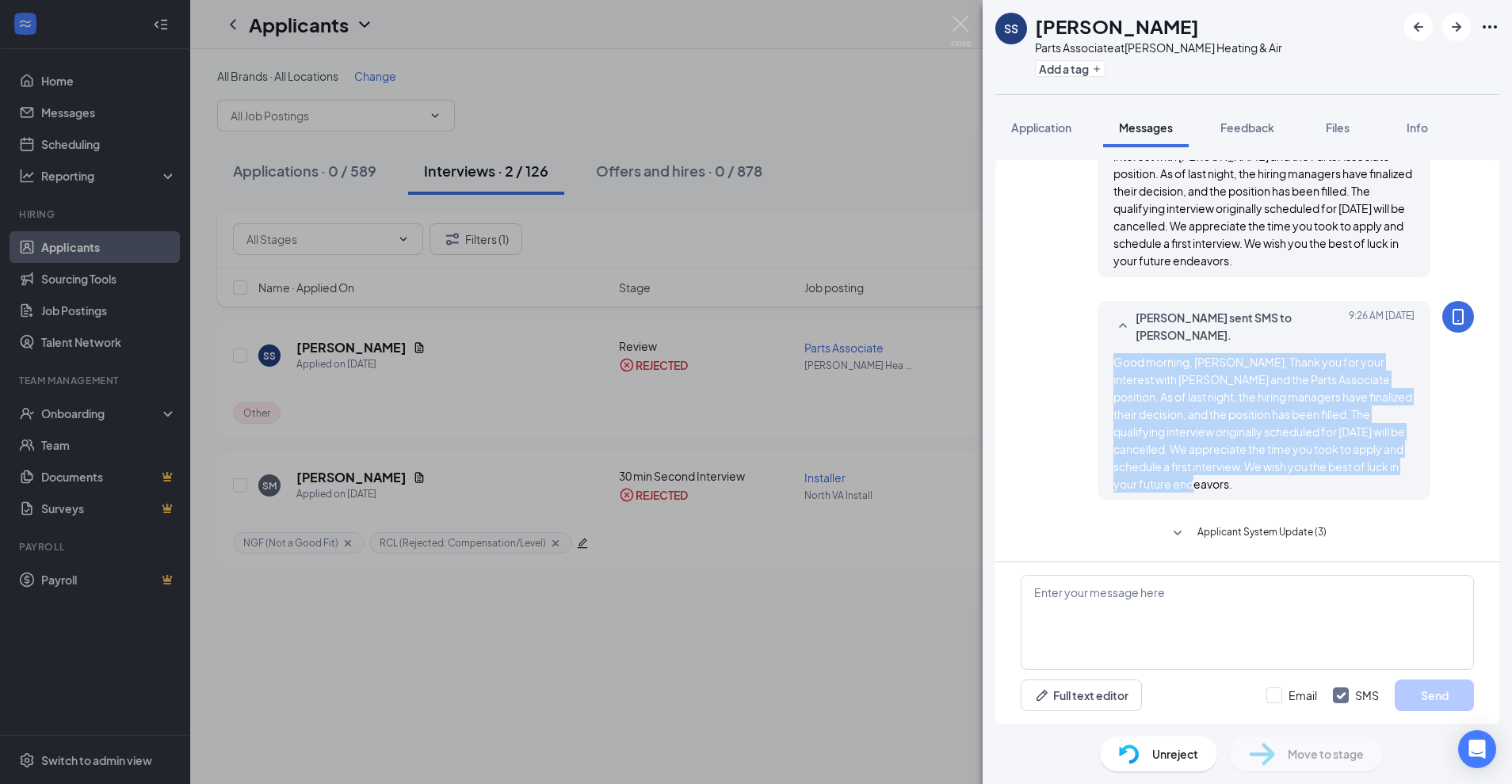
drag, startPoint x: 1188, startPoint y: 485, endPoint x: 1081, endPoint y: 361, distance: 163.8
click at [1097, 361] on div "Rachelle Craft sent SMS to Sadat Sheikh. Today 9:26 AM Good morning, Sadat, Tha…" at bounding box center [1263, 400] width 333 height 199
copy span "Good morning, Sadat, Thank you for your interest with Robert B. Payne and the P…"
click at [1169, 490] on div "Good morning, Sadat, Thank you for your interest with Robert B. Payne and the P…" at bounding box center [1263, 422] width 301 height 139
click at [1172, 471] on span "Good morning, Sadat, Thank you for your interest with Robert B. Payne and the P…" at bounding box center [1263, 422] width 299 height 136
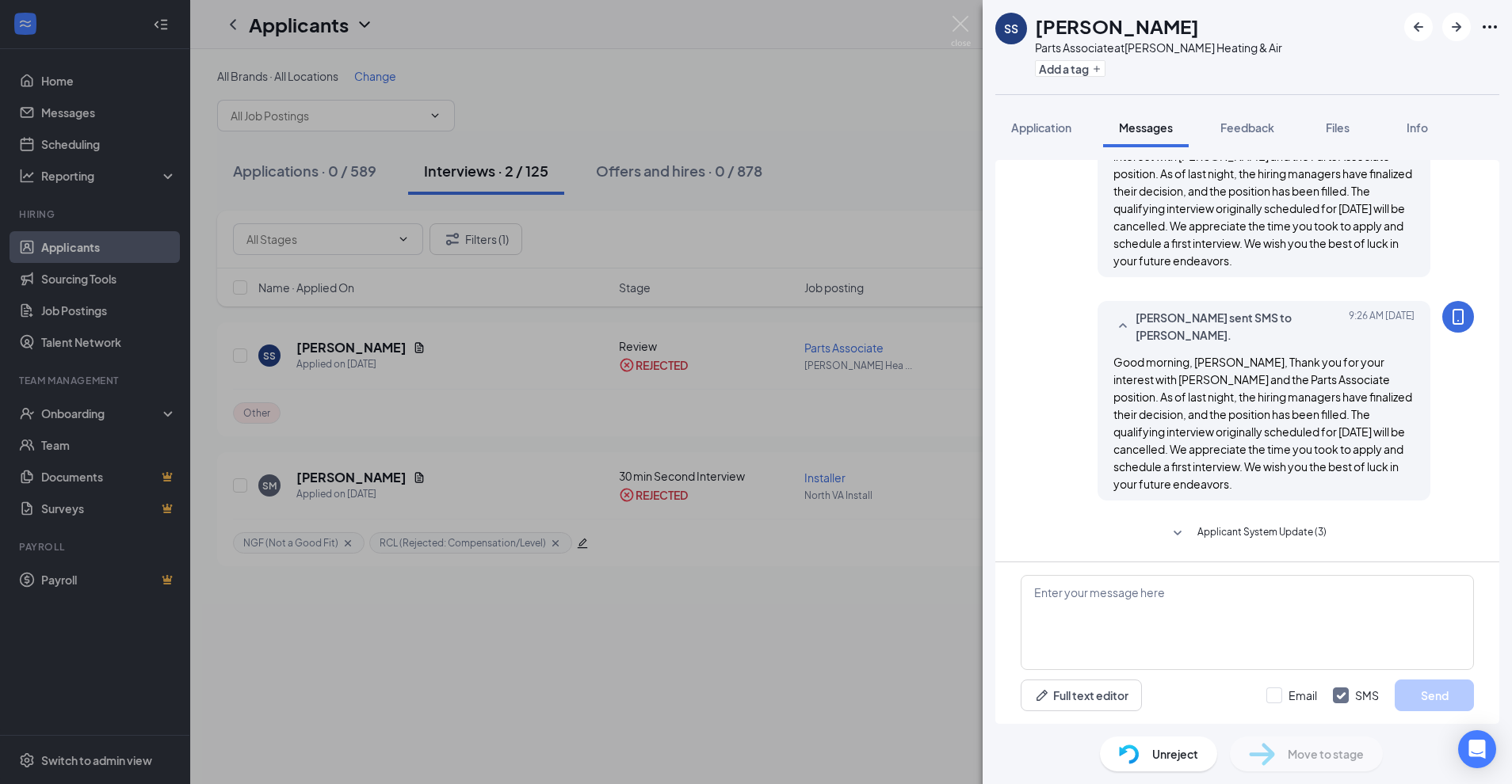
click at [1172, 437] on span "Good morning, Sadat, Thank you for your interest with Robert B. Payne and the P…" at bounding box center [1263, 422] width 299 height 136
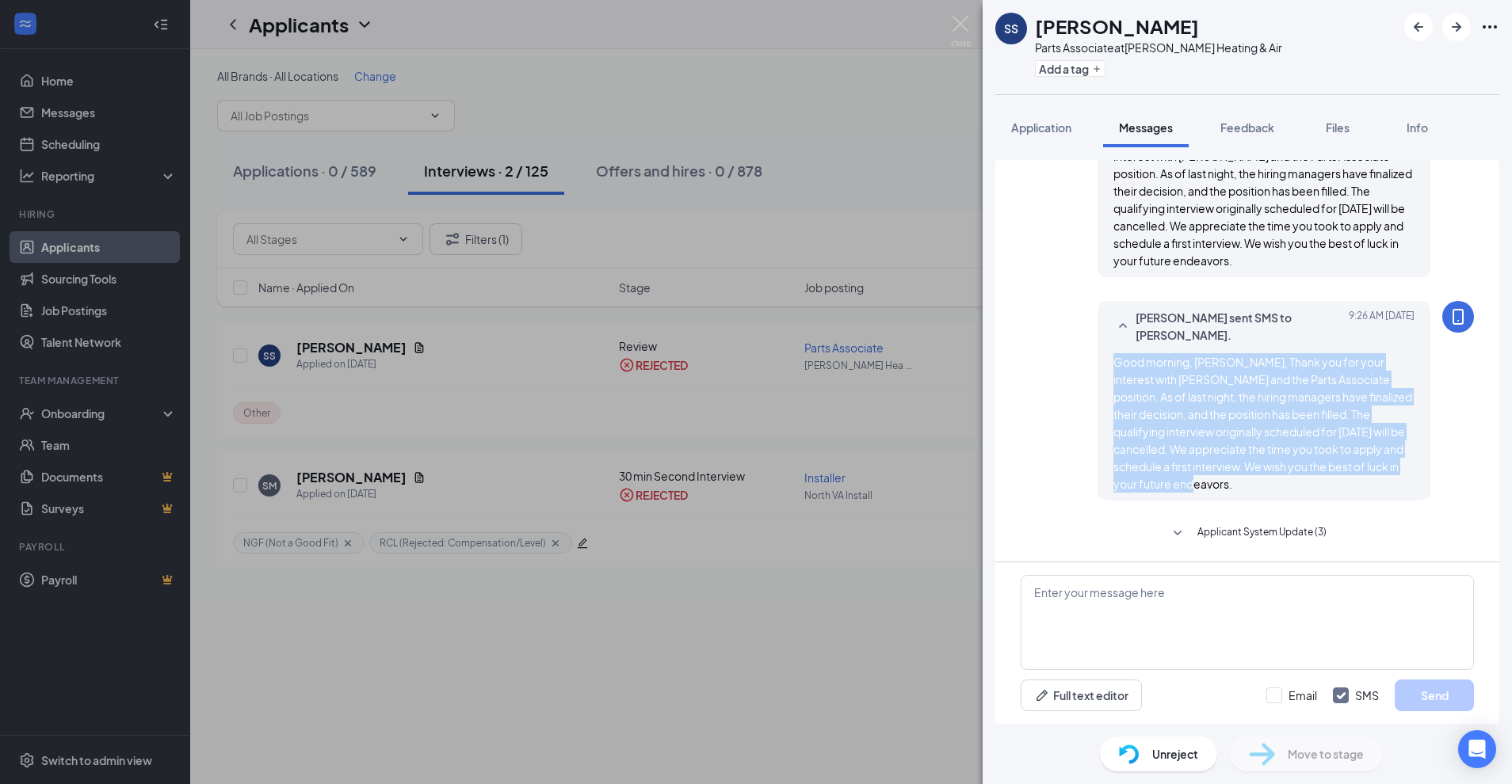
drag, startPoint x: 1182, startPoint y: 483, endPoint x: 1099, endPoint y: 350, distance: 156.8
click at [1099, 350] on div "Rachelle Craft sent SMS to Sadat Sheikh. Today 9:26 AM Good morning, Sadat, Tha…" at bounding box center [1263, 400] width 333 height 199
copy span "Good morning, Sadat, Thank you for your interest with Robert B. Payne and the P…"
click at [1184, 635] on textarea at bounding box center [1247, 622] width 453 height 95
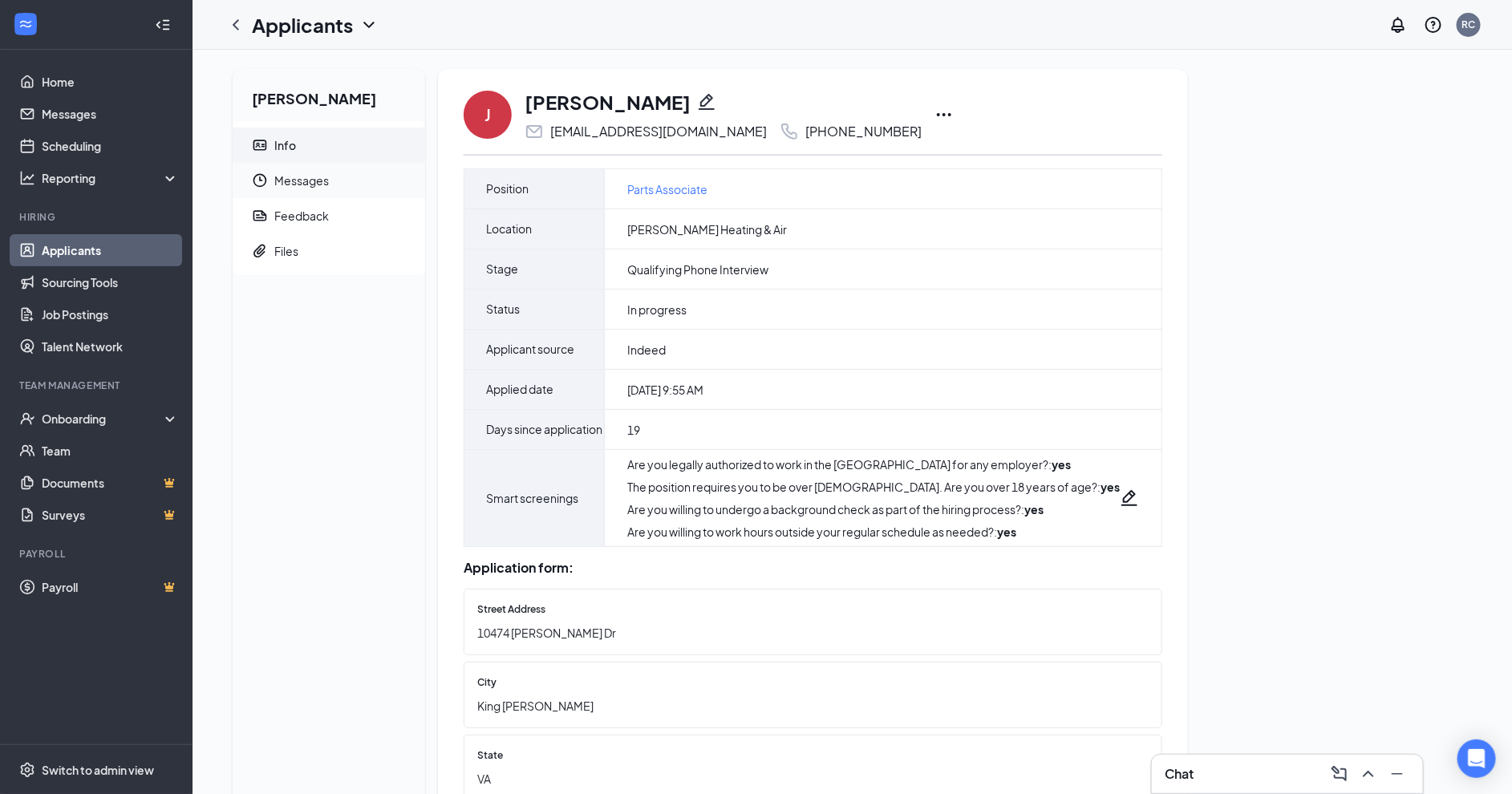
click at [325, 191] on span "Messages" at bounding box center [343, 181] width 138 height 35
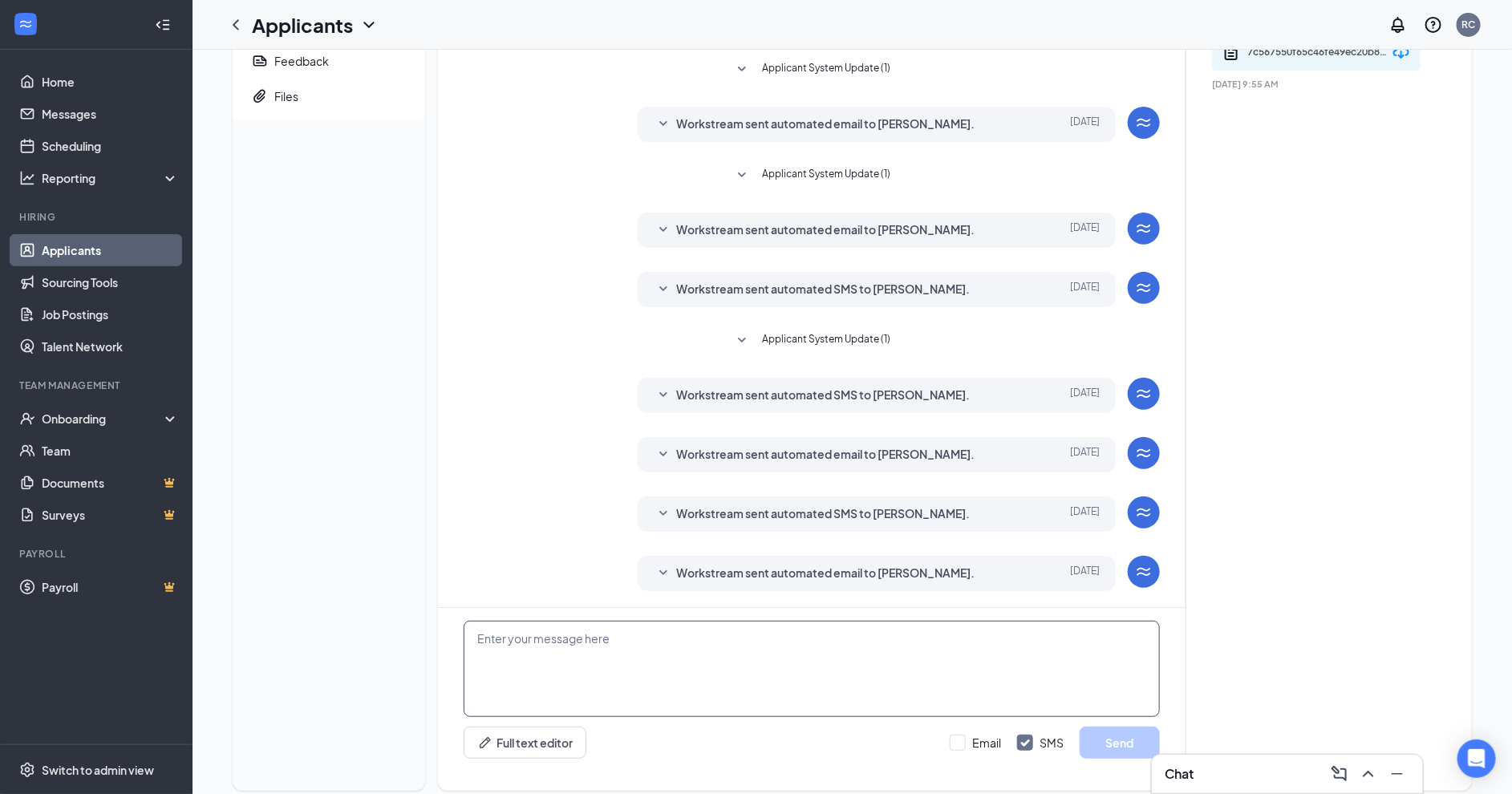
scroll to position [183, 0]
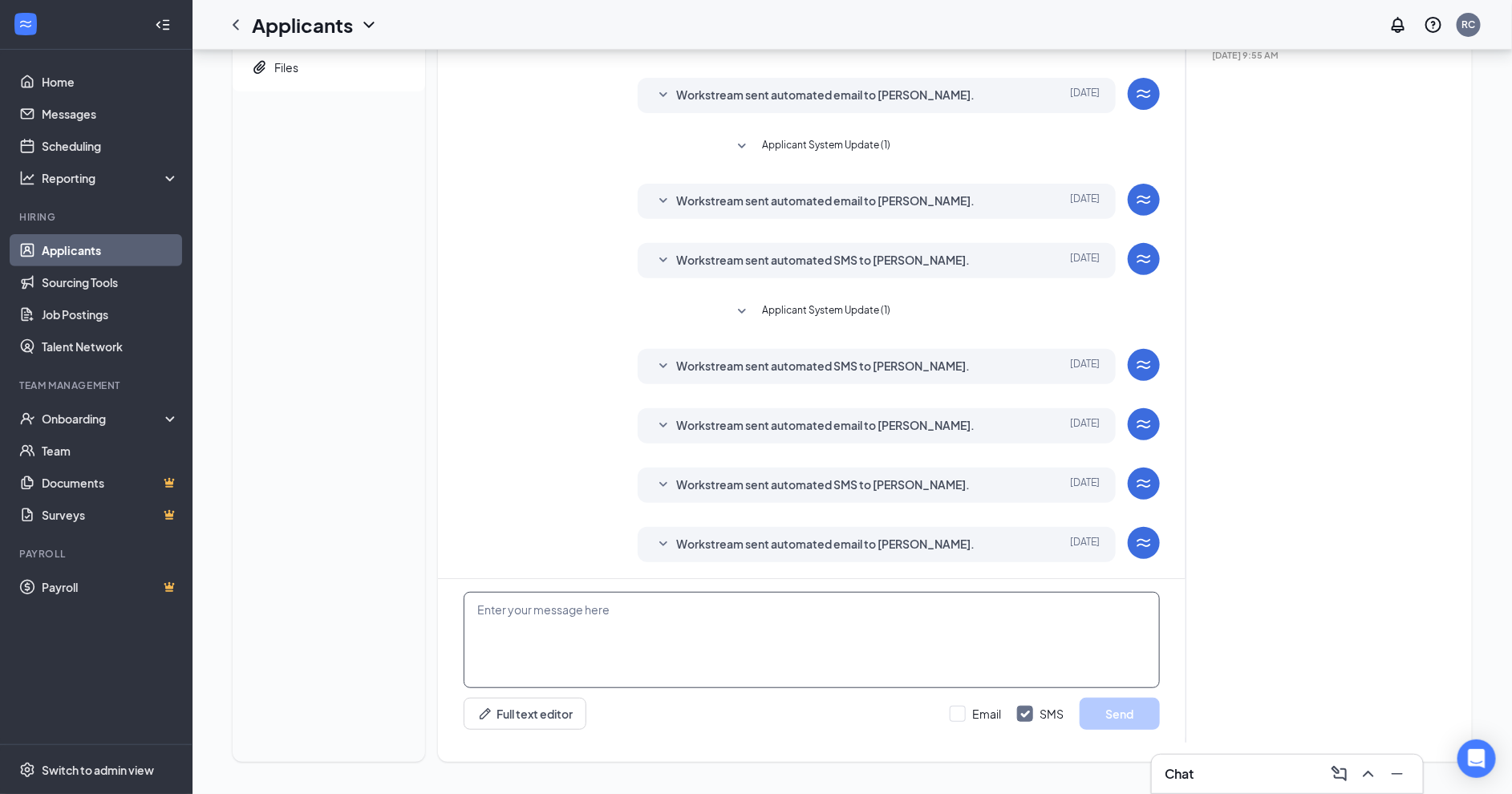
click at [665, 619] on textarea at bounding box center [812, 640] width 696 height 96
paste textarea "Good morning, Sadat, Thank you for your interest with Robert B. Payne and the P…"
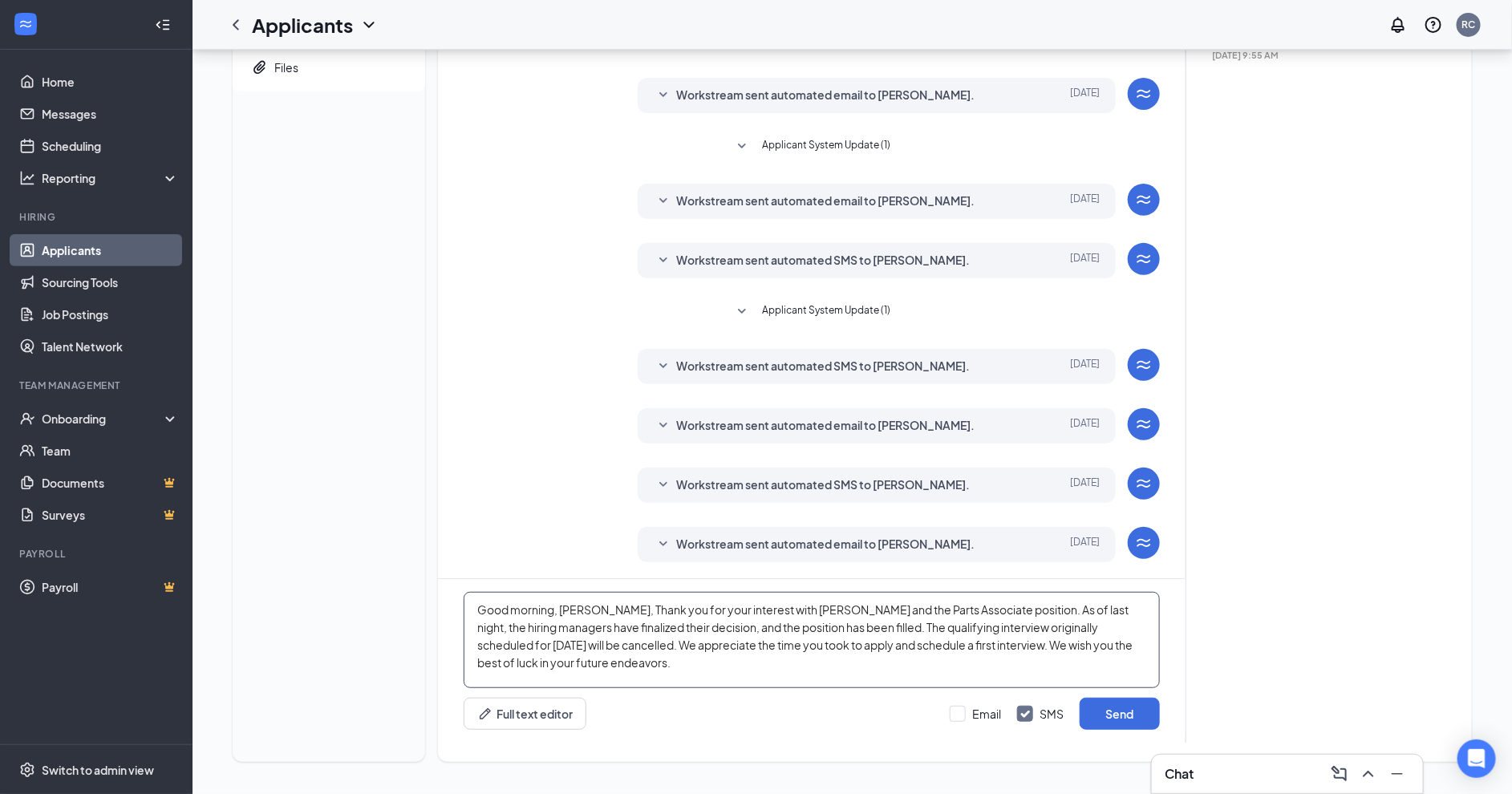
click at [592, 617] on textarea "Good morning, Sadat, Thank you for your interest with Robert B. Payne and the P…" at bounding box center [812, 640] width 696 height 96
type textarea "Good morning, Jonathan, Thank you for your interest with Robert B. Payne and th…"
click at [962, 720] on input "Email" at bounding box center [975, 714] width 52 height 16
checkbox input "true"
click at [1098, 718] on button "Send" at bounding box center [1119, 714] width 80 height 32
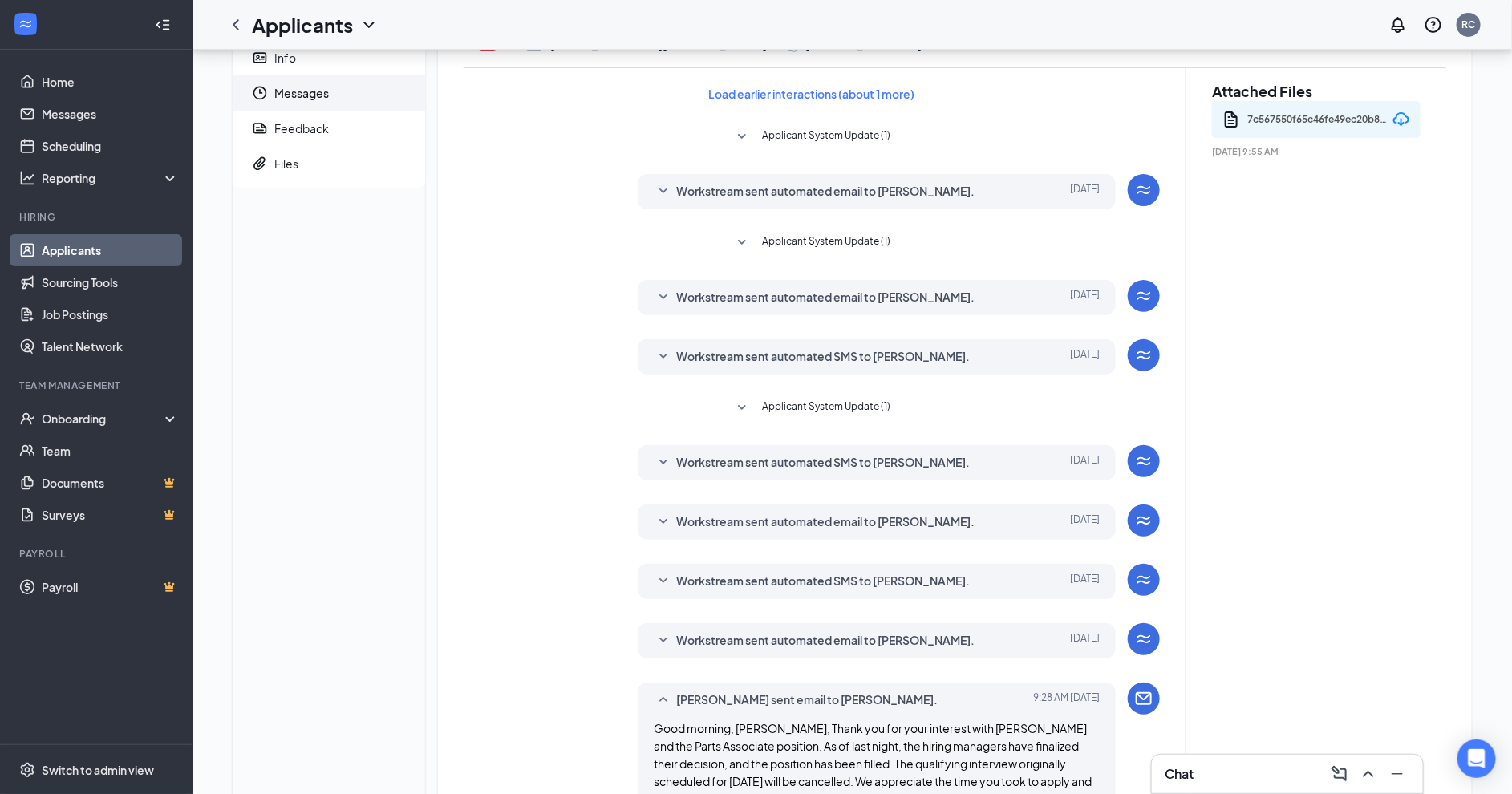
scroll to position [0, 0]
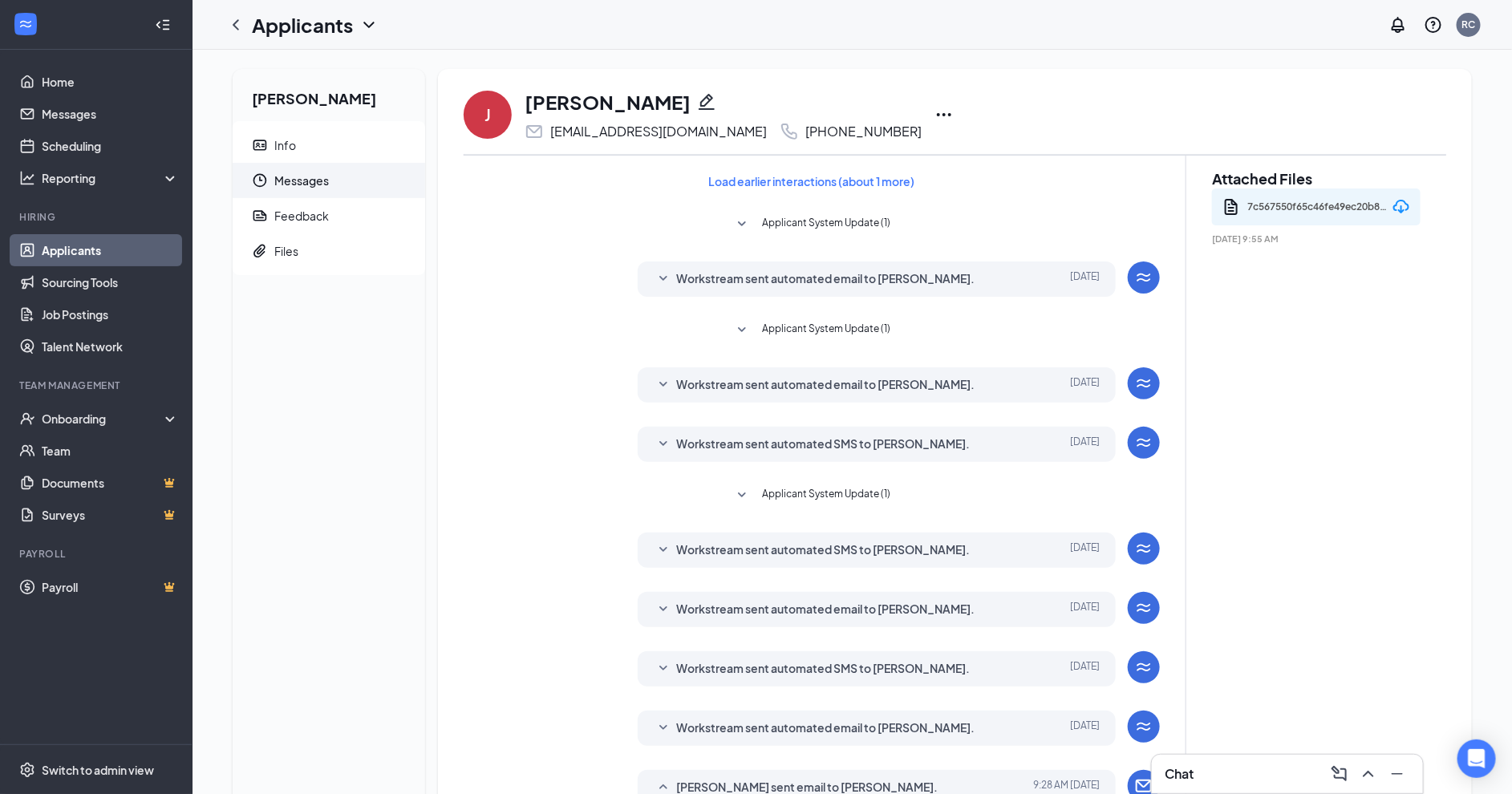
click at [934, 113] on icon "Ellipses" at bounding box center [944, 114] width 19 height 19
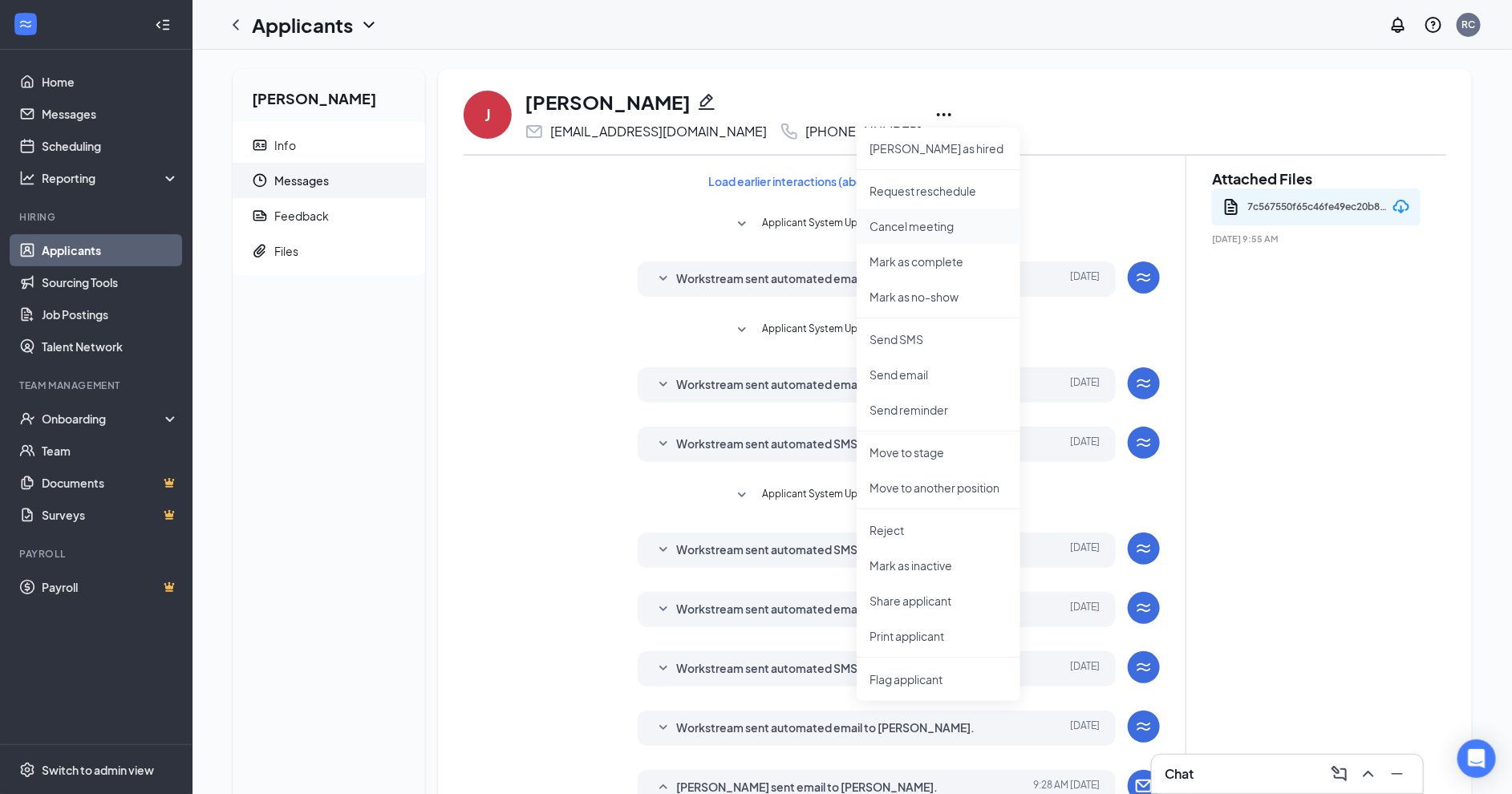
click at [925, 229] on p "Cancel meeting" at bounding box center [938, 226] width 138 height 16
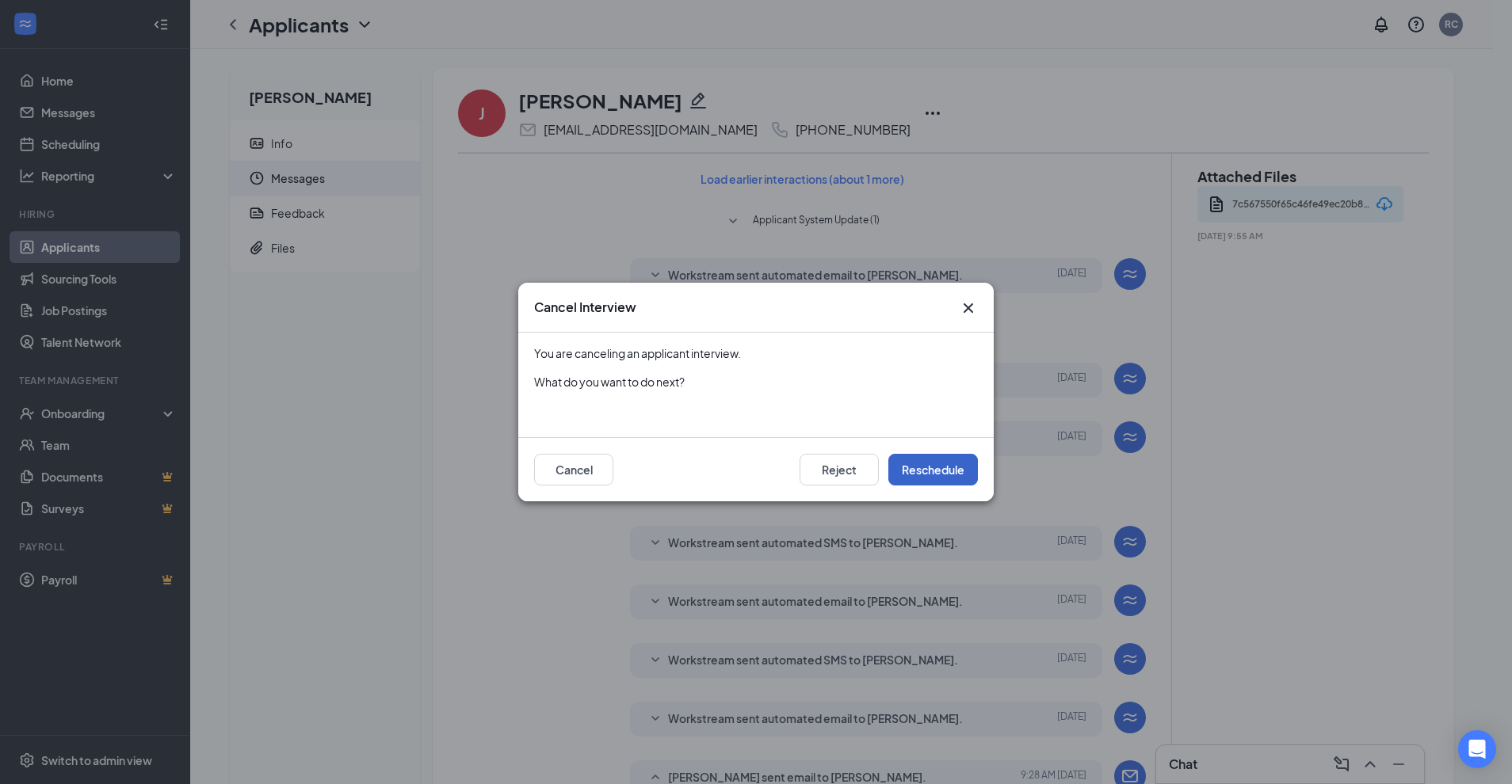
drag, startPoint x: 939, startPoint y: 465, endPoint x: 909, endPoint y: 395, distance: 76.2
click at [909, 395] on div "Cancel Interview You are canceling an applicant interview. What do you want to …" at bounding box center [756, 392] width 476 height 219
click at [814, 473] on button "Reject" at bounding box center [839, 470] width 79 height 32
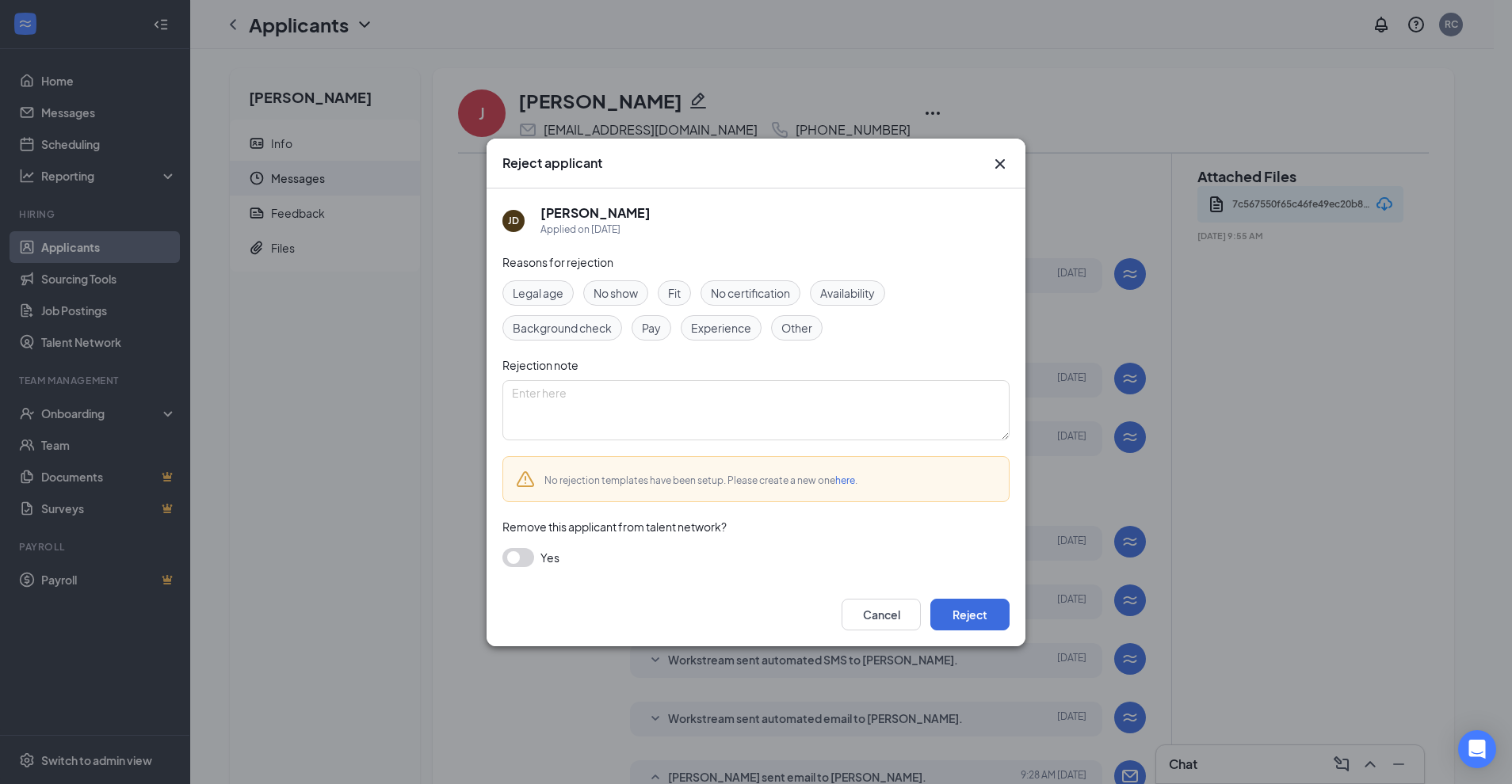
click at [804, 323] on span "Other" at bounding box center [796, 328] width 31 height 18
click at [779, 428] on textarea at bounding box center [756, 410] width 507 height 60
type textarea "Postion was filled"
click at [970, 608] on button "Reject" at bounding box center [970, 615] width 79 height 32
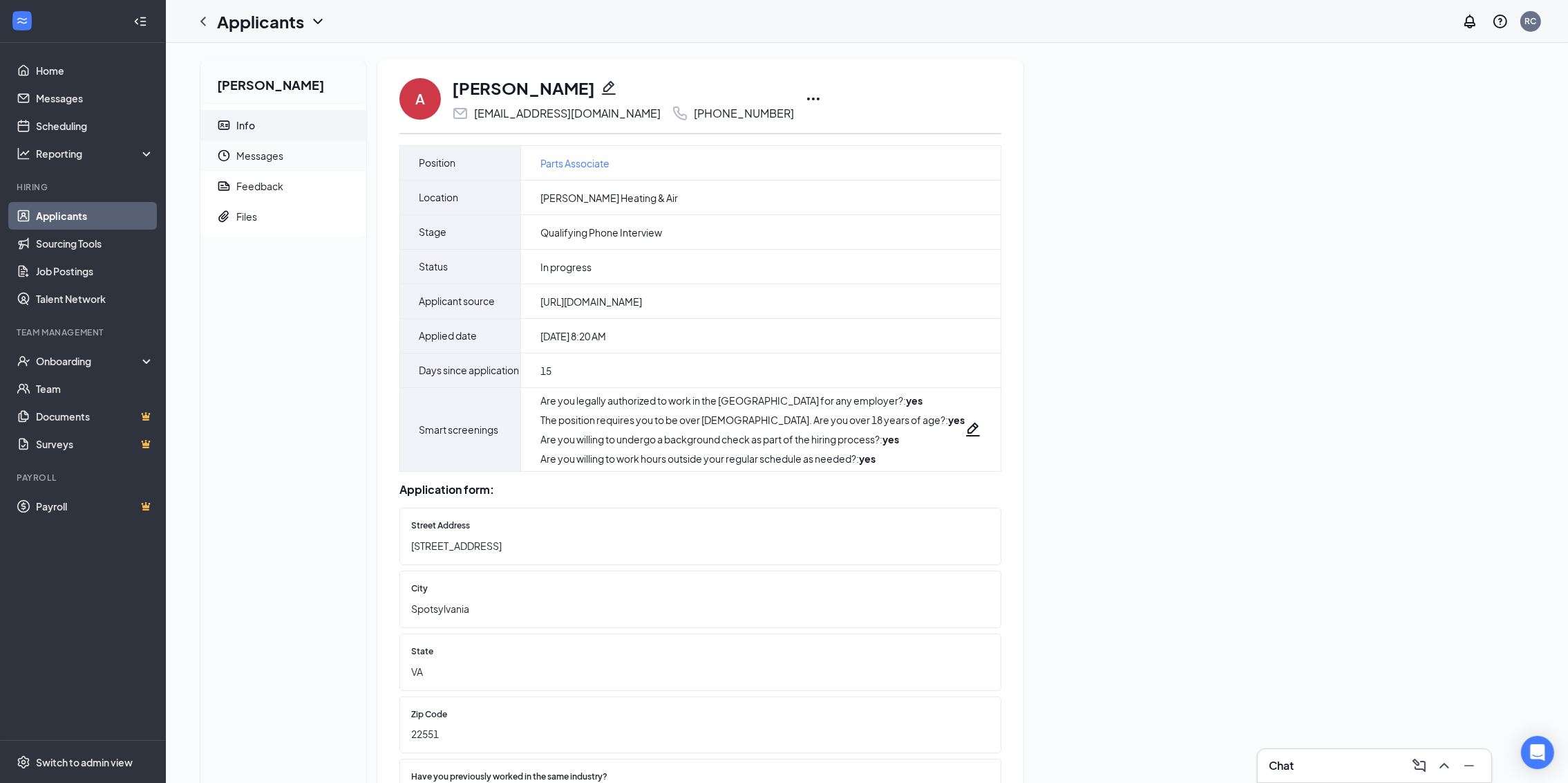
drag, startPoint x: 293, startPoint y: 150, endPoint x: 364, endPoint y: 164, distance: 72.4
click at [293, 150] on span "Messages" at bounding box center [296, 156] width 119 height 31
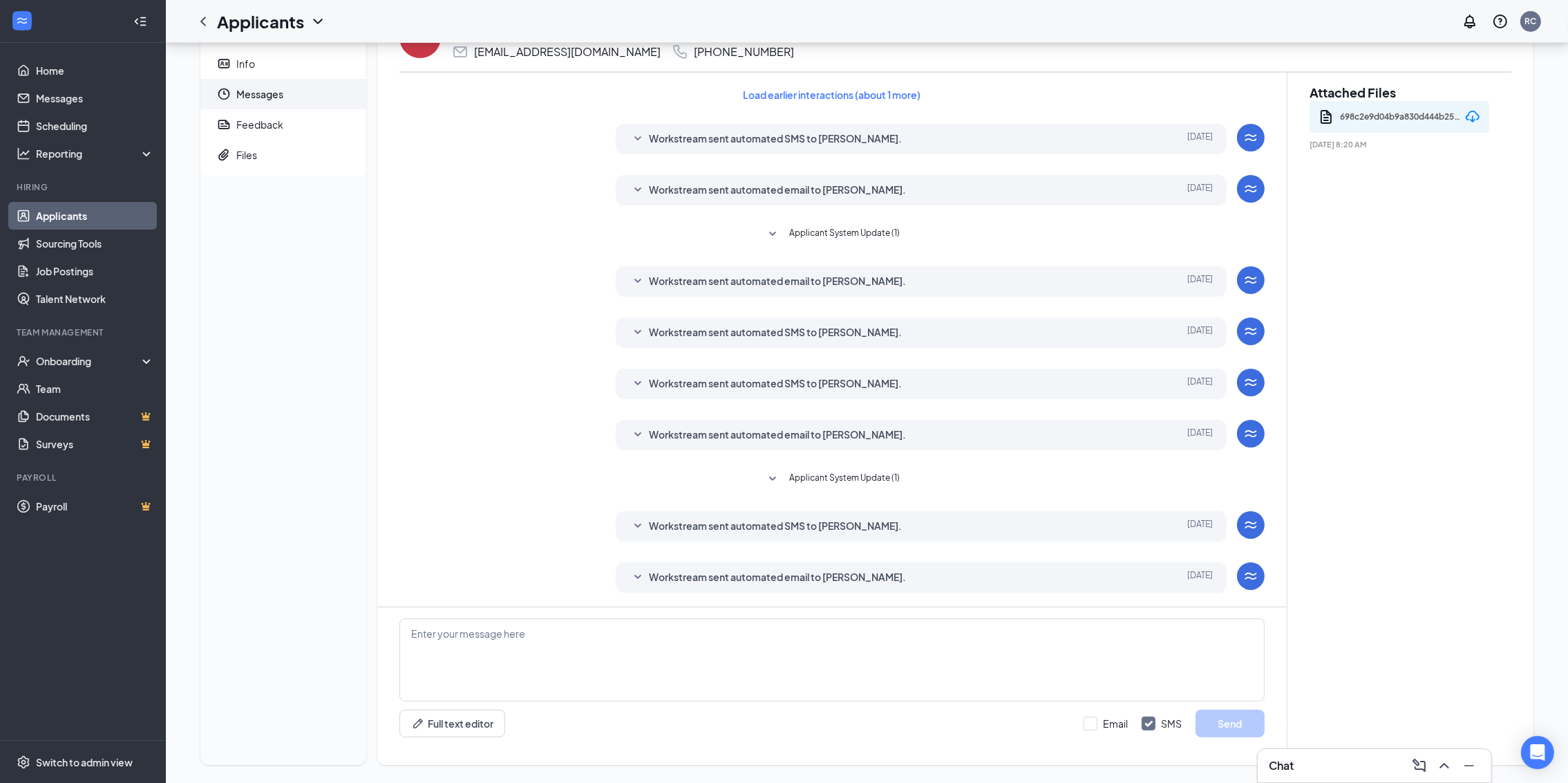
scroll to position [70, 0]
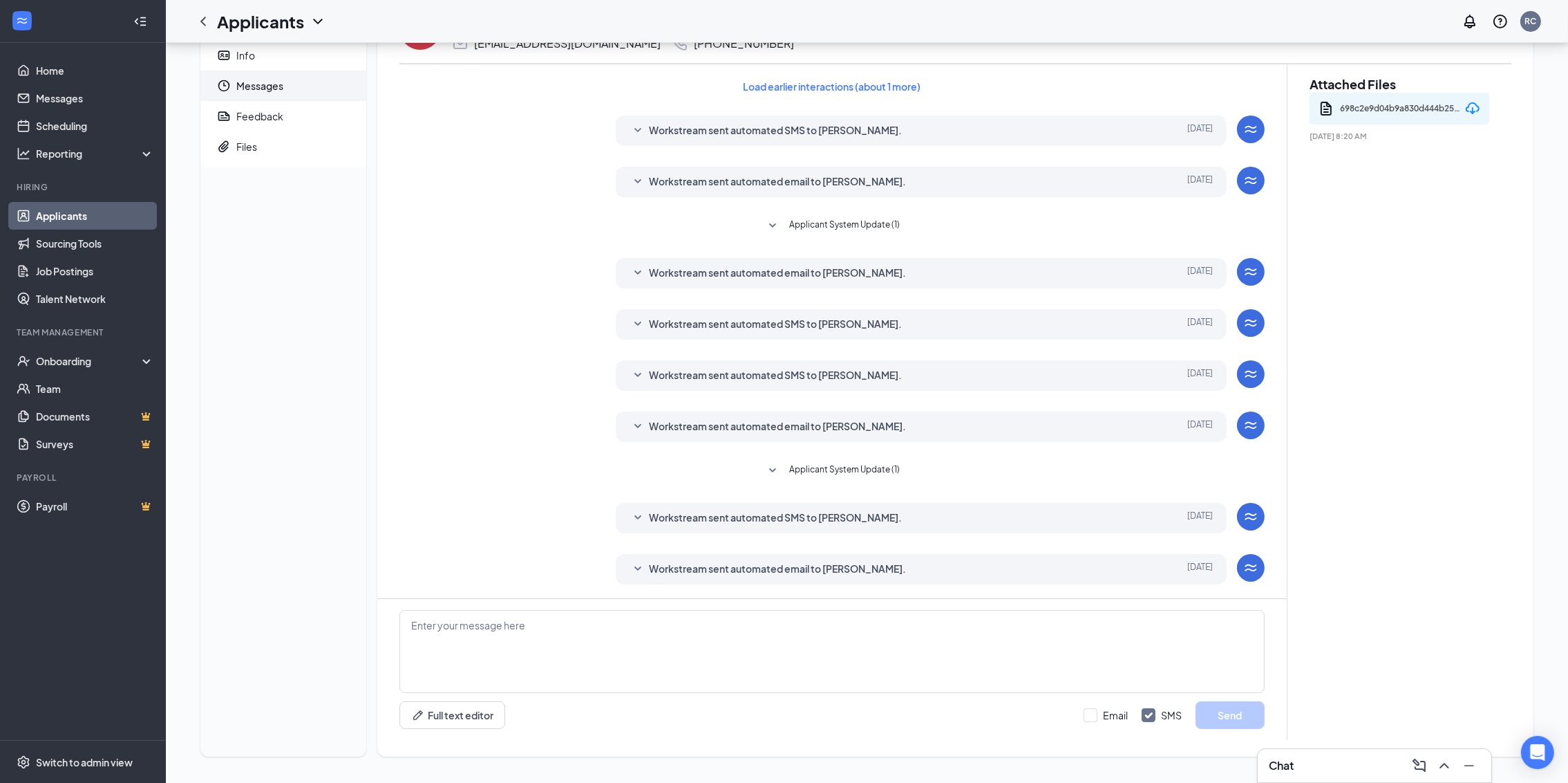
click at [636, 569] on icon "SmallChevronDown" at bounding box center [638, 569] width 17 height 17
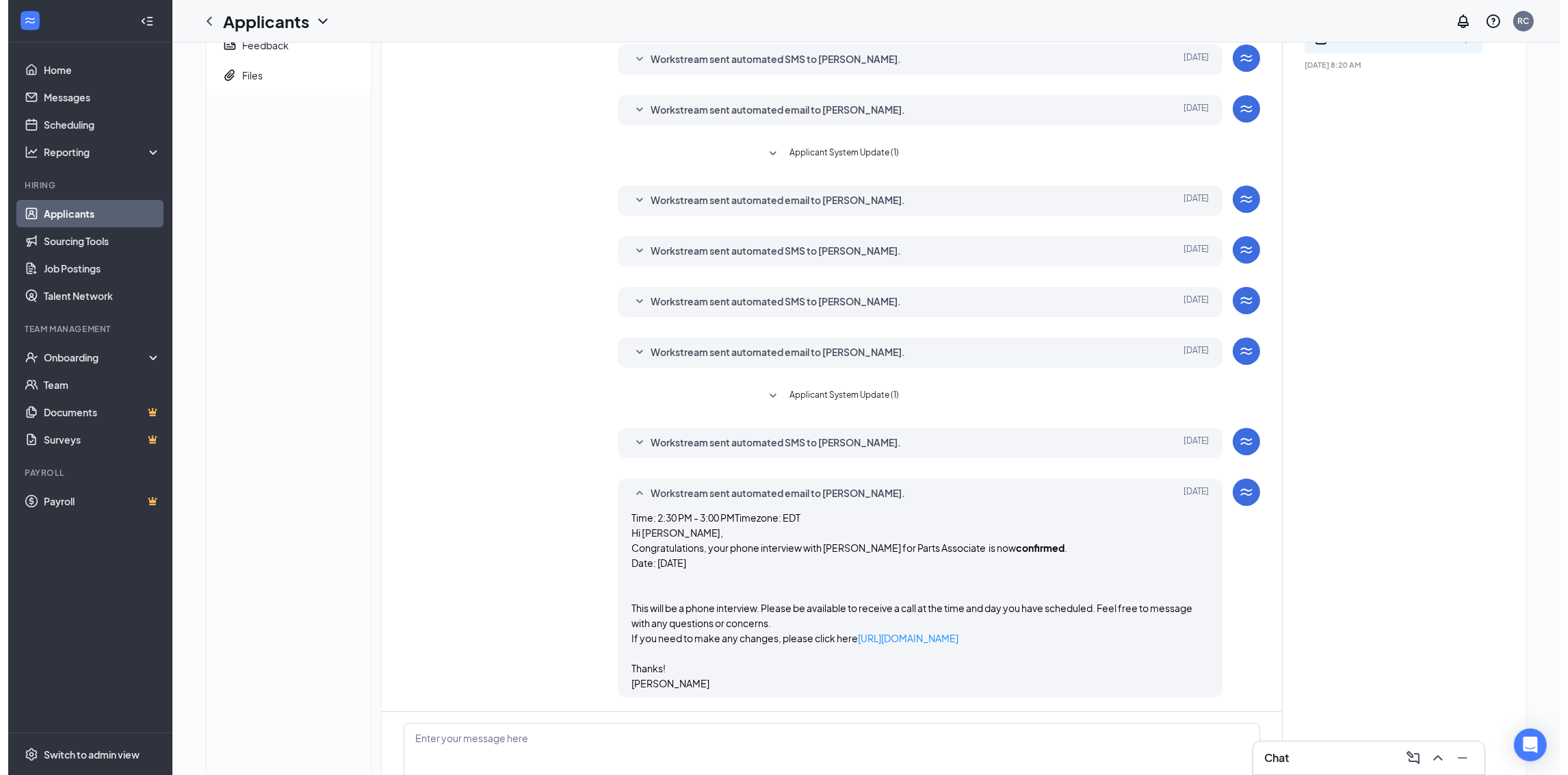
scroll to position [0, 0]
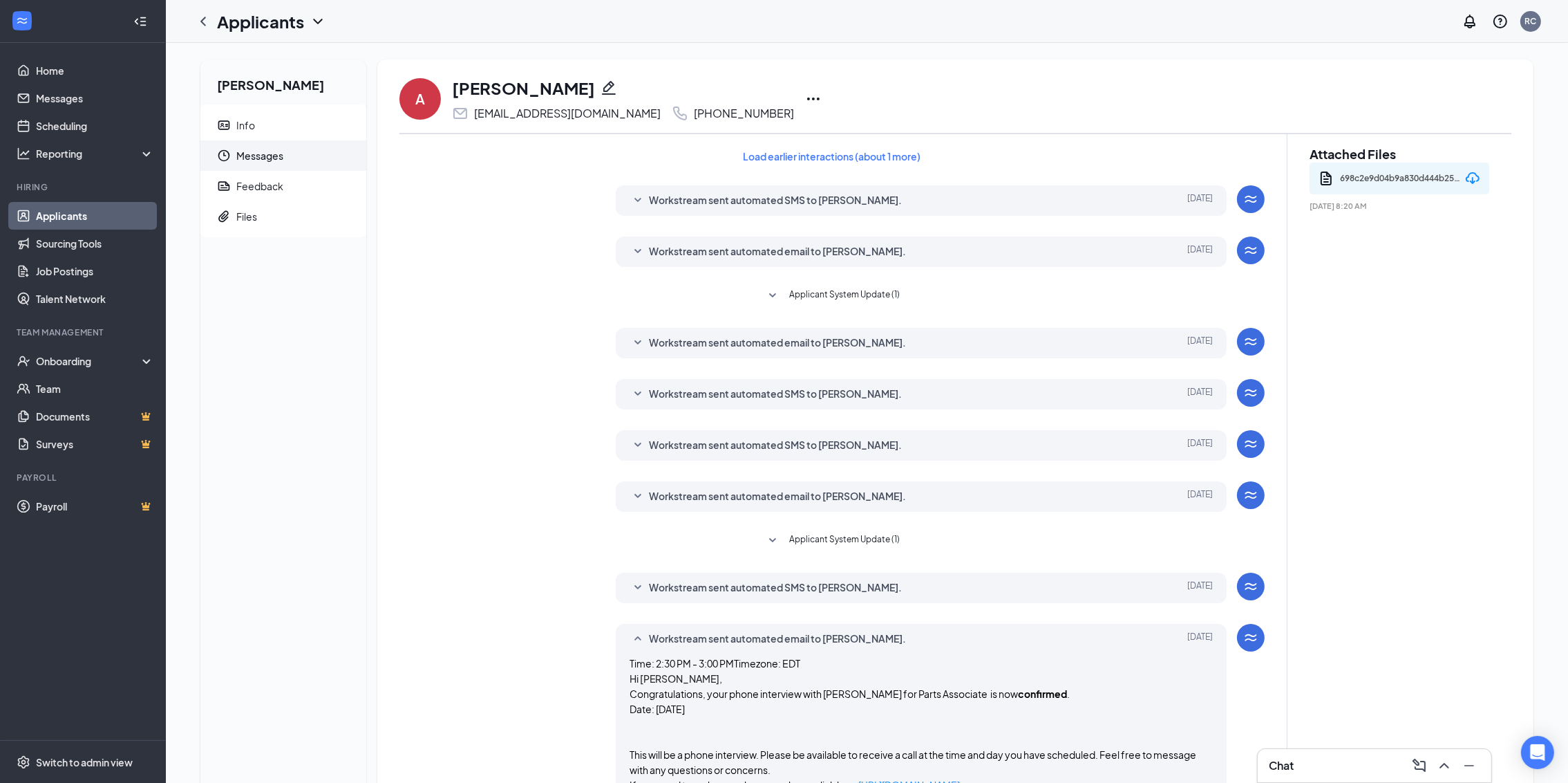
click at [73, 207] on link "Applicants" at bounding box center [95, 216] width 118 height 28
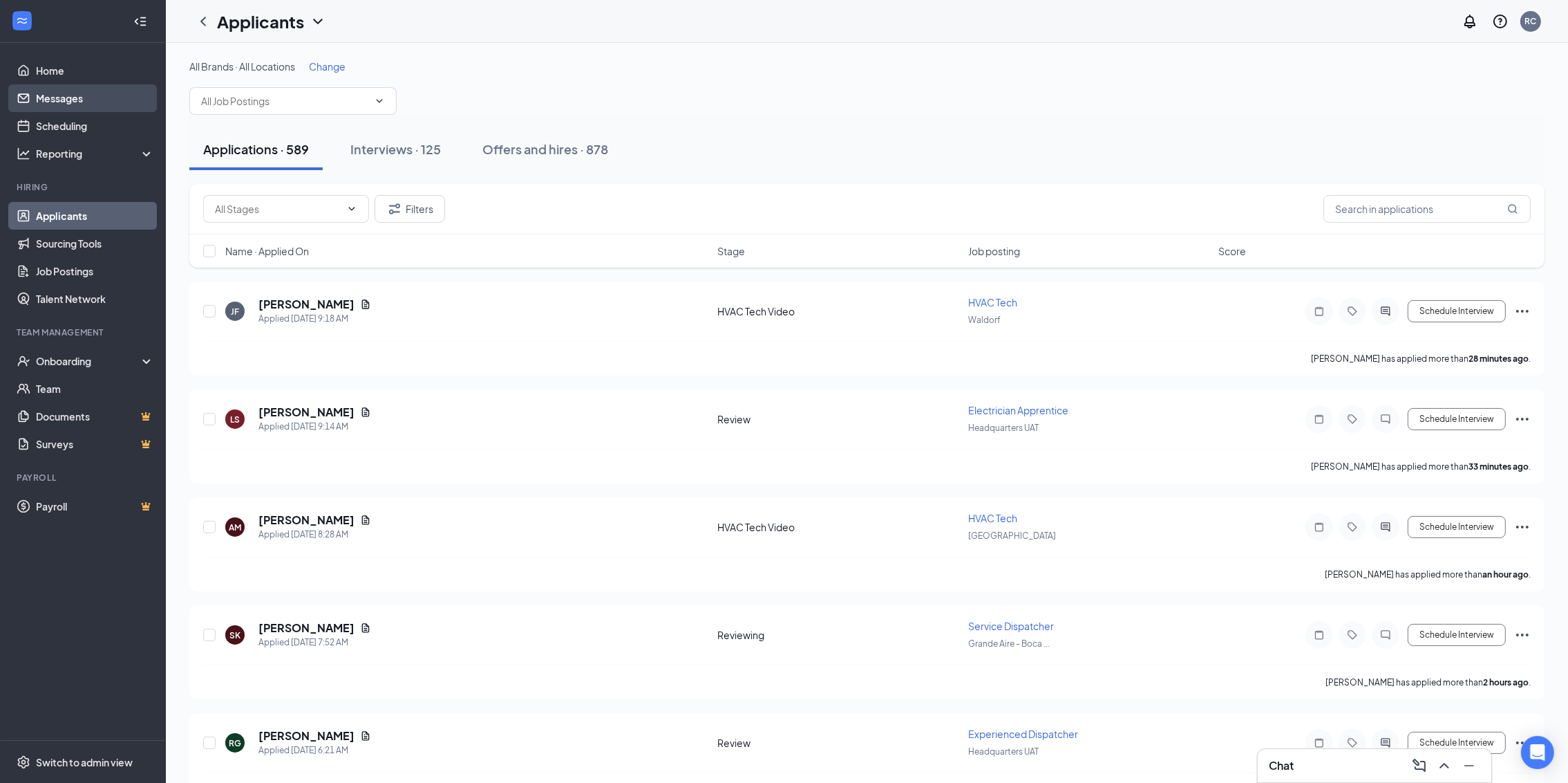
click at [89, 102] on link "Messages" at bounding box center [95, 98] width 118 height 28
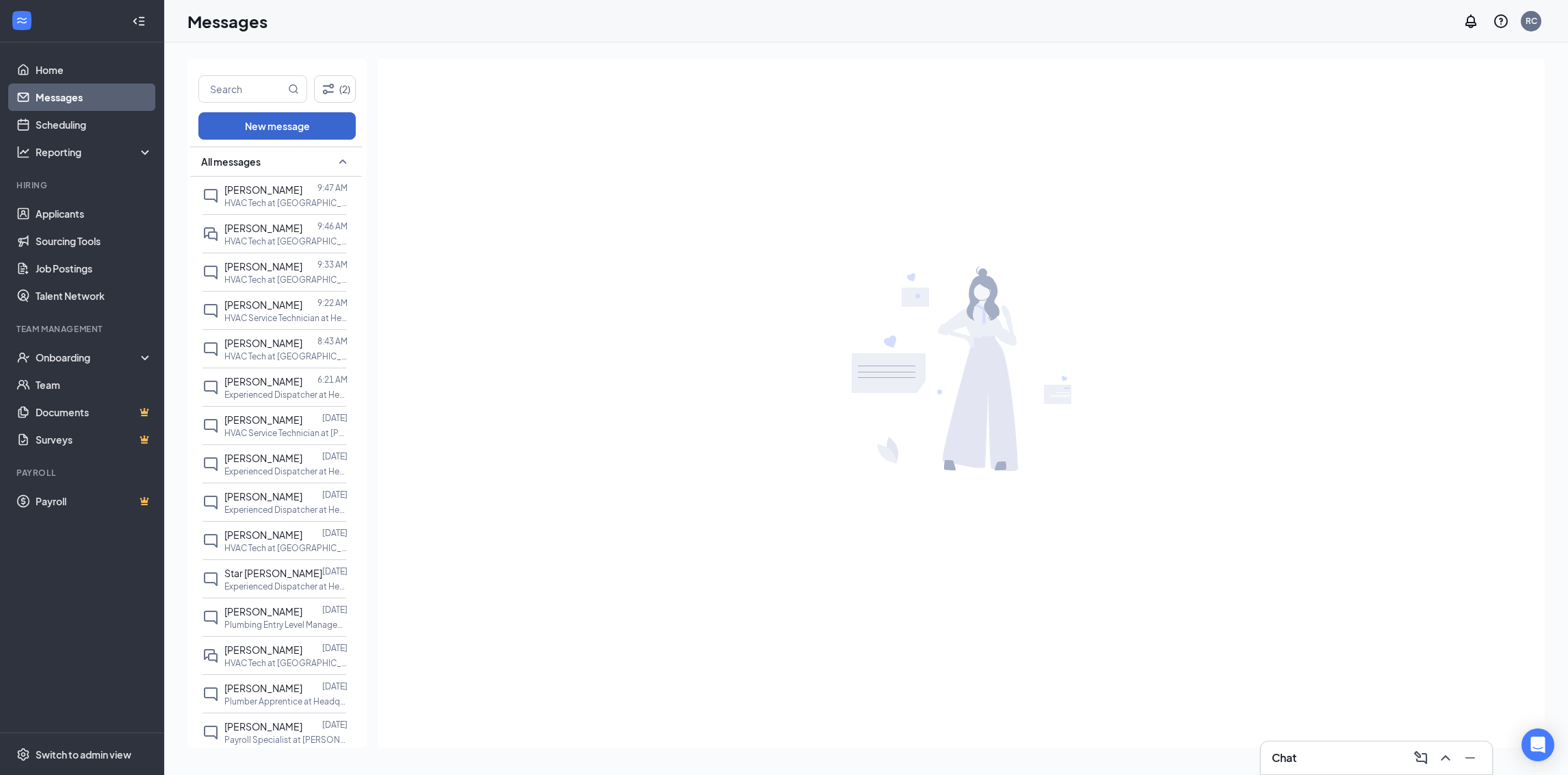
drag, startPoint x: 512, startPoint y: 130, endPoint x: 236, endPoint y: 134, distance: 276.0
click at [512, 130] on div at bounding box center [961, 368] width 1167 height 619
click at [247, 85] on input "text" at bounding box center [242, 89] width 86 height 26
type input "[PERSON_NAME]"
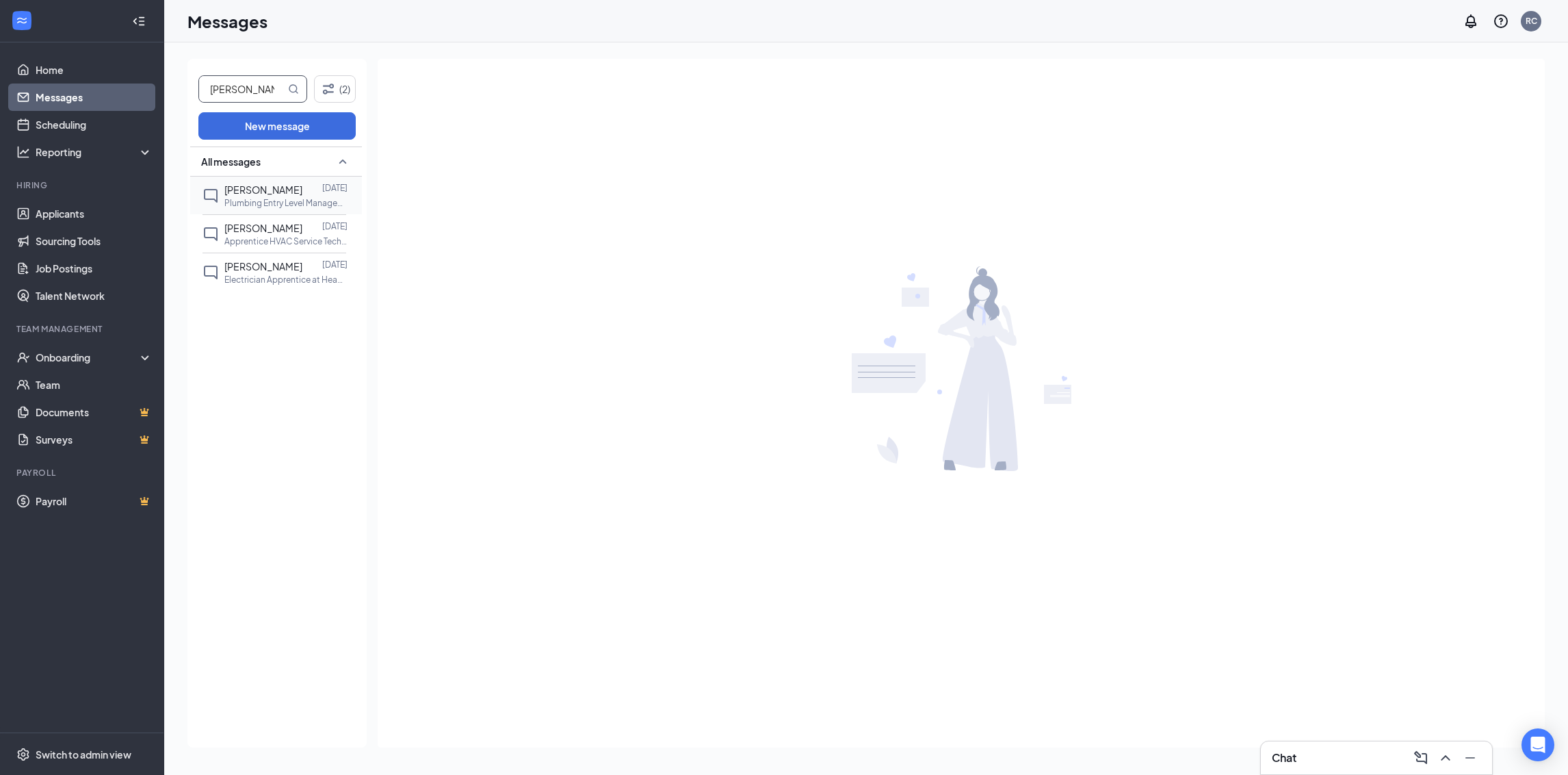
click at [303, 192] on div at bounding box center [313, 190] width 20 height 15
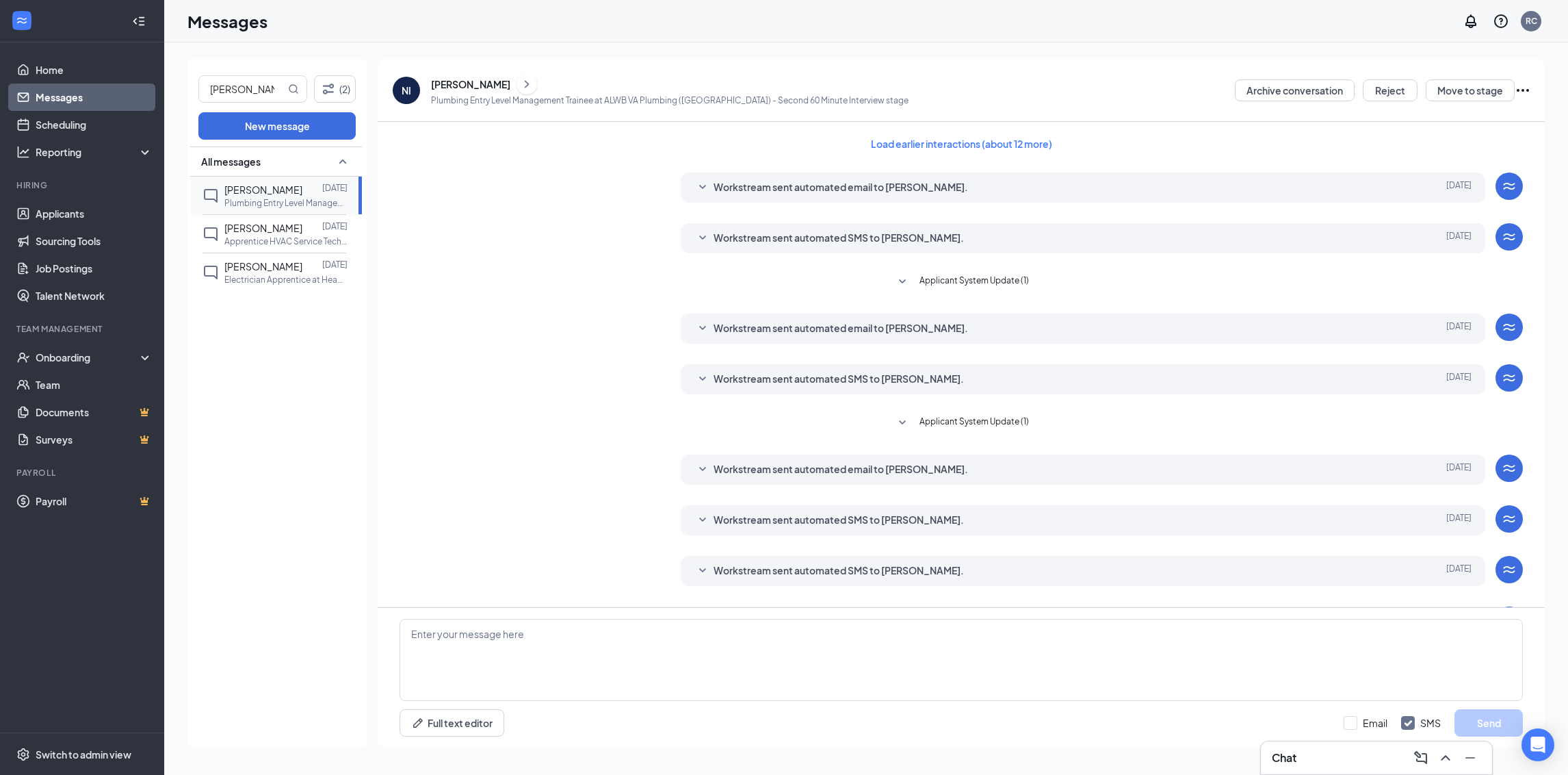
scroll to position [43, 0]
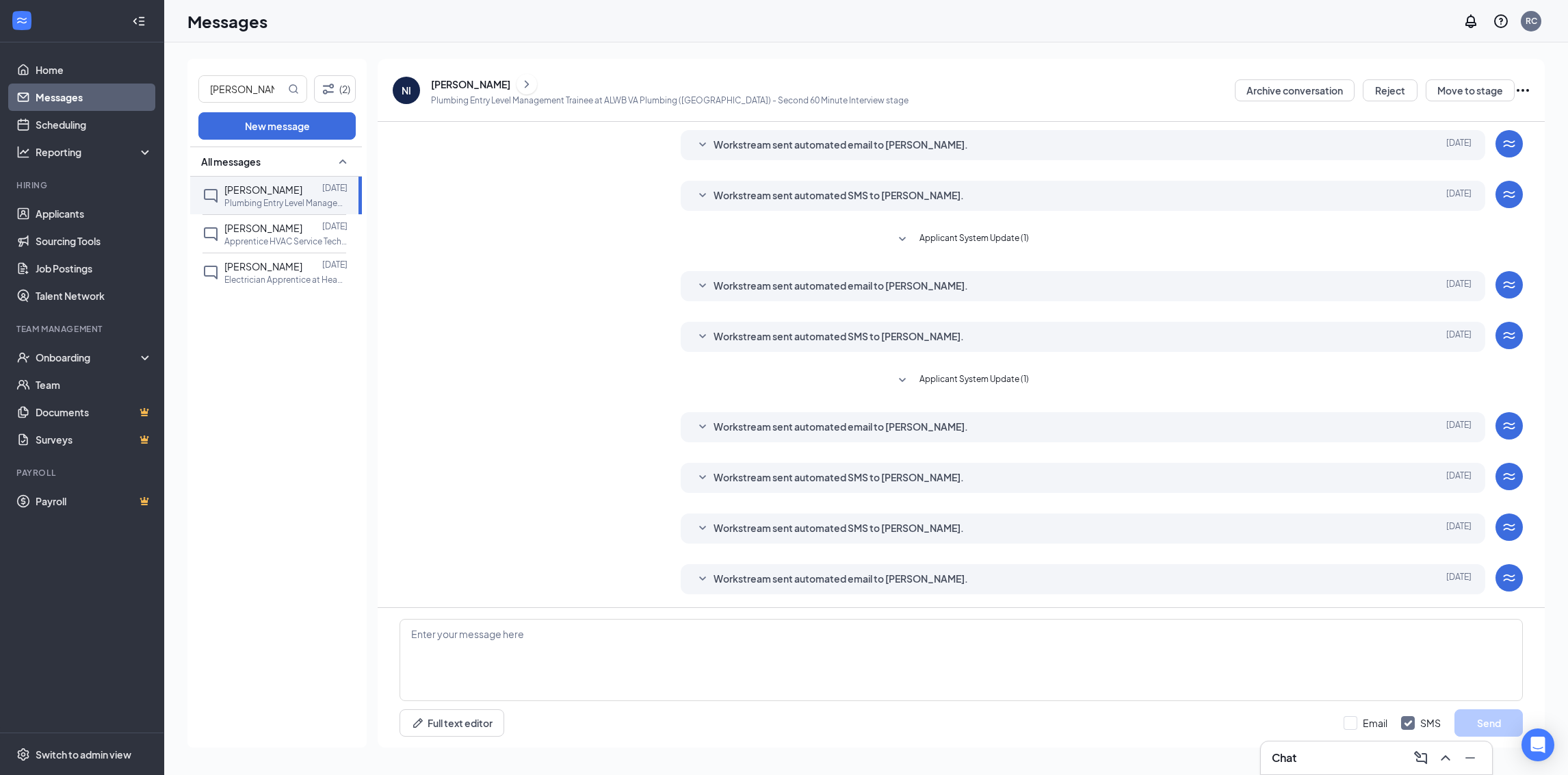
click at [442, 84] on div "[PERSON_NAME]" at bounding box center [471, 84] width 79 height 14
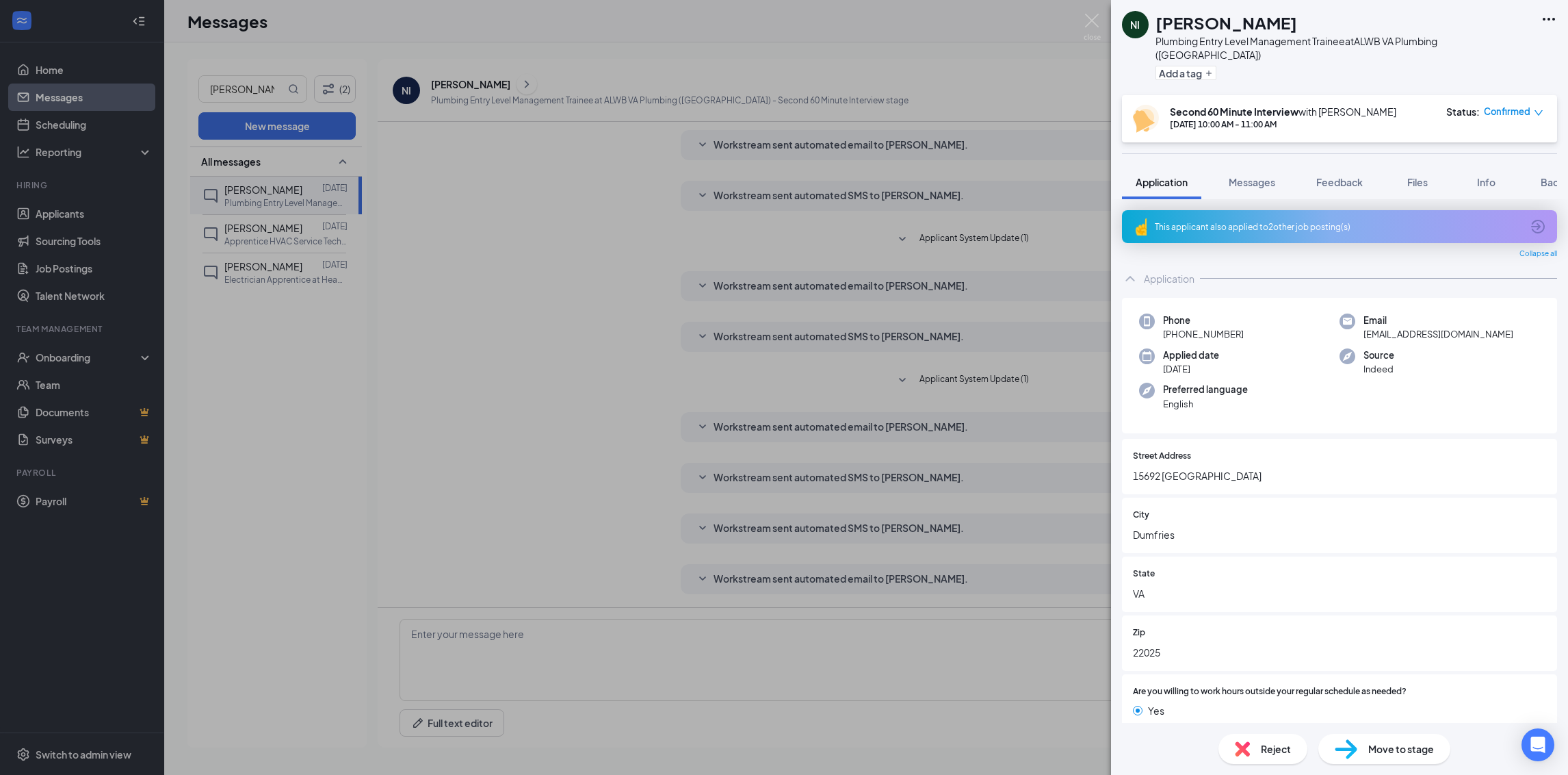
click at [1546, 27] on icon "Ellipses" at bounding box center [1549, 19] width 17 height 17
click at [1456, 51] on link "View full application" at bounding box center [1475, 49] width 148 height 14
click at [1241, 176] on span "Messages" at bounding box center [1252, 182] width 47 height 12
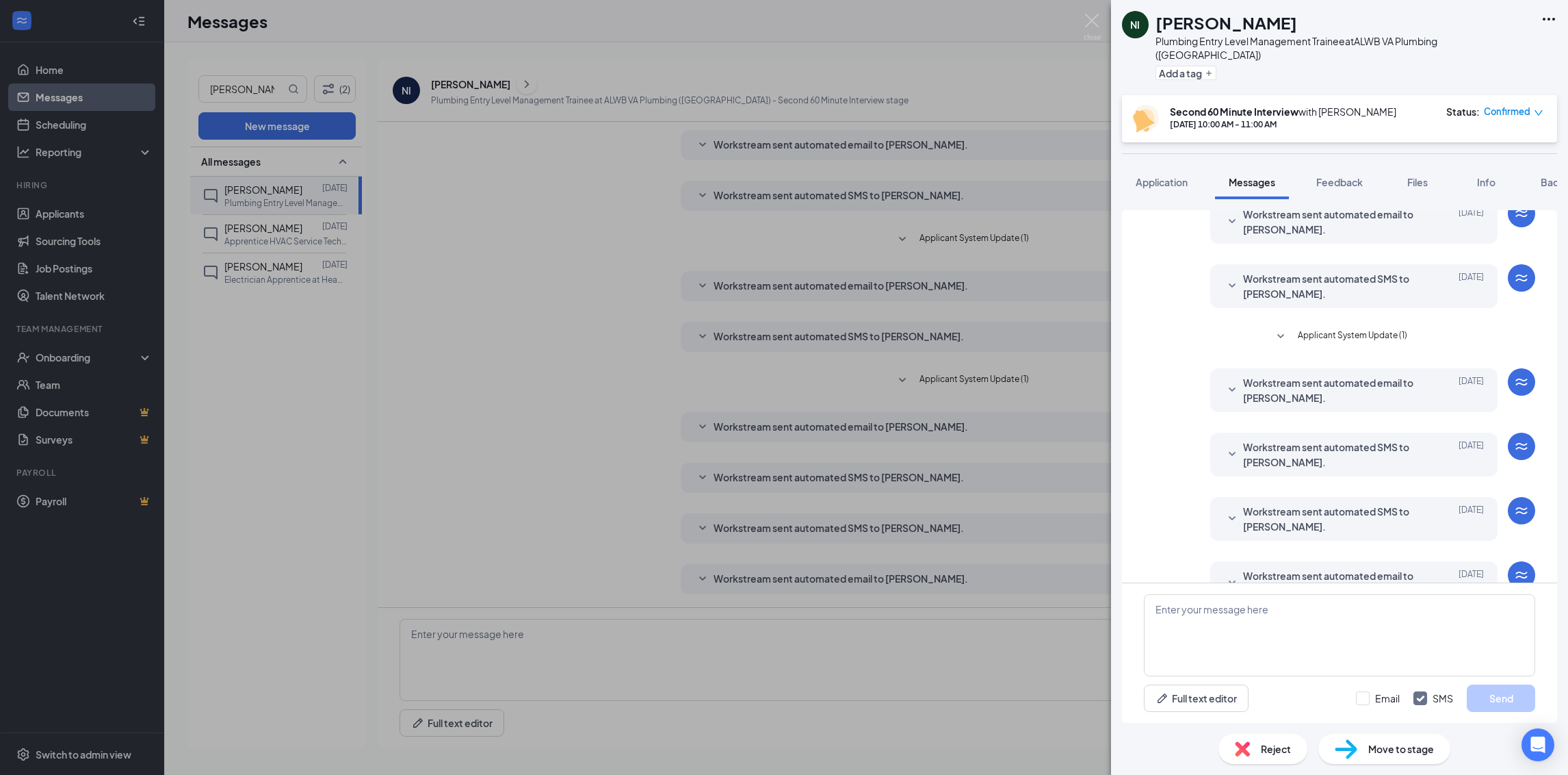
scroll to position [250, 0]
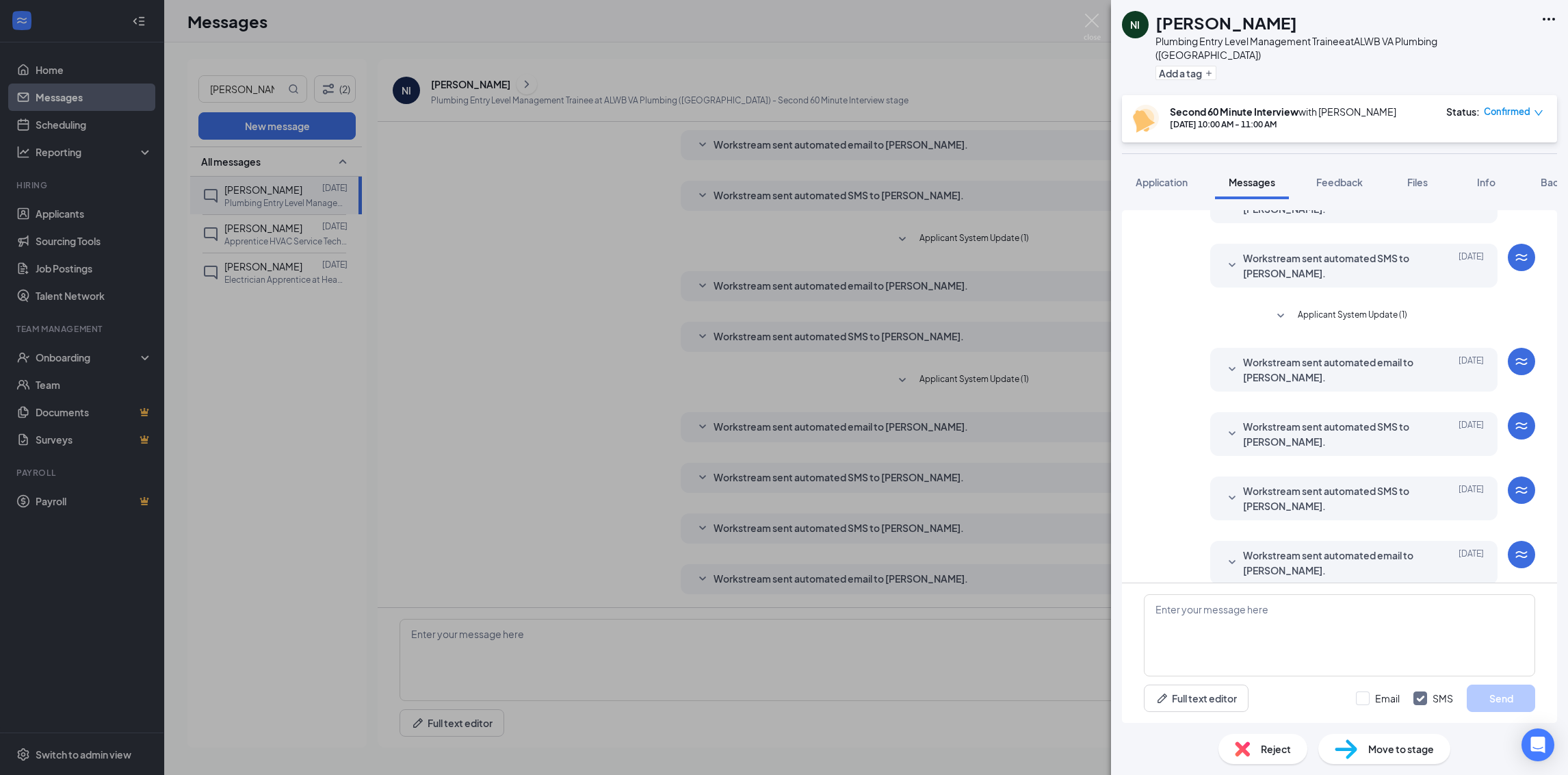
click at [1229, 560] on icon "SmallChevronDown" at bounding box center [1231, 562] width 6 height 4
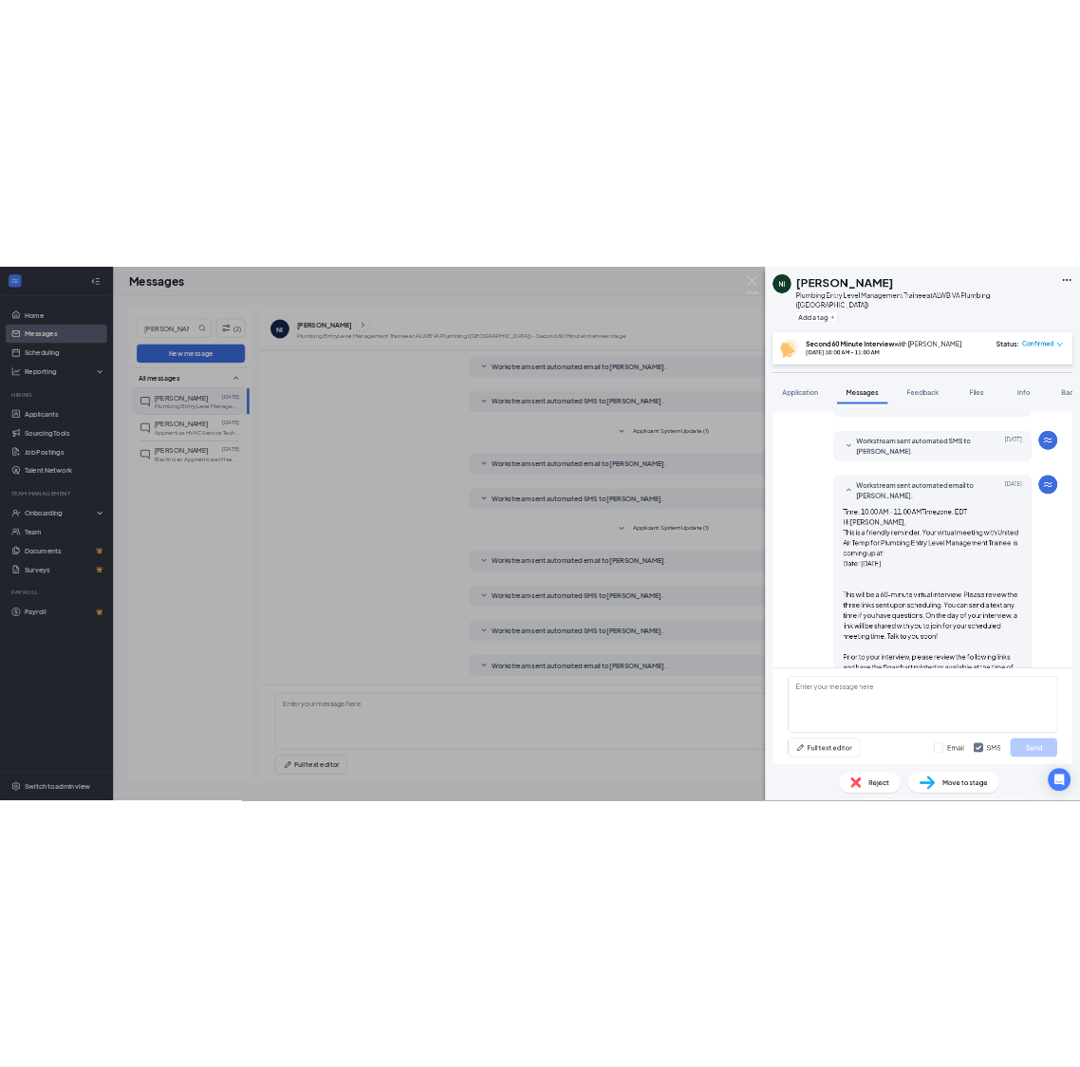
scroll to position [916, 0]
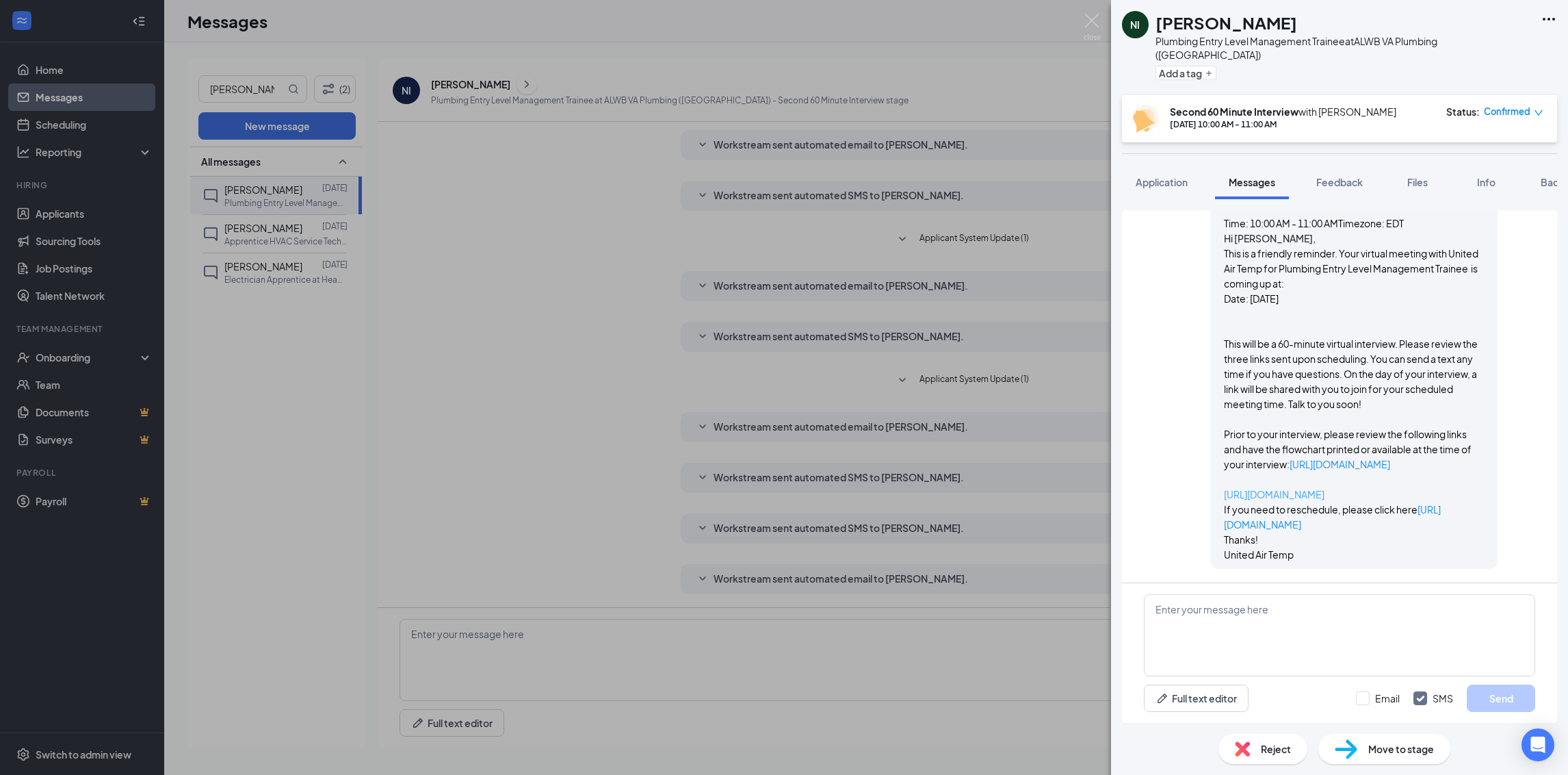
click at [1258, 495] on link "https://acrobat.adobe.com/id/urn:aaid:sc:va6c2:bef373fd-7ded-40d9-b55f-0b4ee6f8…" at bounding box center [1275, 494] width 101 height 12
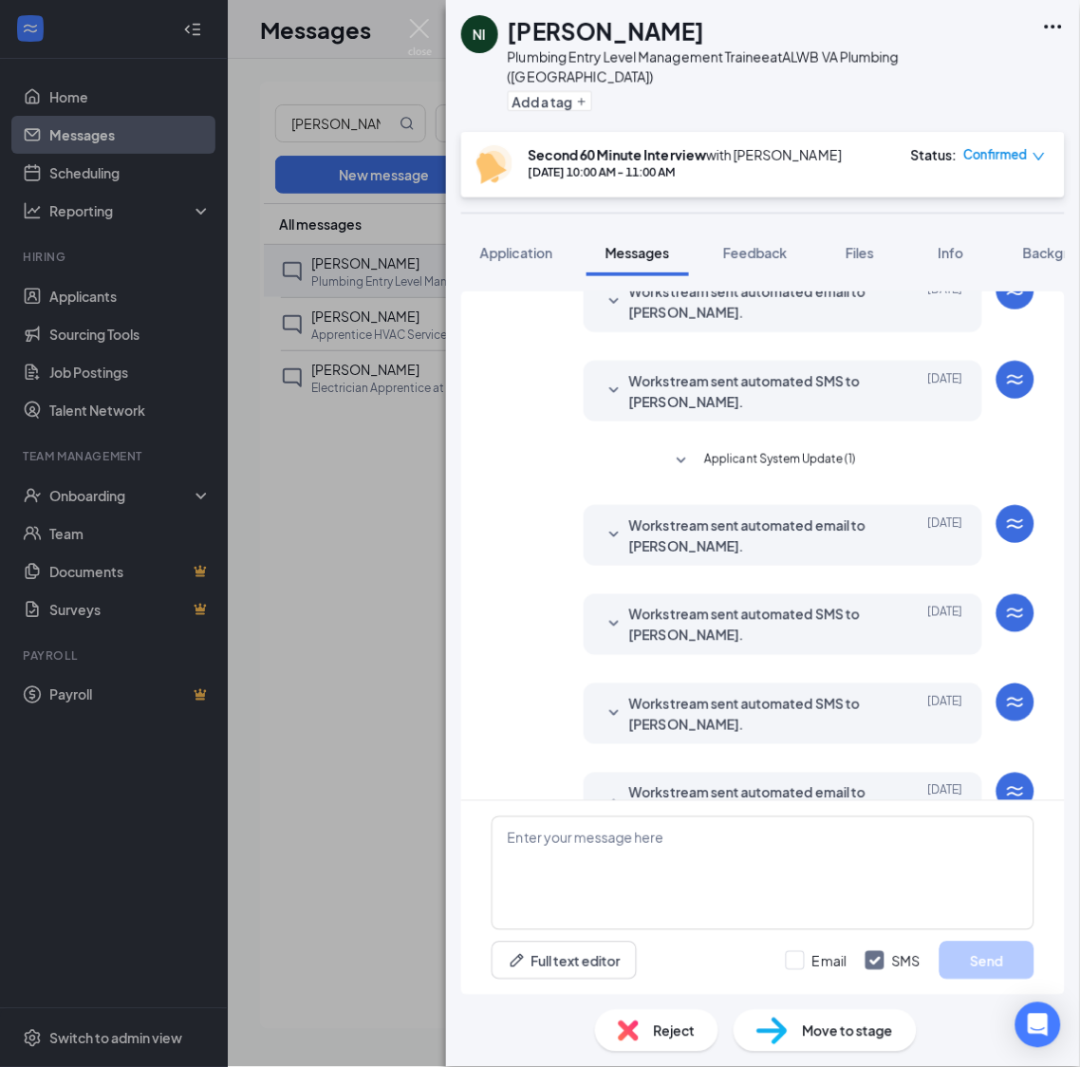
scroll to position [490, 0]
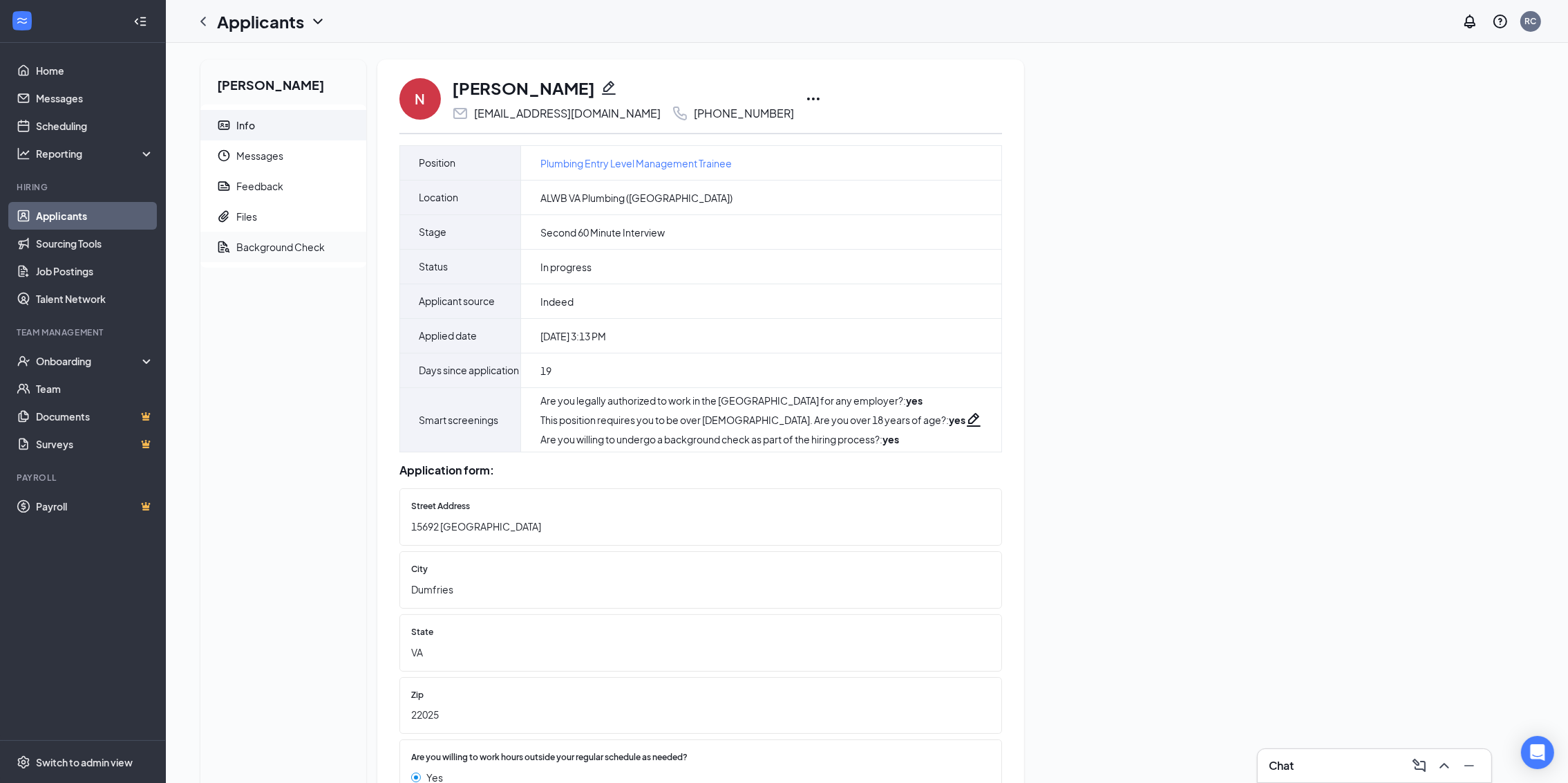
click at [279, 244] on div "Background Check" at bounding box center [281, 246] width 89 height 14
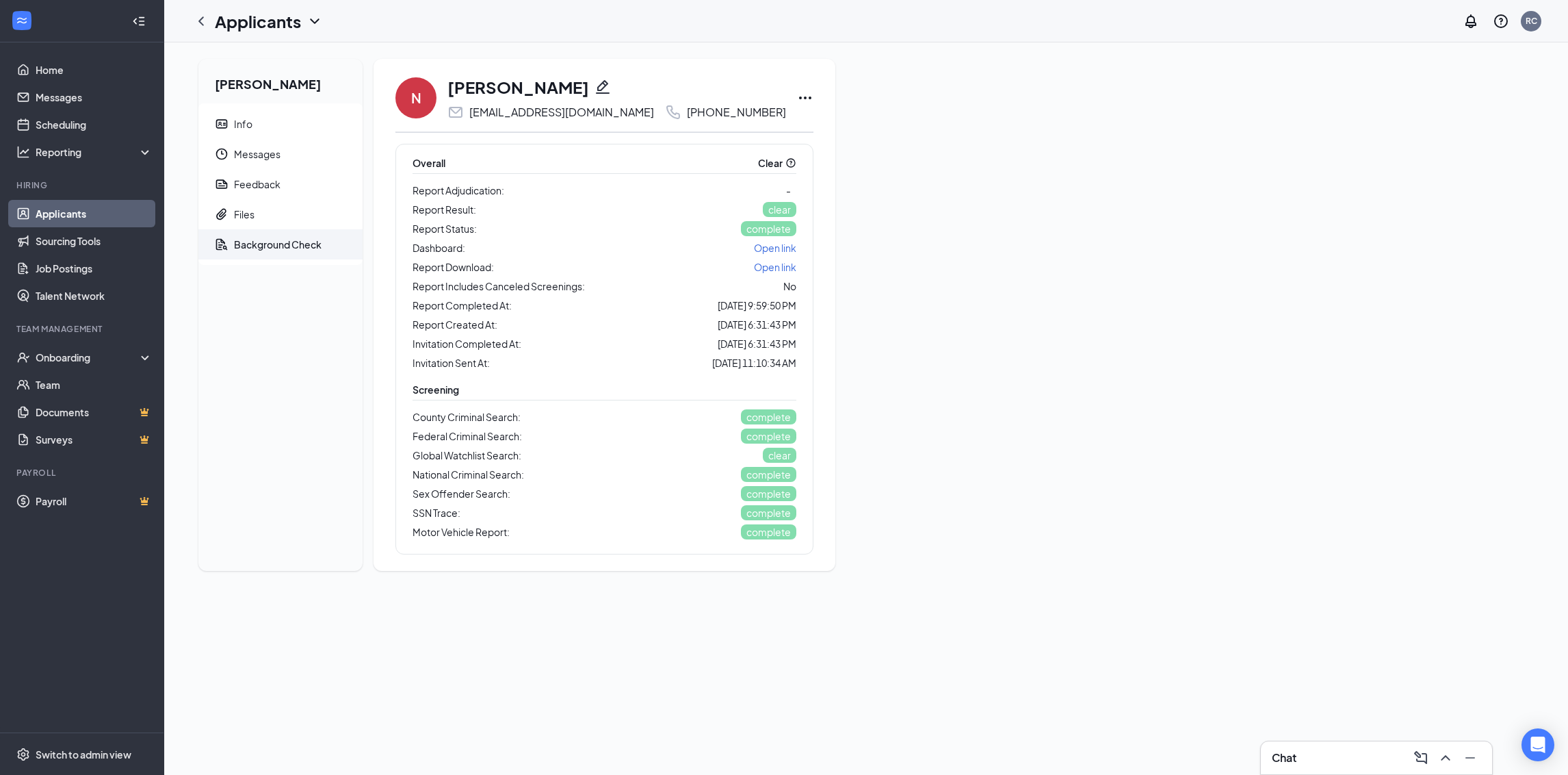
click at [690, 262] on div "Report Download: Open link" at bounding box center [605, 267] width 384 height 17
click at [754, 265] on span "Open link" at bounding box center [775, 267] width 43 height 12
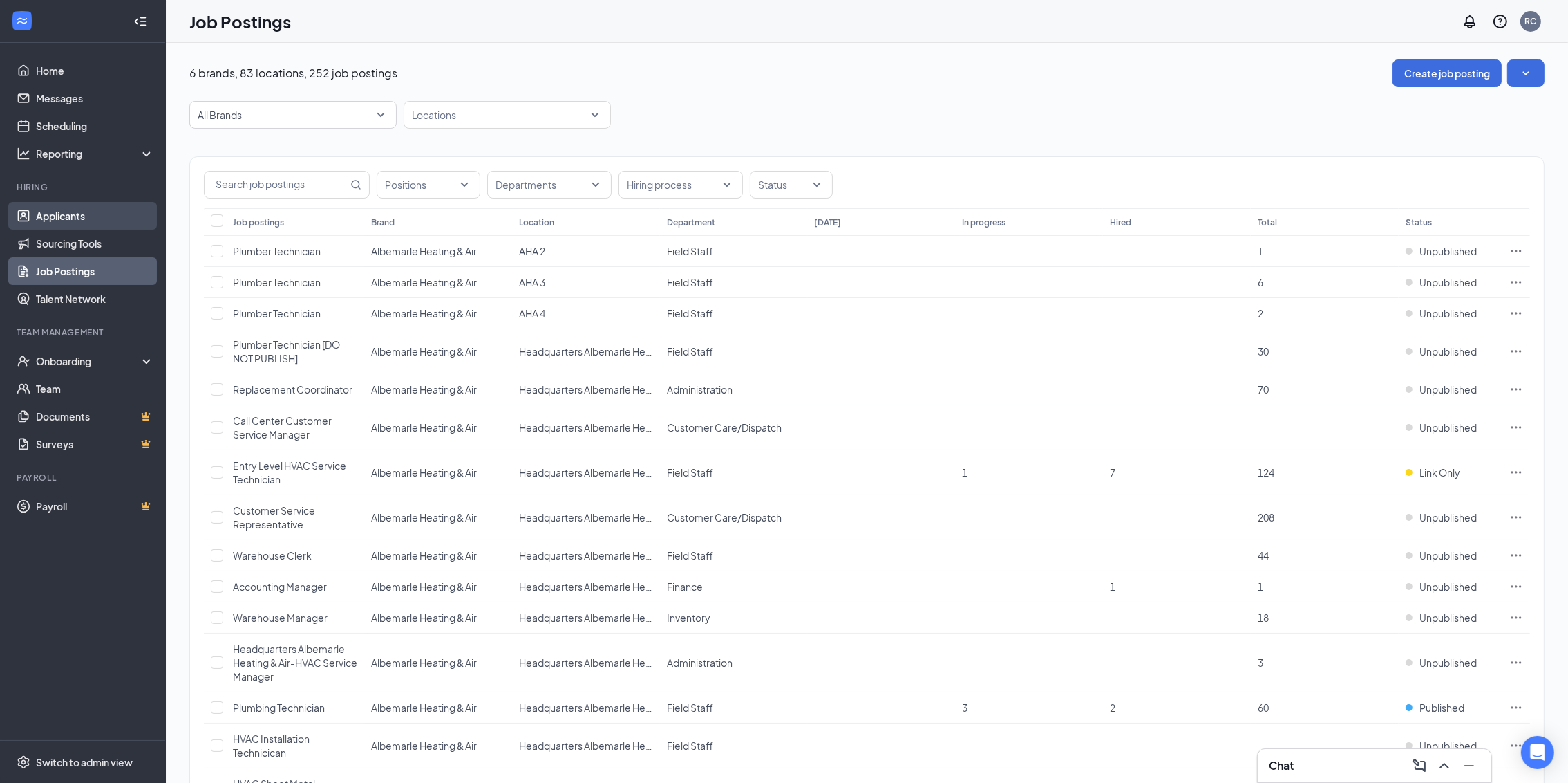
click at [36, 208] on link "Applicants" at bounding box center [95, 216] width 118 height 28
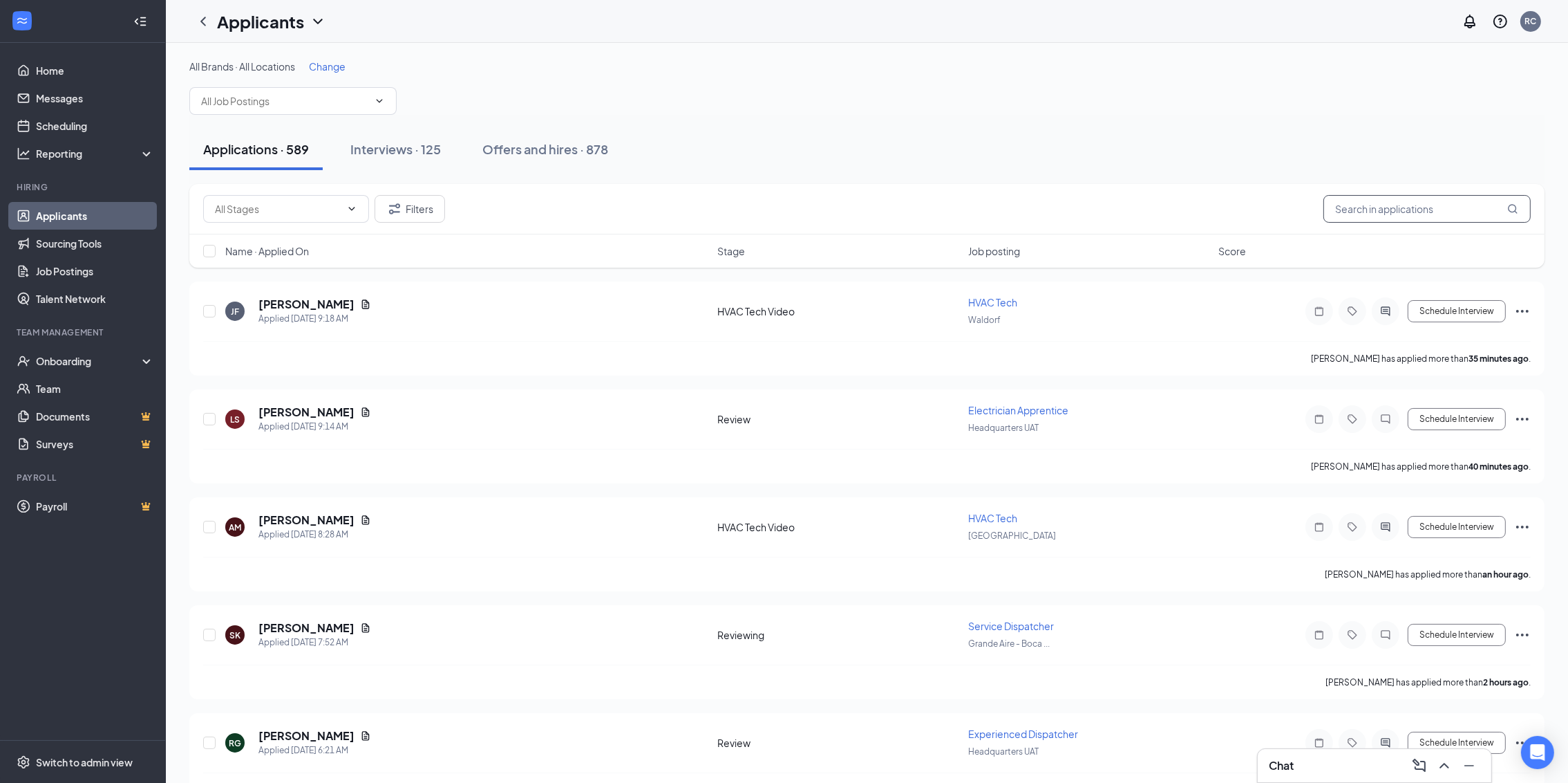
click at [1420, 206] on input "text" at bounding box center [1427, 209] width 207 height 28
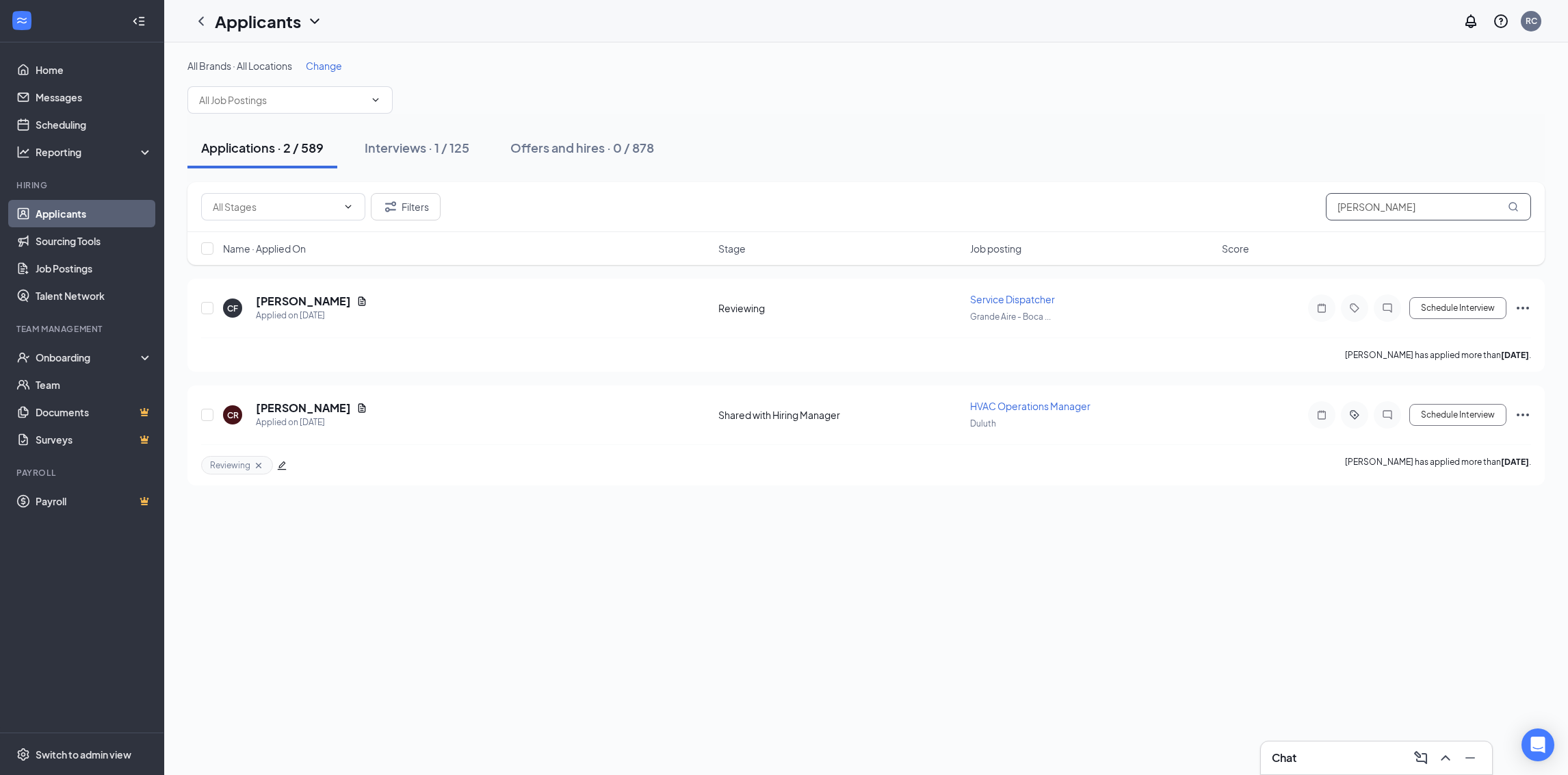
type input "[PERSON_NAME]"
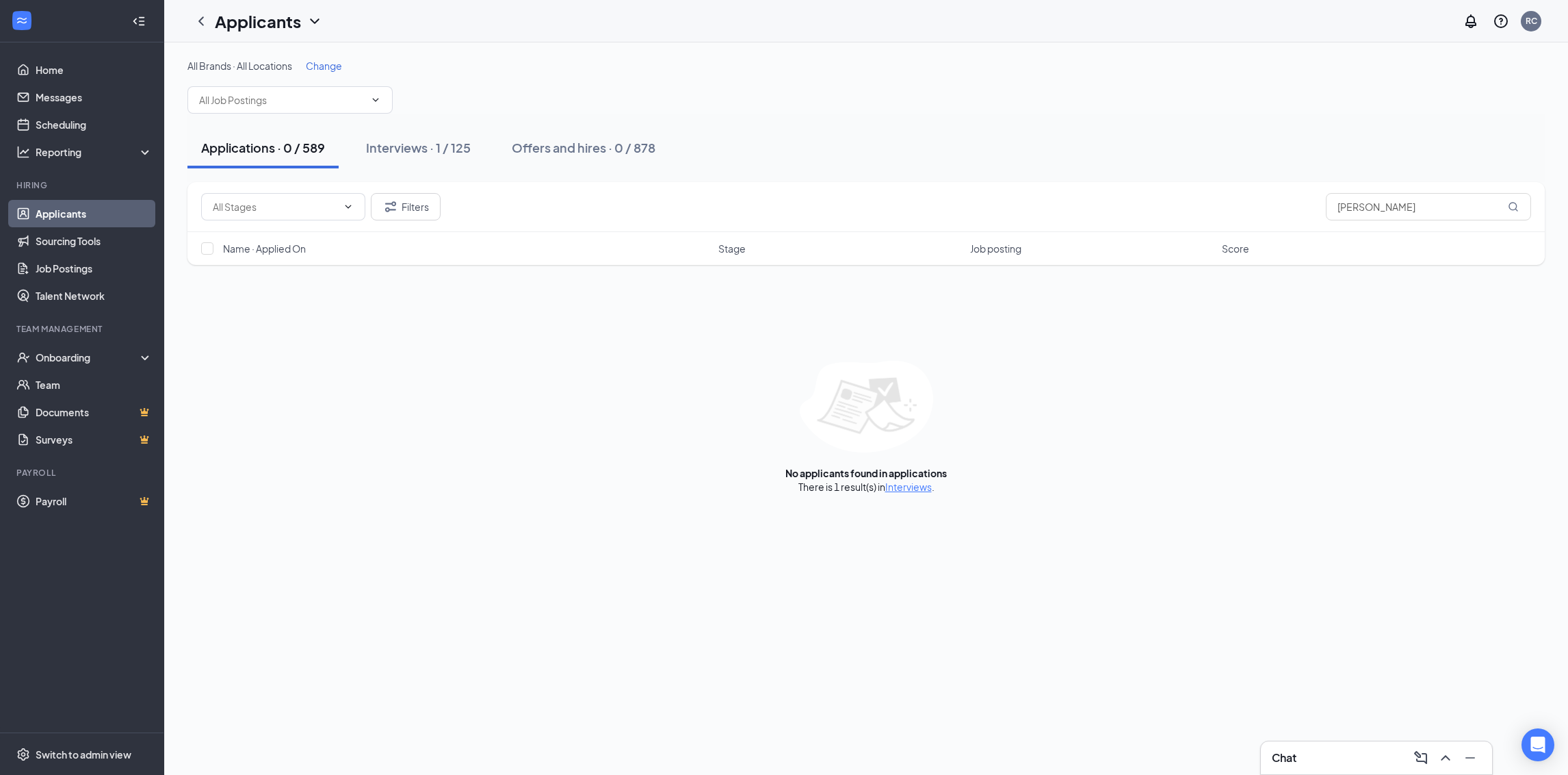
drag, startPoint x: 893, startPoint y: 487, endPoint x: 925, endPoint y: 491, distance: 32.2
click at [893, 487] on link "Interviews" at bounding box center [909, 487] width 47 height 12
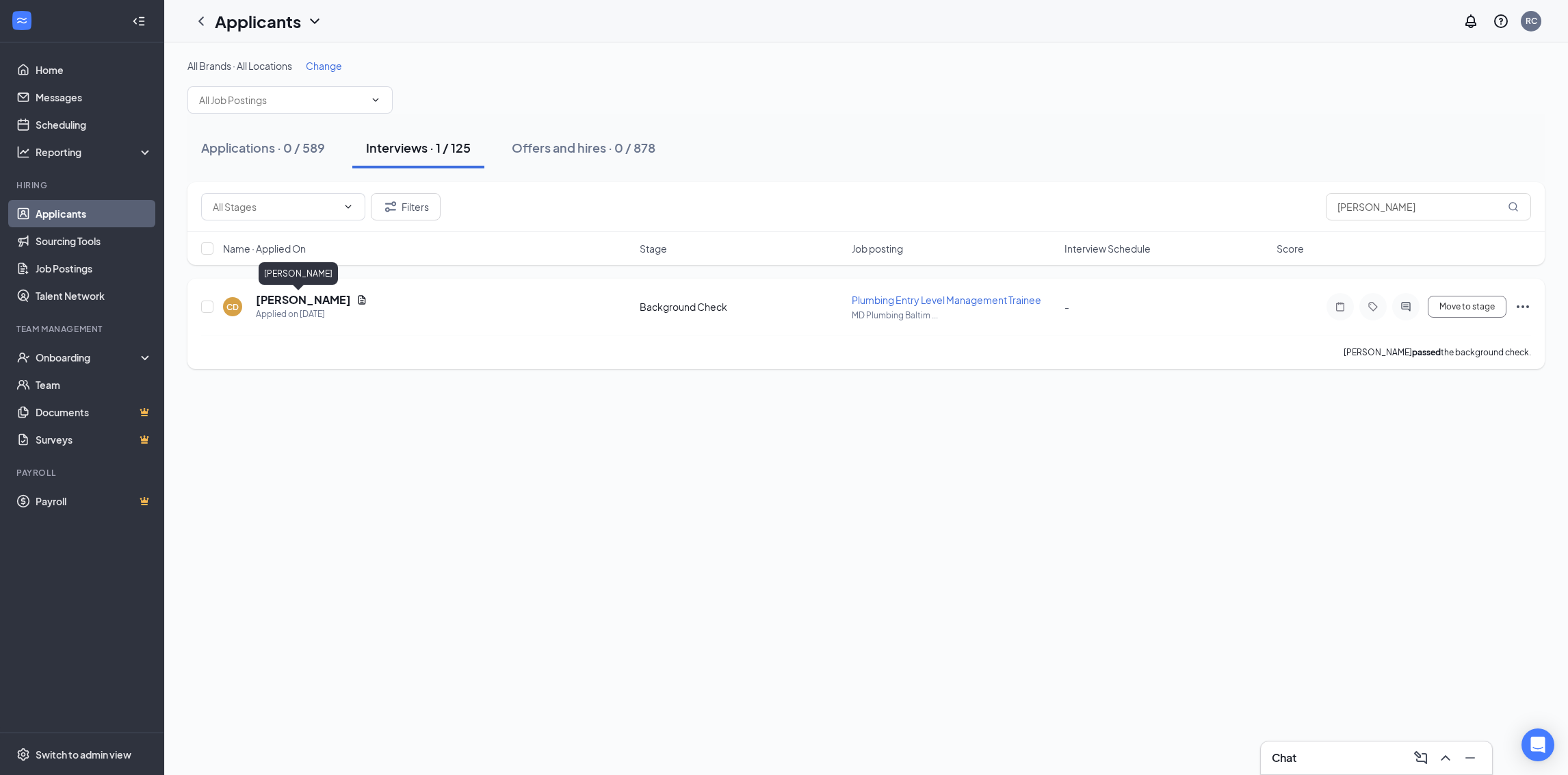
click at [290, 301] on h5 "[PERSON_NAME]" at bounding box center [303, 299] width 95 height 15
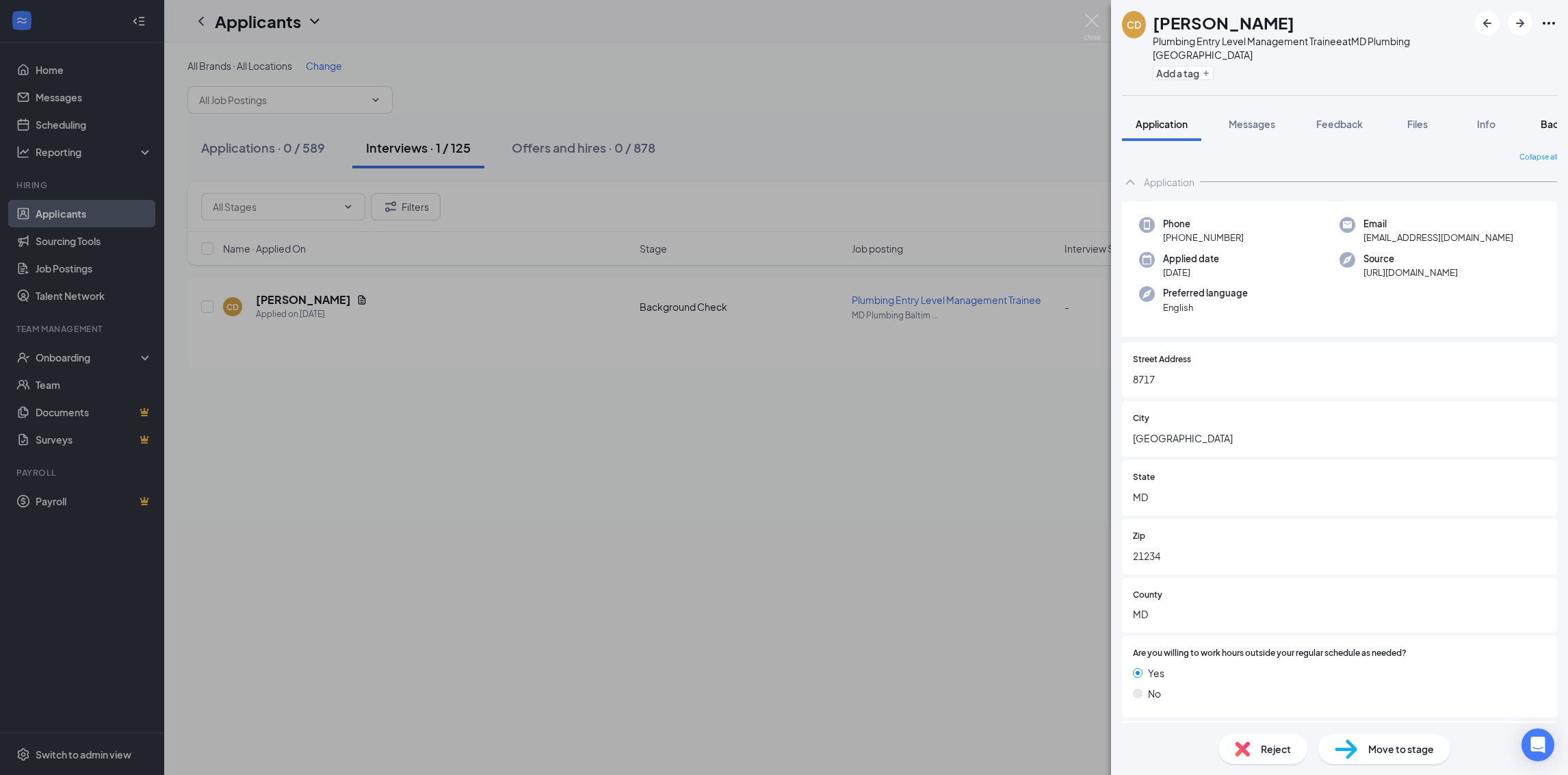
click at [1543, 110] on button "Background" at bounding box center [1569, 123] width 84 height 34
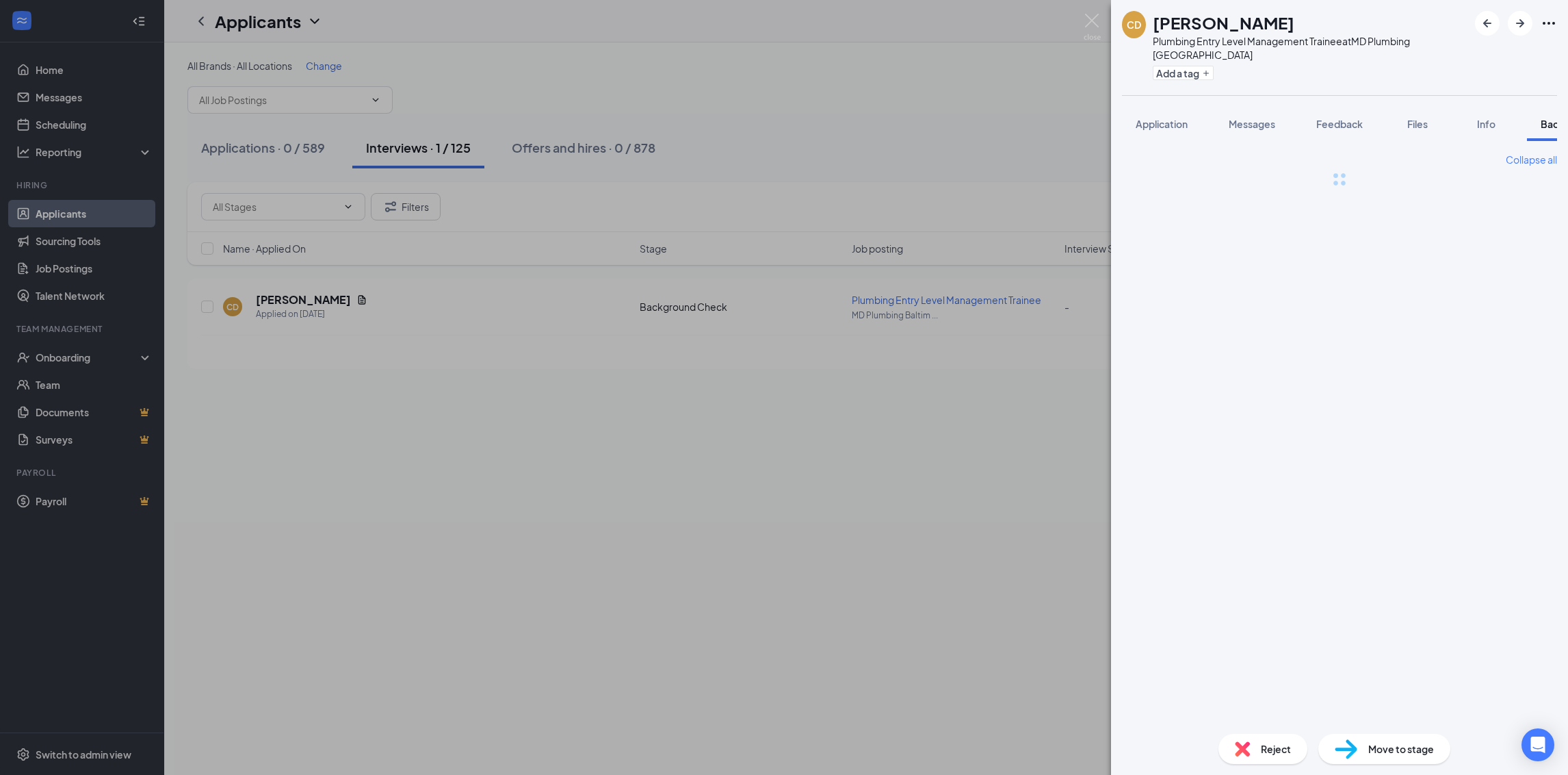
scroll to position [0, 55]
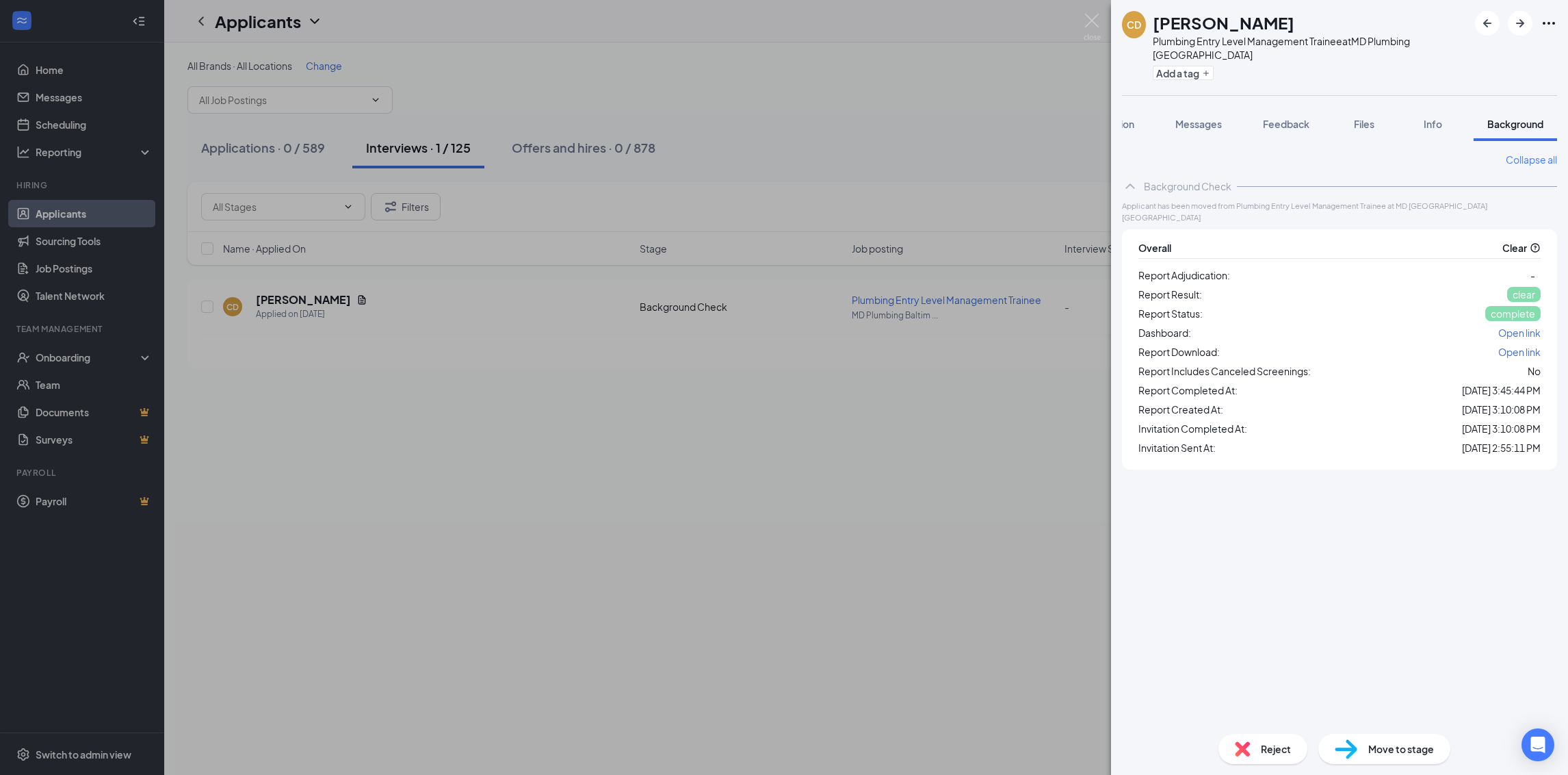
click at [1529, 345] on span "Open link" at bounding box center [1519, 351] width 43 height 12
click at [1392, 749] on span "Move to stage" at bounding box center [1401, 748] width 66 height 15
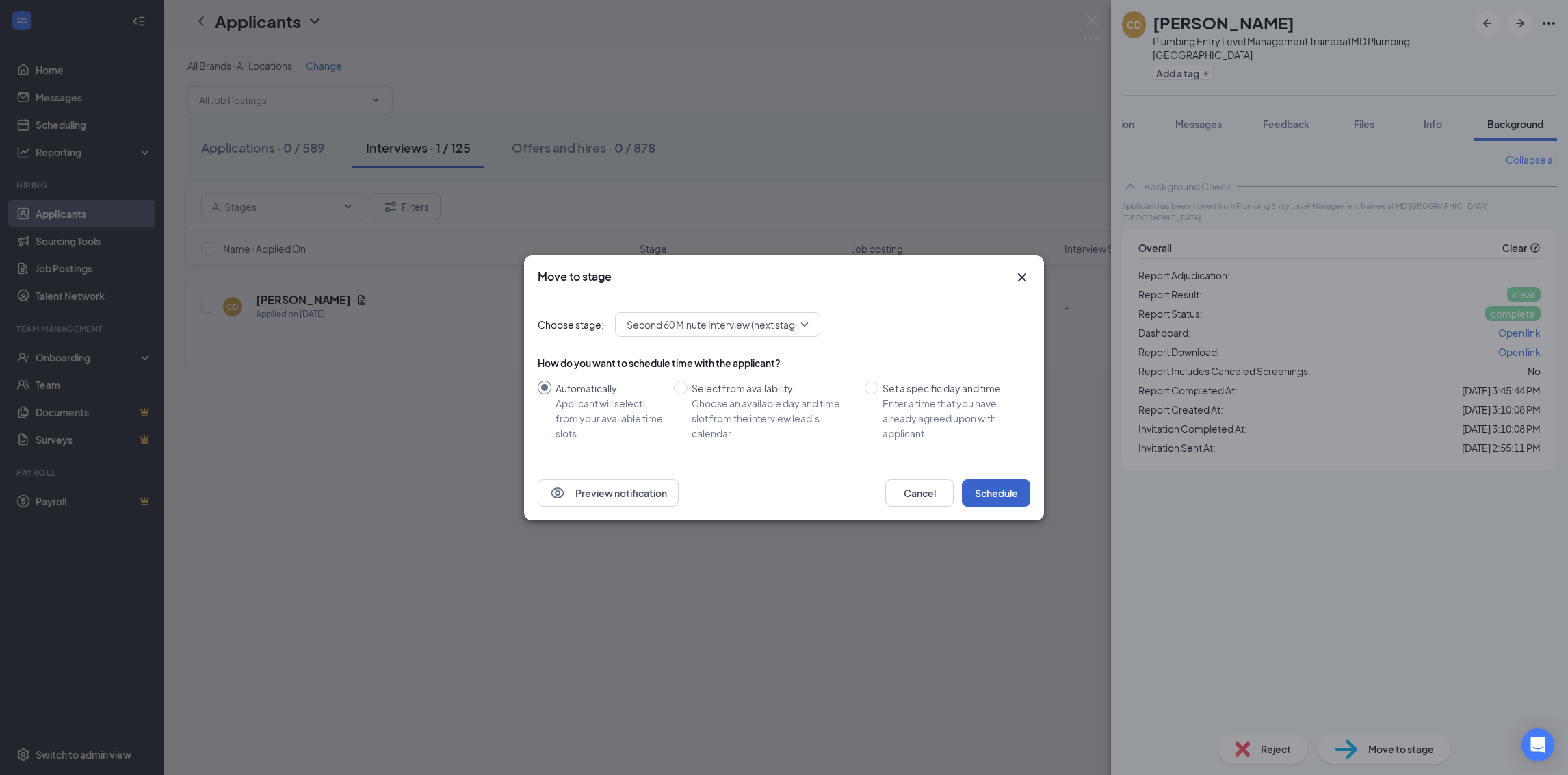
click at [986, 488] on button "Schedule" at bounding box center [996, 493] width 68 height 27
